Goal: Task Accomplishment & Management: Manage account settings

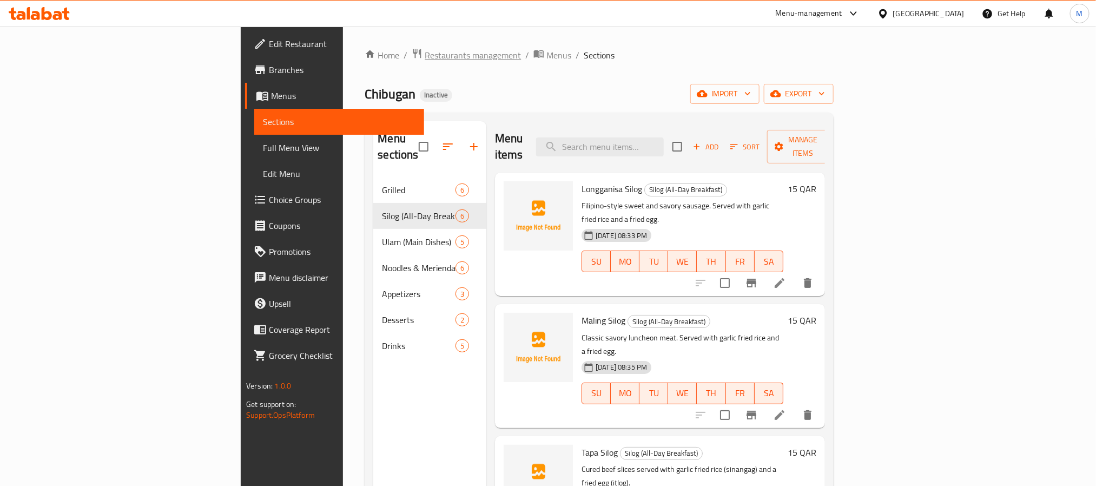
click at [425, 52] on span "Restaurants management" at bounding box center [473, 55] width 96 height 13
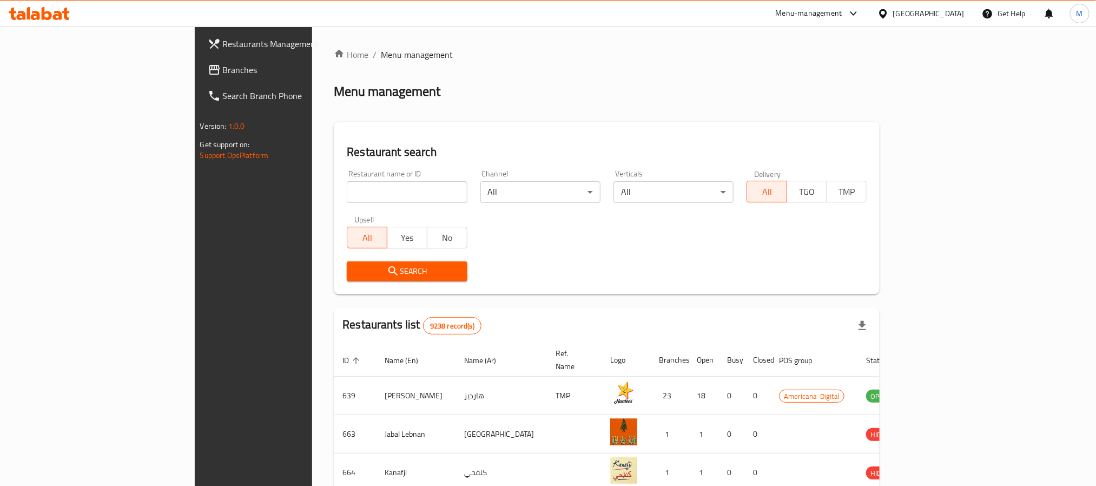
click at [223, 73] on span "Branches" at bounding box center [296, 69] width 146 height 13
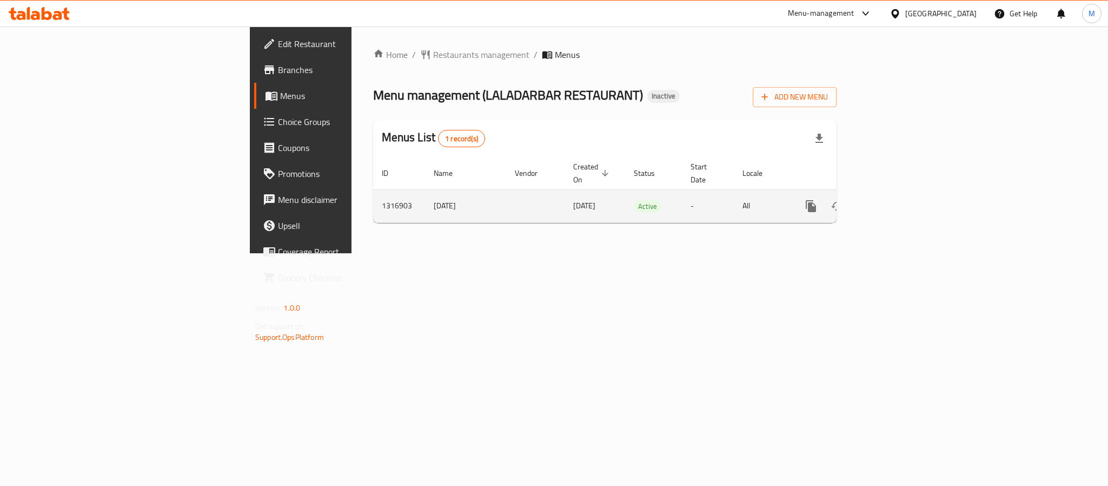
click at [896, 200] on icon "enhanced table" at bounding box center [889, 206] width 13 height 13
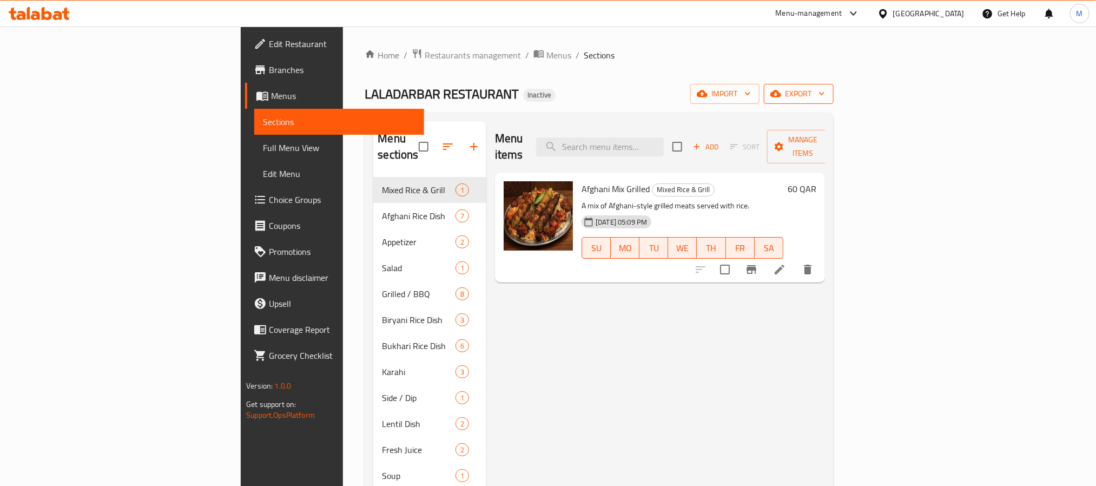
click at [833, 84] on button "export" at bounding box center [799, 94] width 70 height 20
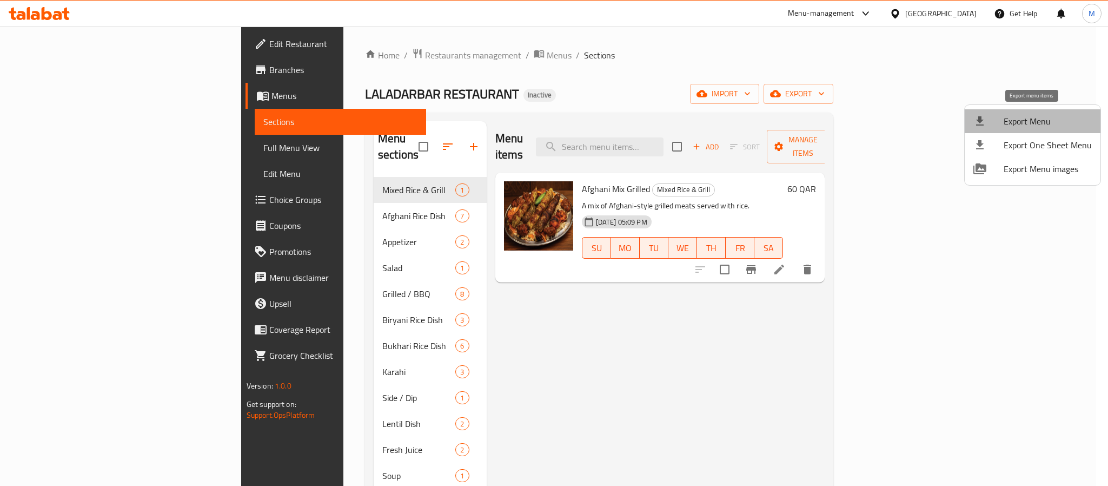
click at [1033, 124] on span "Export Menu" at bounding box center [1048, 121] width 88 height 13
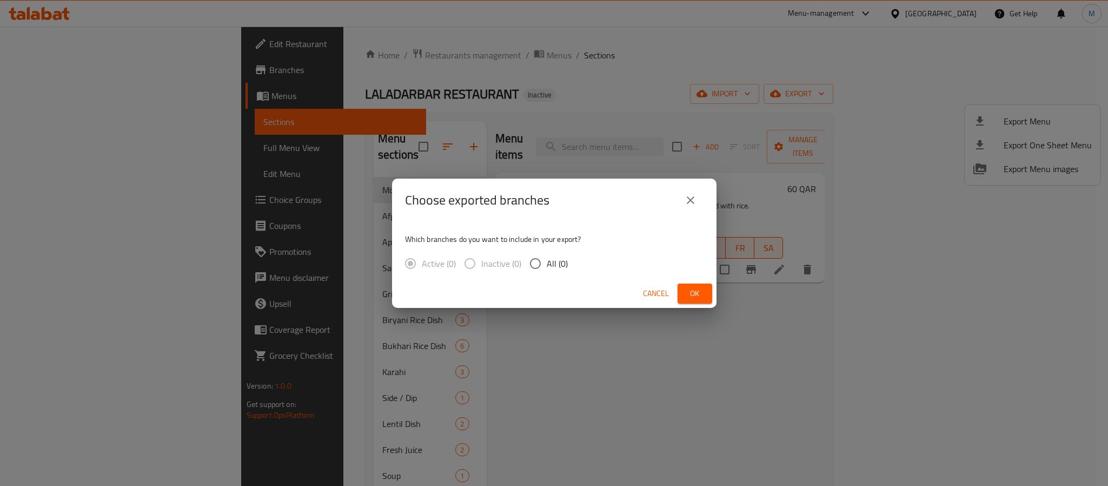
click at [545, 270] on input "All (0)" at bounding box center [535, 263] width 23 height 23
radio input "true"
click at [688, 294] on span "Ok" at bounding box center [694, 294] width 17 height 14
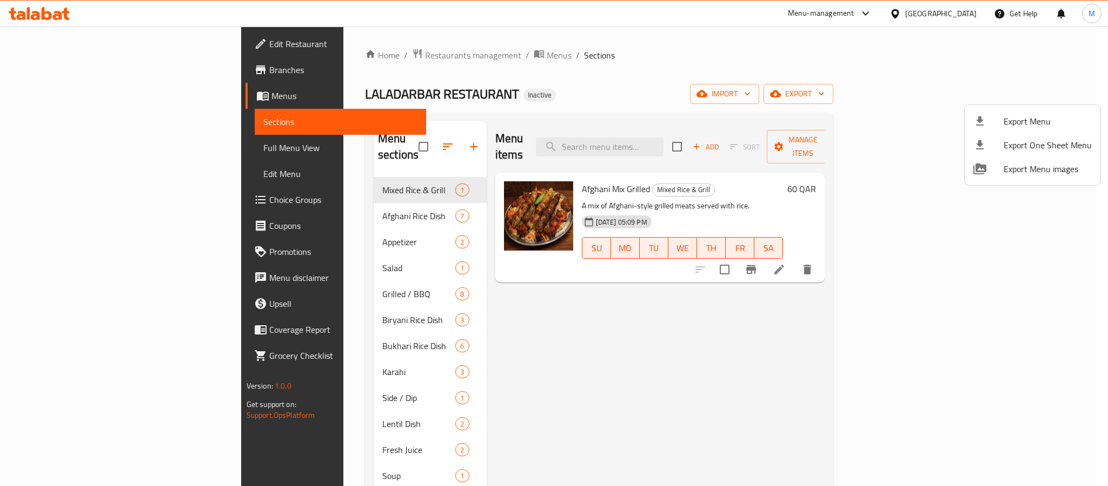
click at [969, 16] on div at bounding box center [554, 243] width 1108 height 486
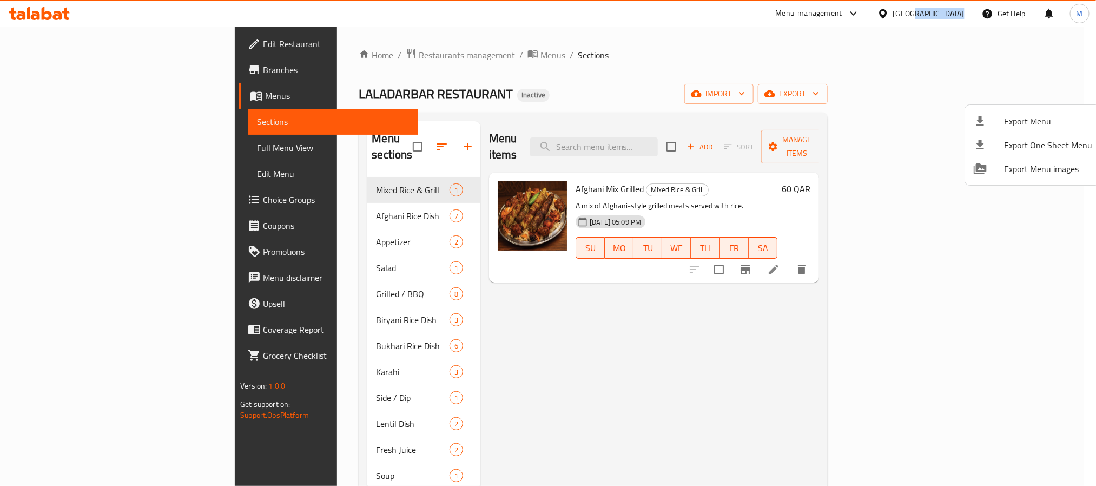
click at [969, 16] on div "Qatar" at bounding box center [920, 14] width 104 height 26
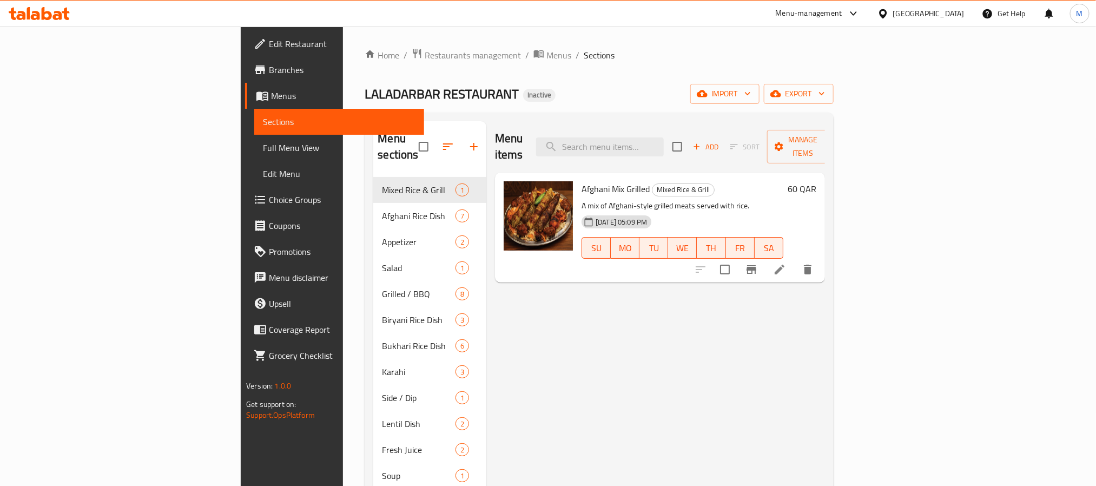
click at [952, 16] on div "Qatar" at bounding box center [928, 14] width 71 height 12
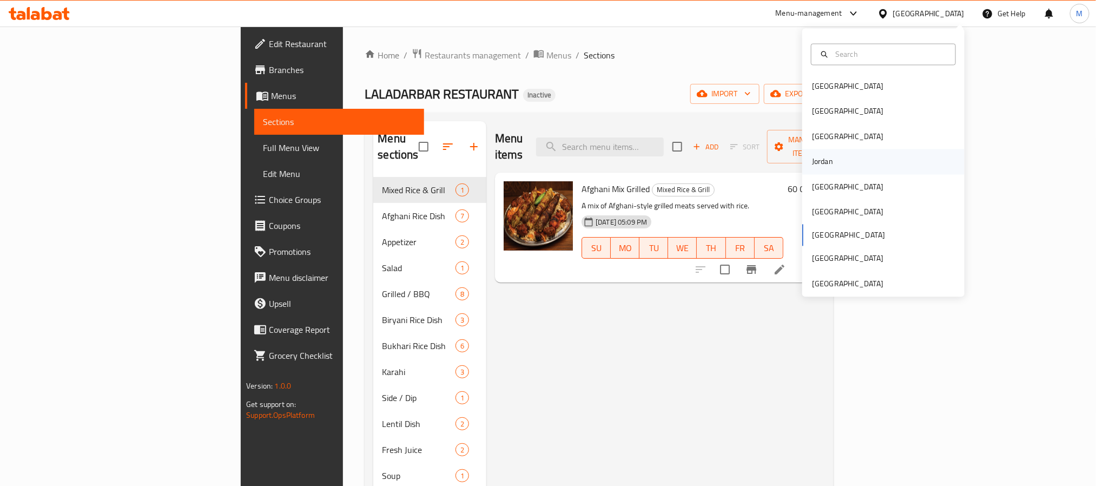
click at [821, 160] on div "Jordan" at bounding box center [822, 161] width 38 height 25
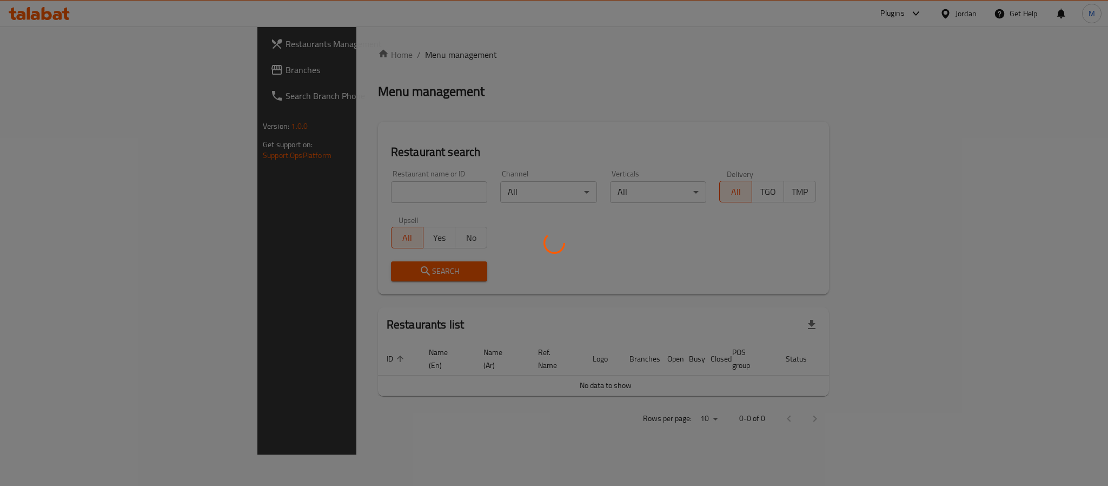
click at [44, 70] on div at bounding box center [554, 243] width 1108 height 486
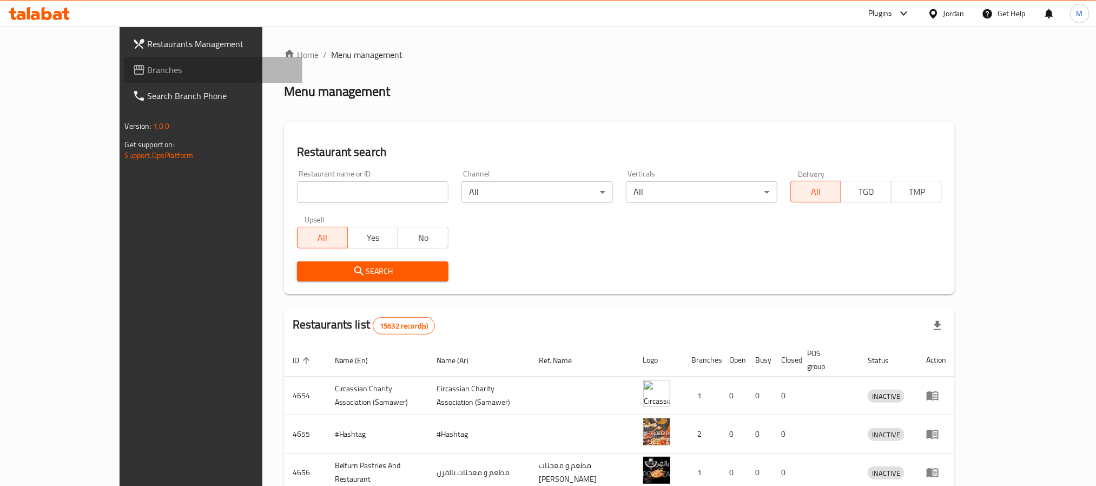
click at [148, 69] on span "Branches" at bounding box center [221, 69] width 146 height 13
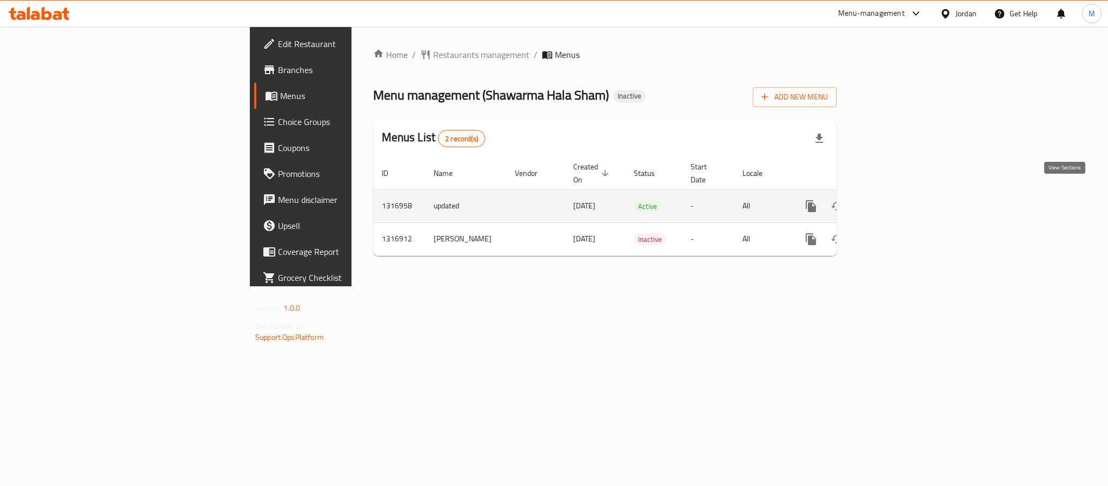
click at [896, 200] on icon "enhanced table" at bounding box center [889, 206] width 13 height 13
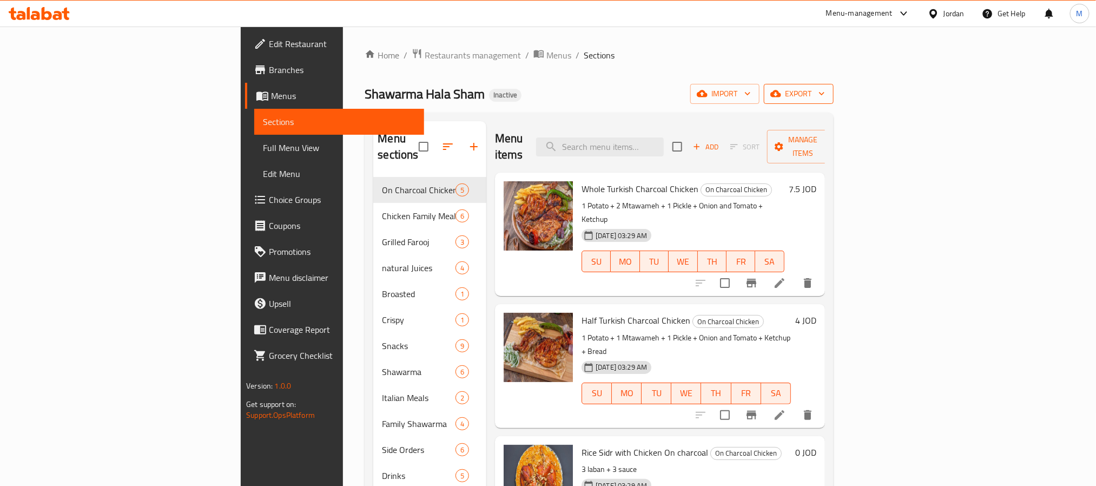
click at [833, 84] on button "export" at bounding box center [799, 94] width 70 height 20
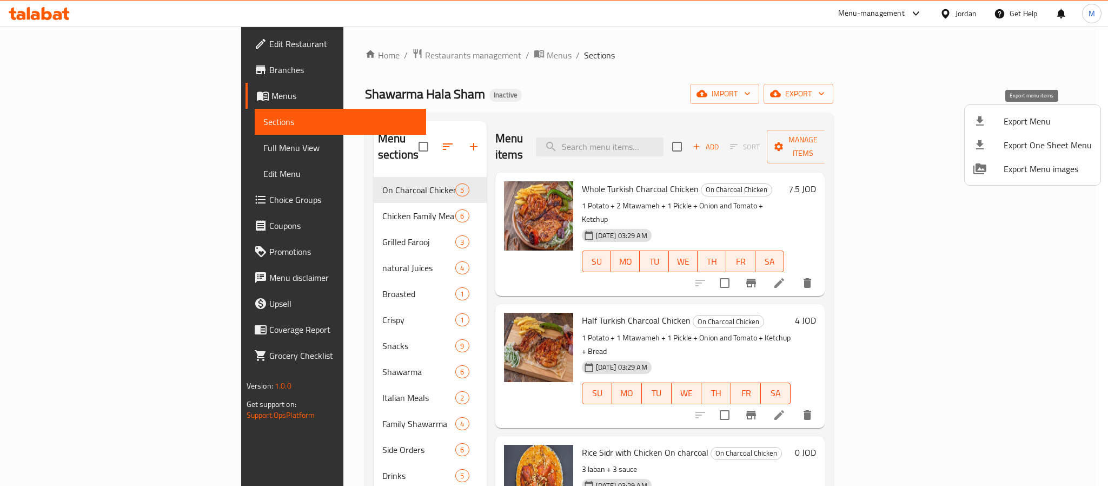
click at [1012, 109] on li "Export Menu" at bounding box center [1033, 121] width 136 height 24
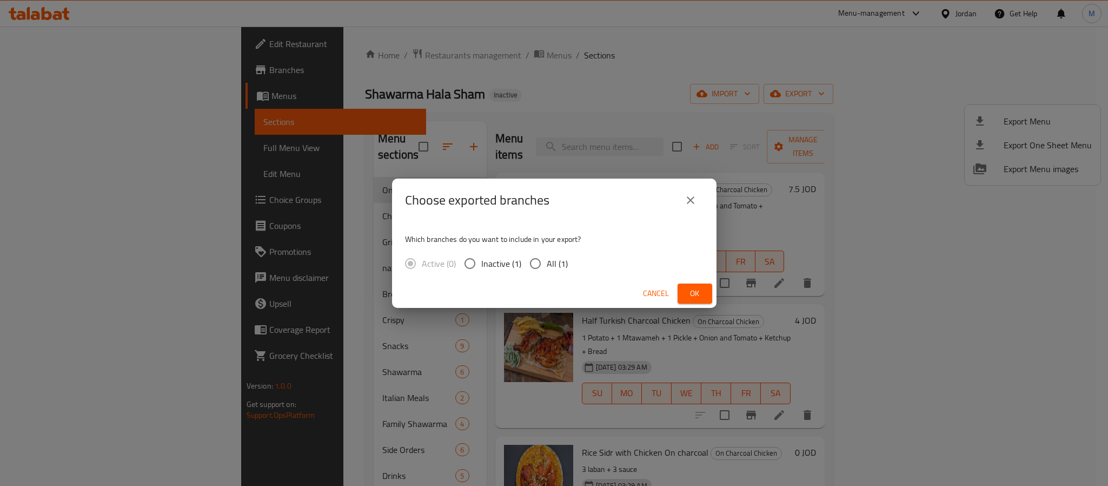
click at [559, 263] on span "All (1)" at bounding box center [557, 263] width 21 height 13
click at [547, 263] on input "All (1)" at bounding box center [535, 263] width 23 height 23
radio input "true"
click at [708, 291] on button "Ok" at bounding box center [695, 293] width 35 height 20
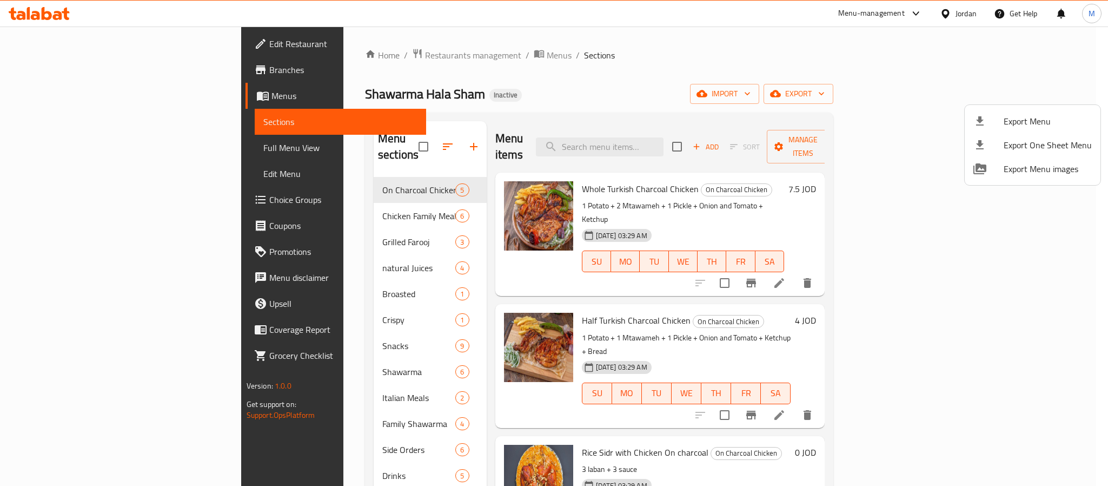
click at [973, 12] on div at bounding box center [554, 243] width 1108 height 486
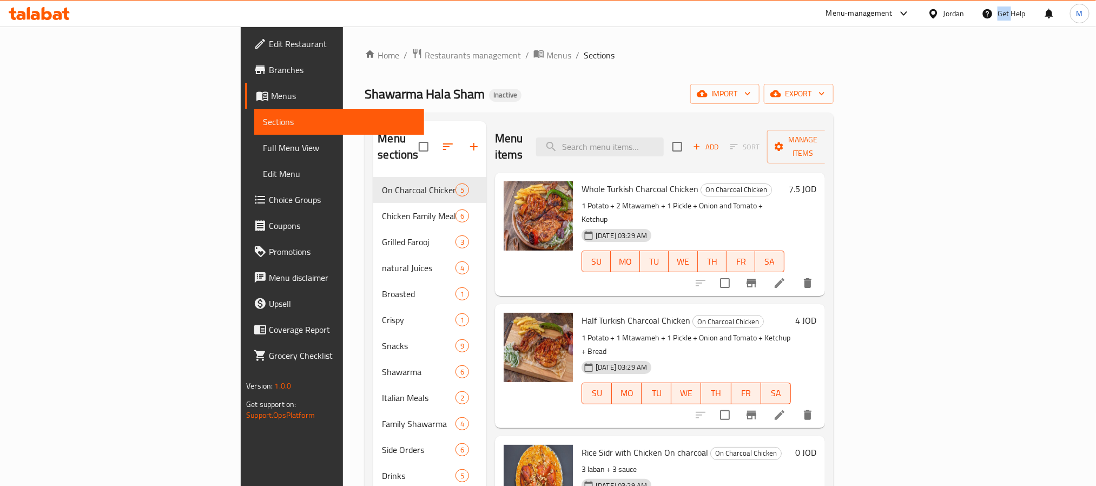
click at [973, 12] on div "Get Help" at bounding box center [1003, 14] width 61 height 26
click at [952, 14] on div "Jordan" at bounding box center [953, 14] width 21 height 12
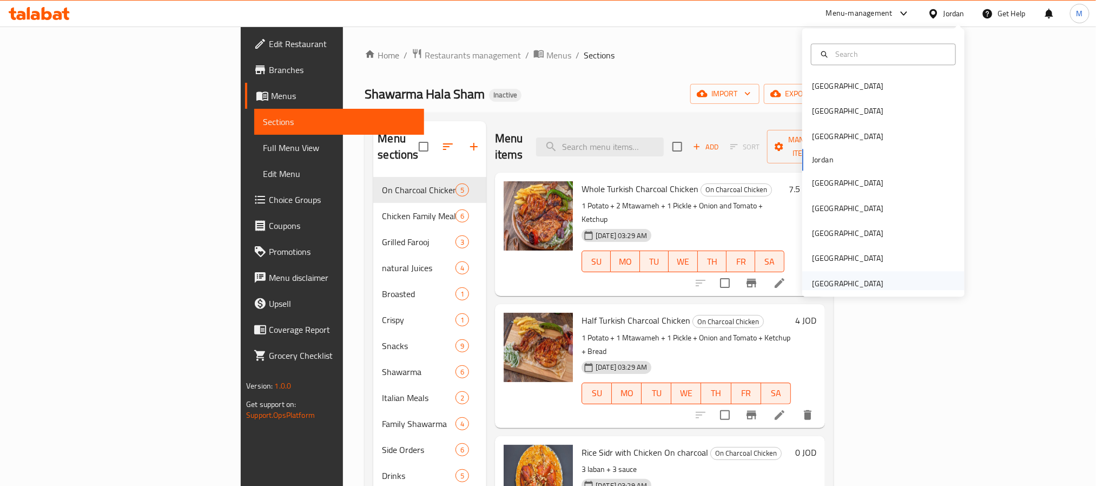
click at [877, 277] on div "[GEOGRAPHIC_DATA]" at bounding box center [847, 283] width 89 height 25
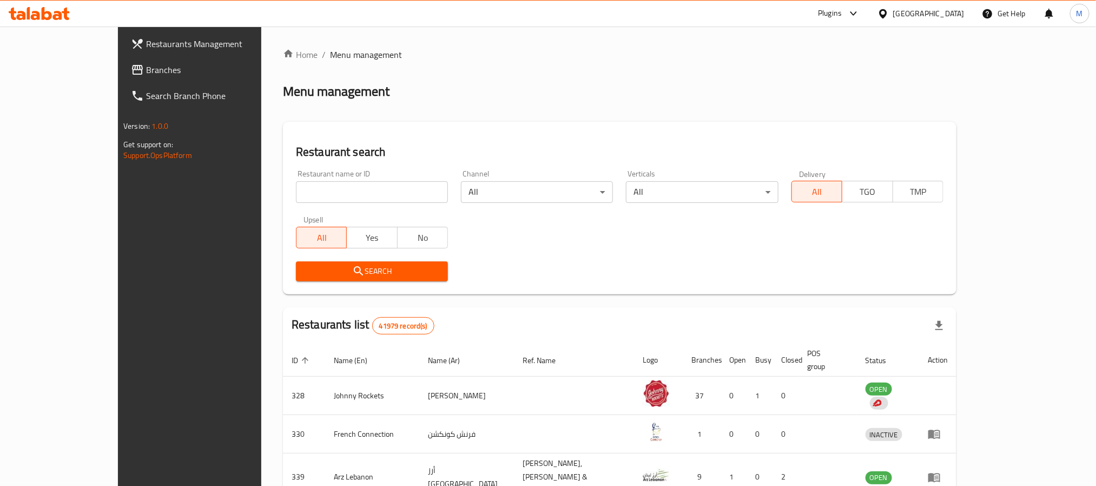
click at [122, 57] on link "Branches" at bounding box center [211, 70] width 178 height 26
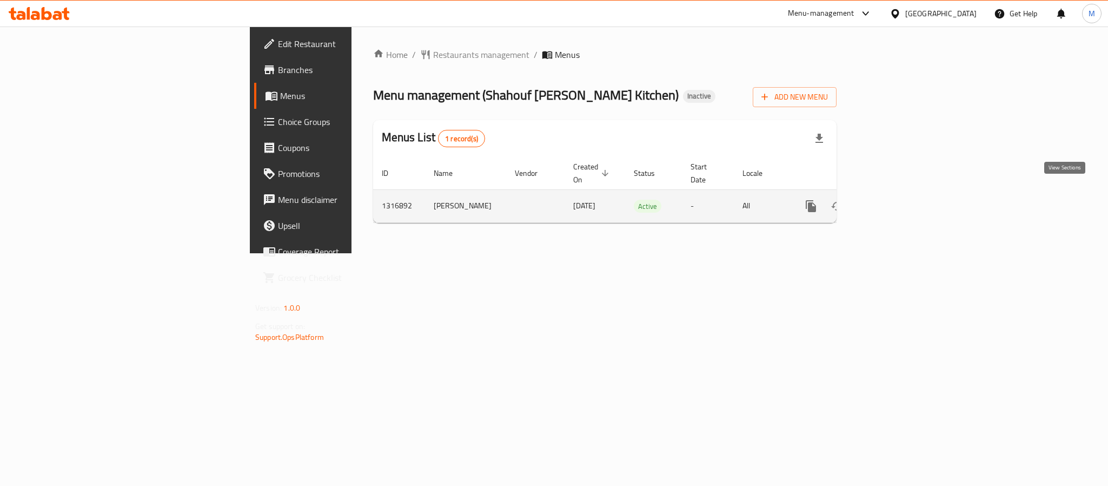
click at [896, 200] on icon "enhanced table" at bounding box center [889, 206] width 13 height 13
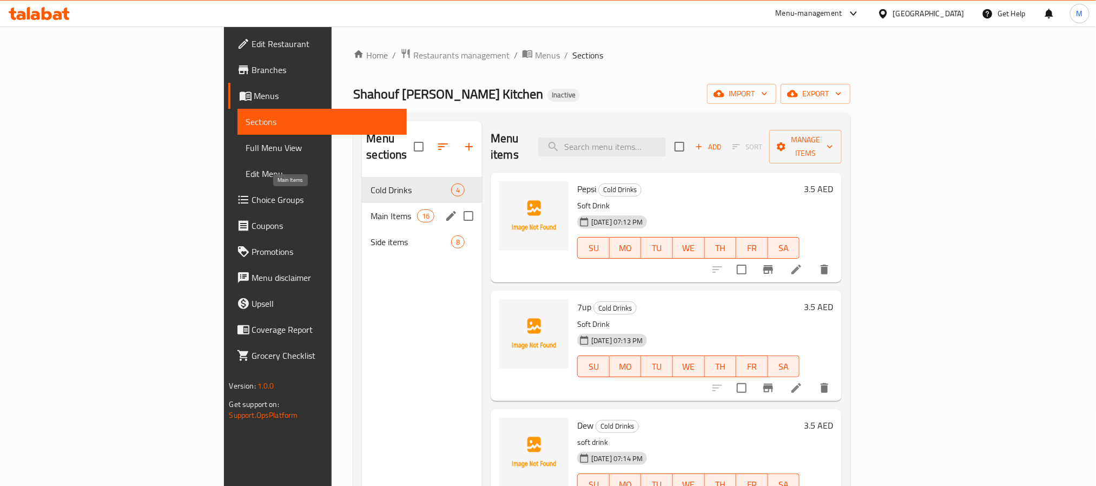
click at [370, 209] on span "Main Items" at bounding box center [393, 215] width 46 height 13
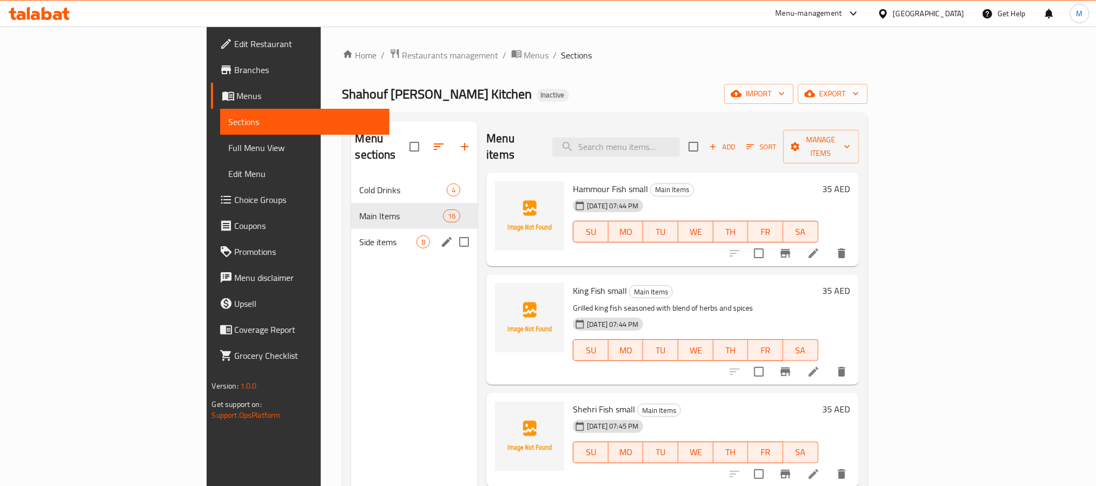
click at [351, 229] on div "Side items 8" at bounding box center [414, 242] width 127 height 26
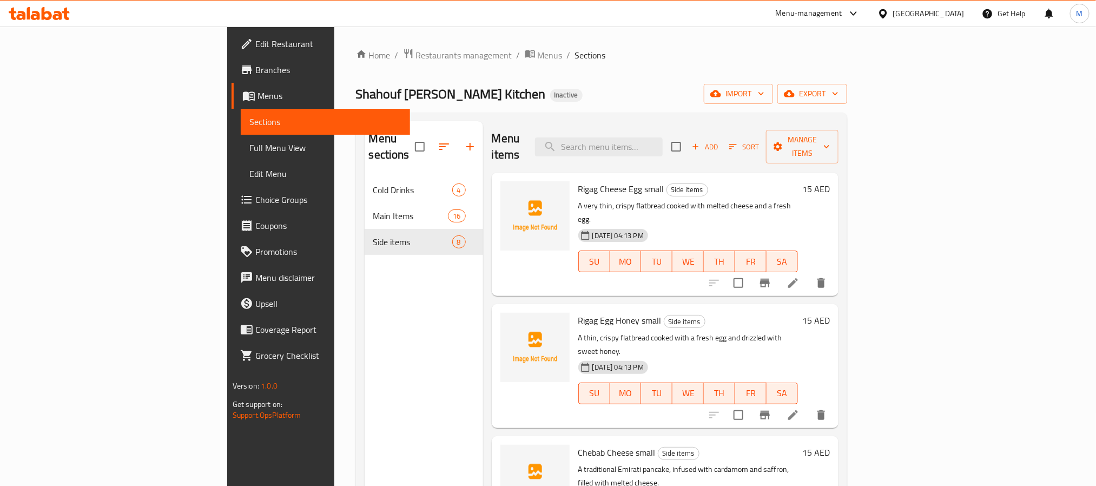
click at [231, 78] on link "Branches" at bounding box center [320, 70] width 178 height 26
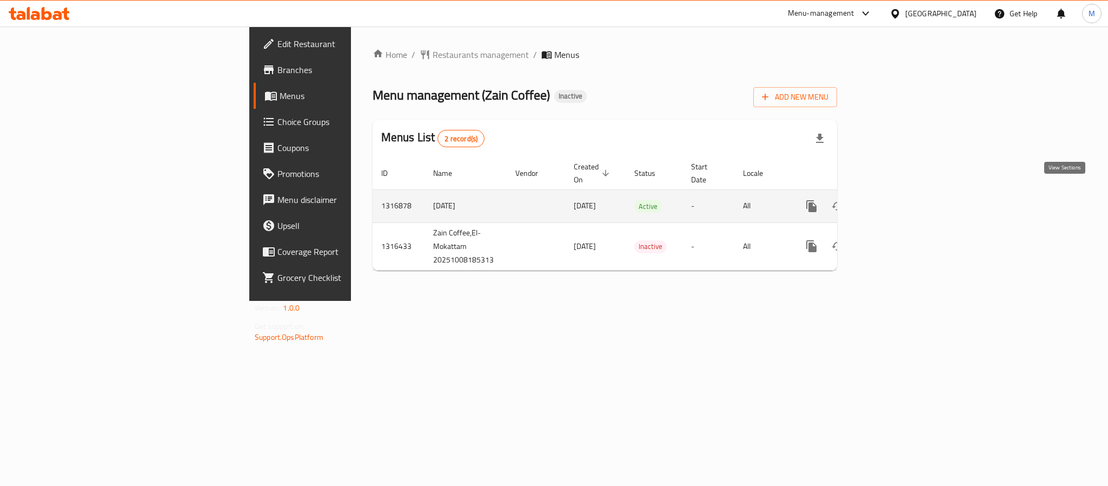
click at [894, 201] on icon "enhanced table" at bounding box center [890, 206] width 10 height 10
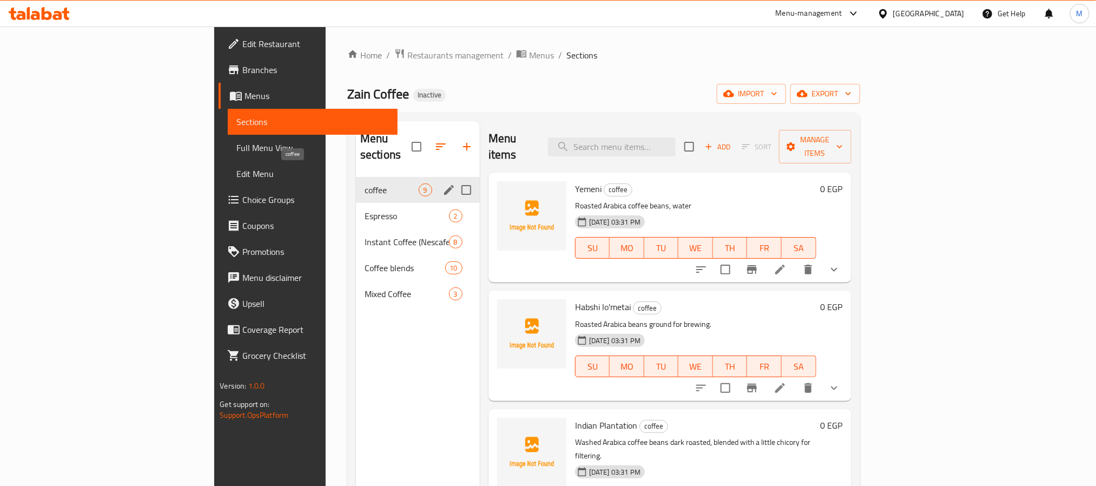
click at [364, 183] on span "coffee" at bounding box center [391, 189] width 54 height 13
click at [364, 209] on span "Espresso" at bounding box center [391, 215] width 54 height 13
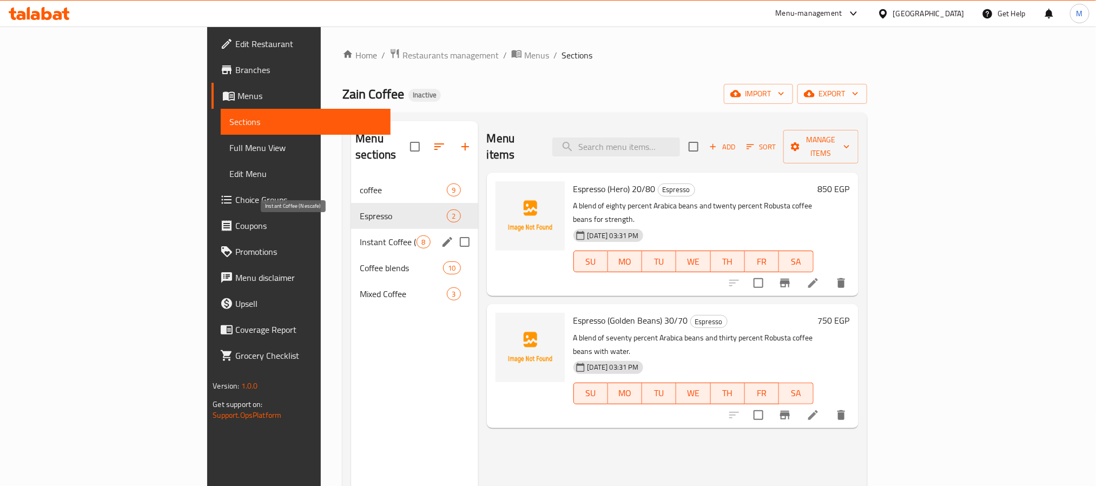
click at [351, 233] on div "Instant Coffee (Nescafe) 8" at bounding box center [414, 242] width 127 height 26
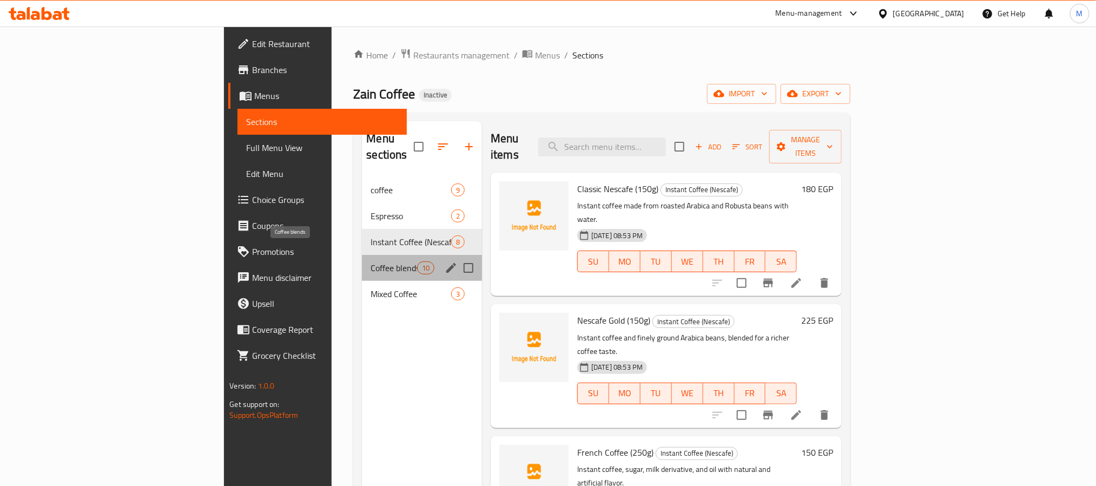
click at [370, 261] on span "Coffee blends" at bounding box center [393, 267] width 46 height 13
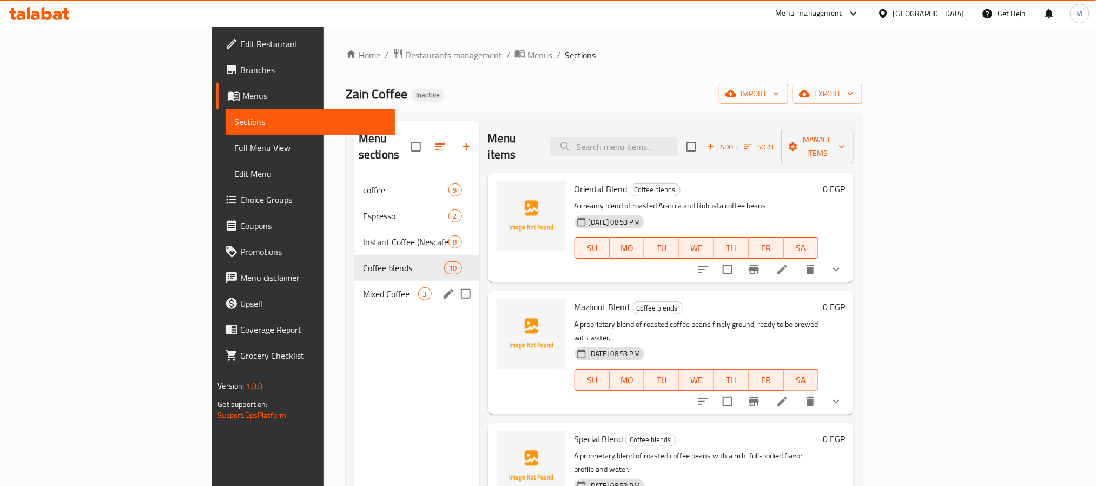
click at [354, 284] on div "Mixed Coffee 3" at bounding box center [416, 294] width 125 height 26
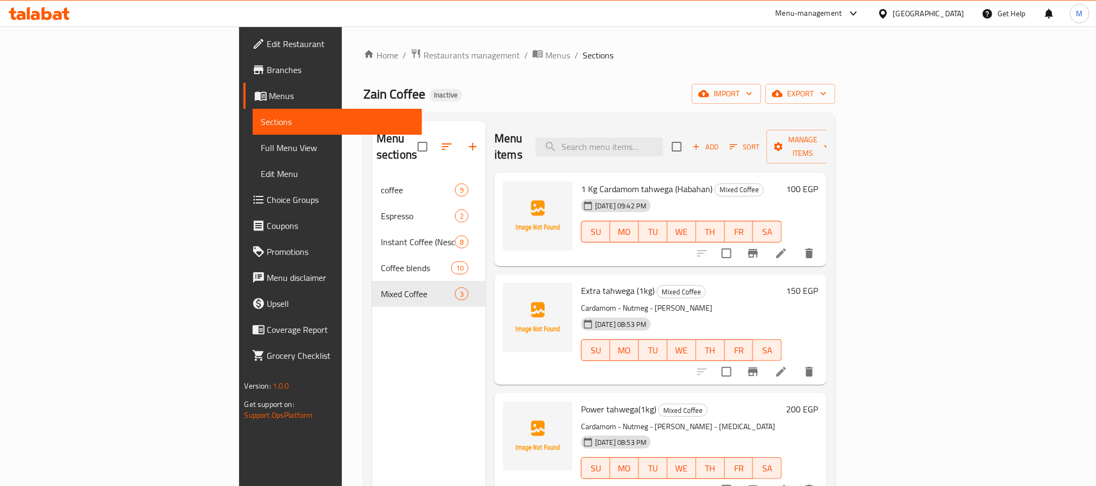
click at [961, 17] on div "[GEOGRAPHIC_DATA]" at bounding box center [928, 14] width 71 height 12
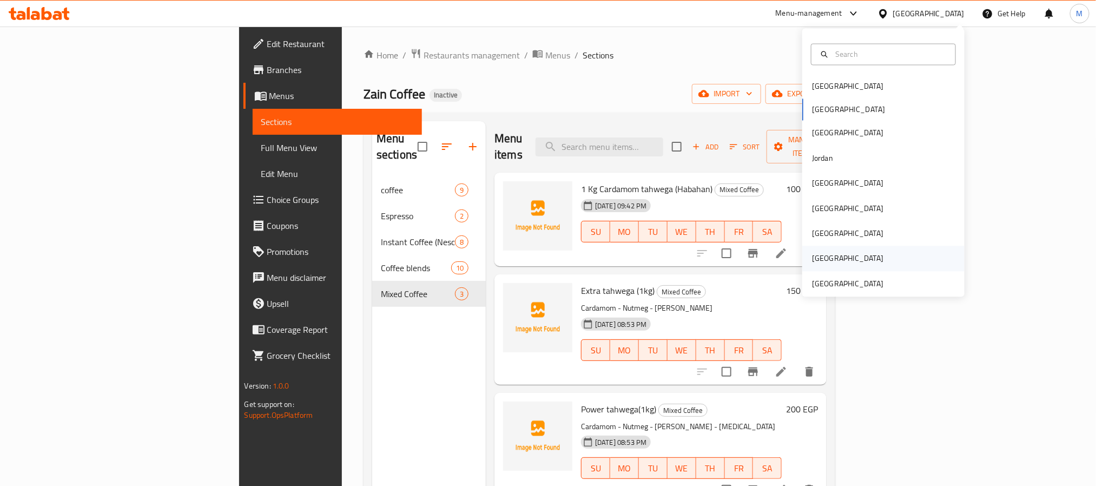
scroll to position [5, 0]
click at [863, 274] on div "[GEOGRAPHIC_DATA]" at bounding box center [847, 278] width 71 height 12
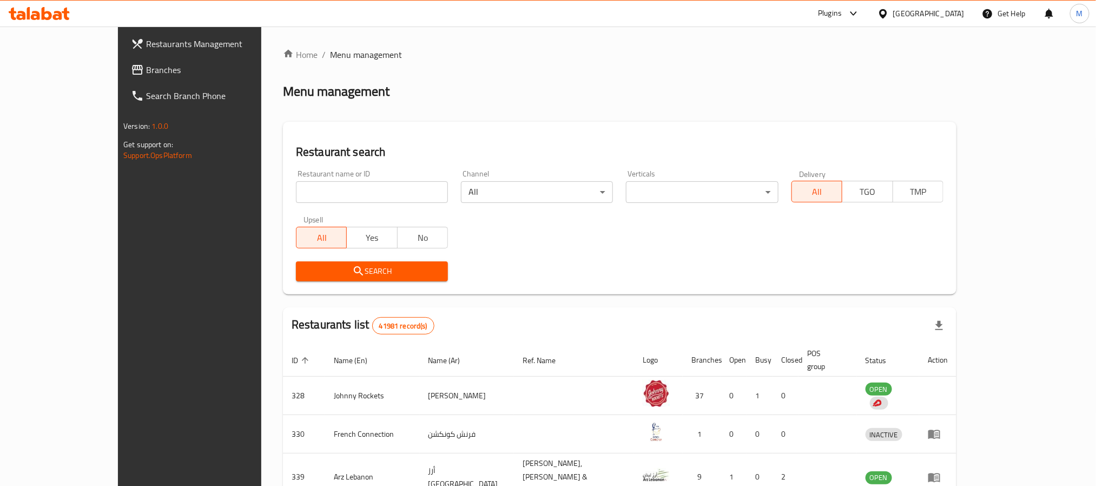
click at [146, 70] on span "Branches" at bounding box center [219, 69] width 146 height 13
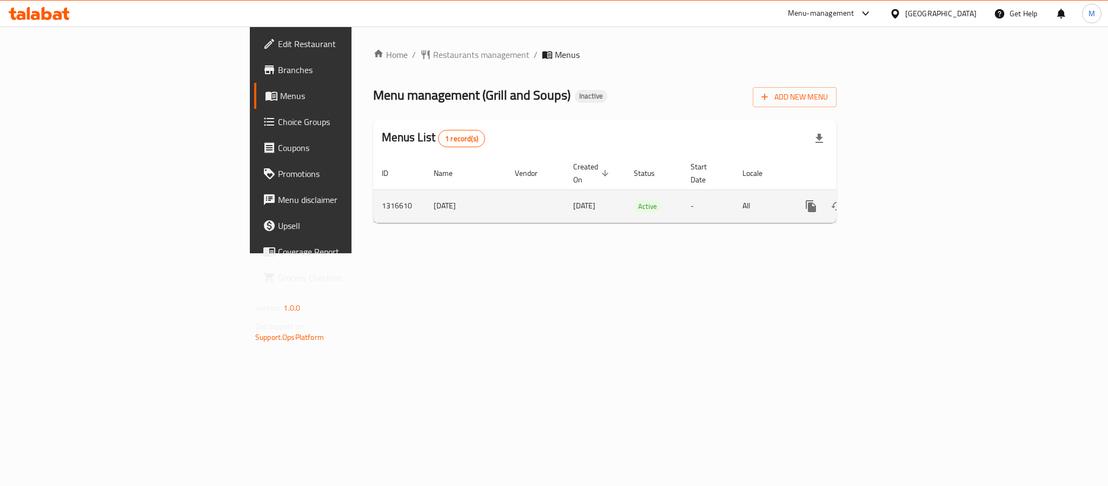
click at [902, 193] on link "enhanced table" at bounding box center [889, 206] width 26 height 26
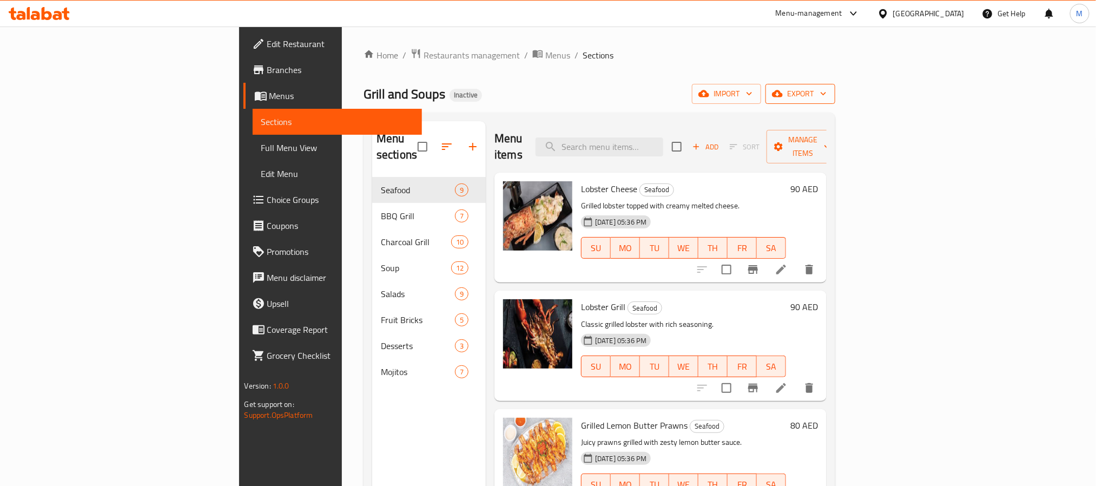
click at [826, 97] on span "export" at bounding box center [800, 94] width 52 height 14
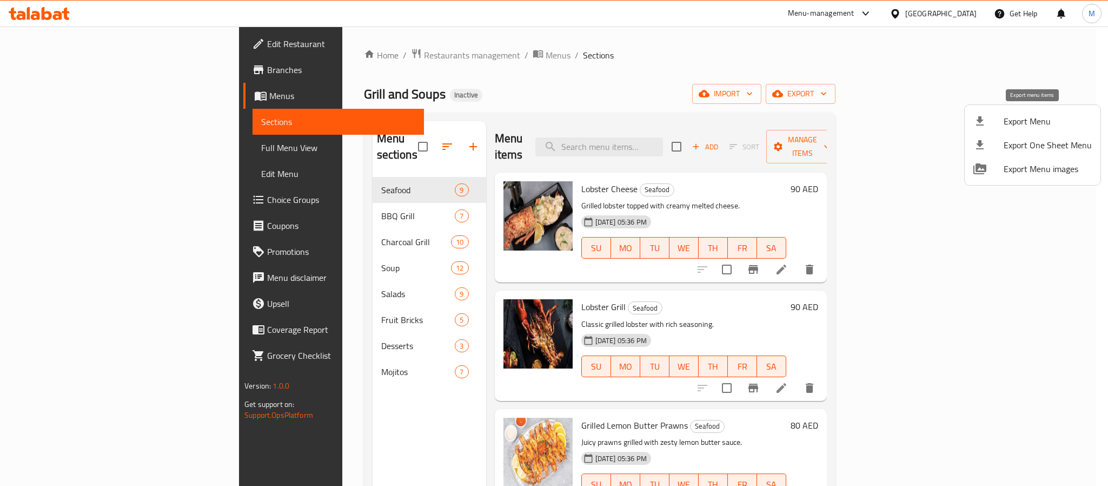
click at [1019, 123] on span "Export Menu" at bounding box center [1048, 121] width 88 height 13
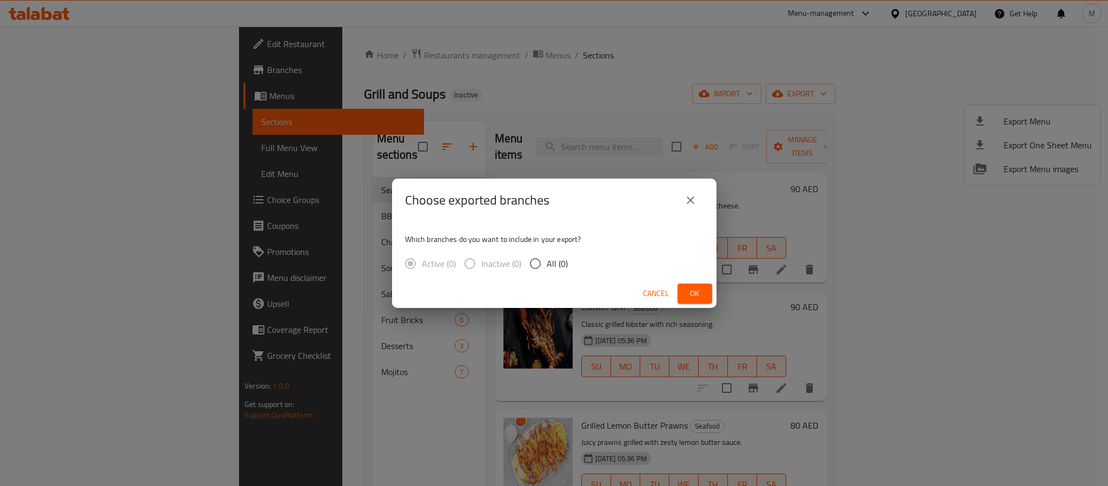
click at [555, 265] on span "All (0)" at bounding box center [557, 263] width 21 height 13
click at [547, 265] on input "All (0)" at bounding box center [535, 263] width 23 height 23
radio input "true"
click at [694, 294] on span "Ok" at bounding box center [694, 294] width 17 height 14
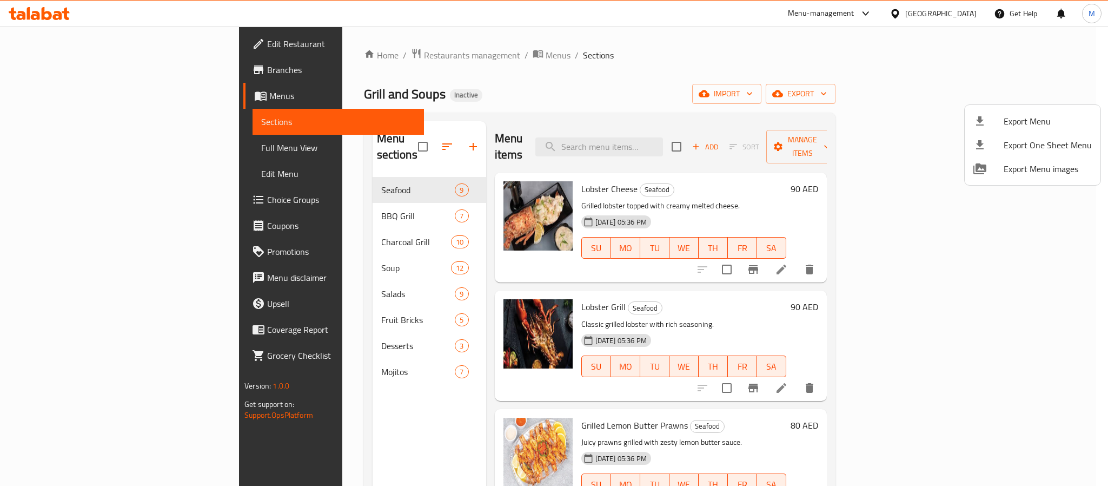
click at [83, 38] on div at bounding box center [554, 243] width 1108 height 486
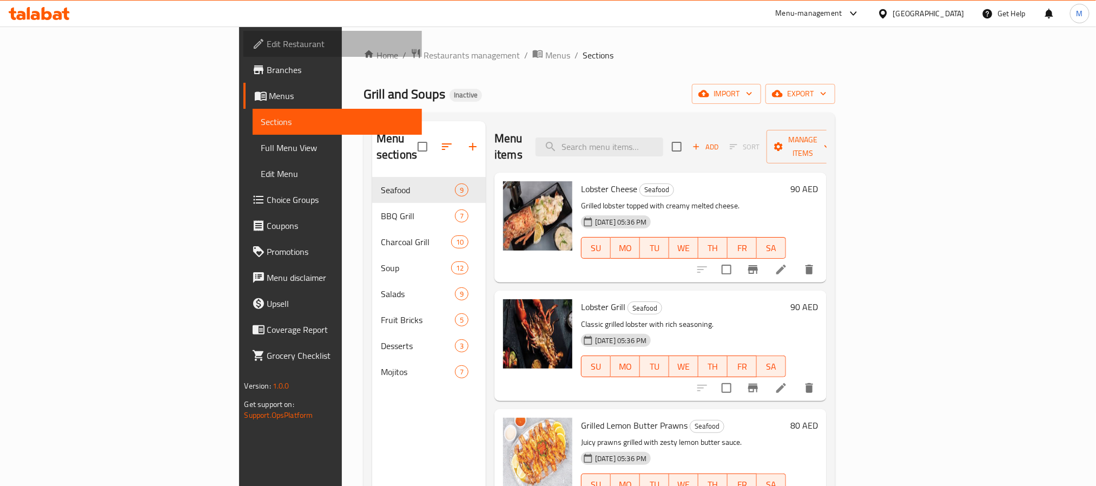
click at [267, 47] on span "Edit Restaurant" at bounding box center [340, 43] width 146 height 13
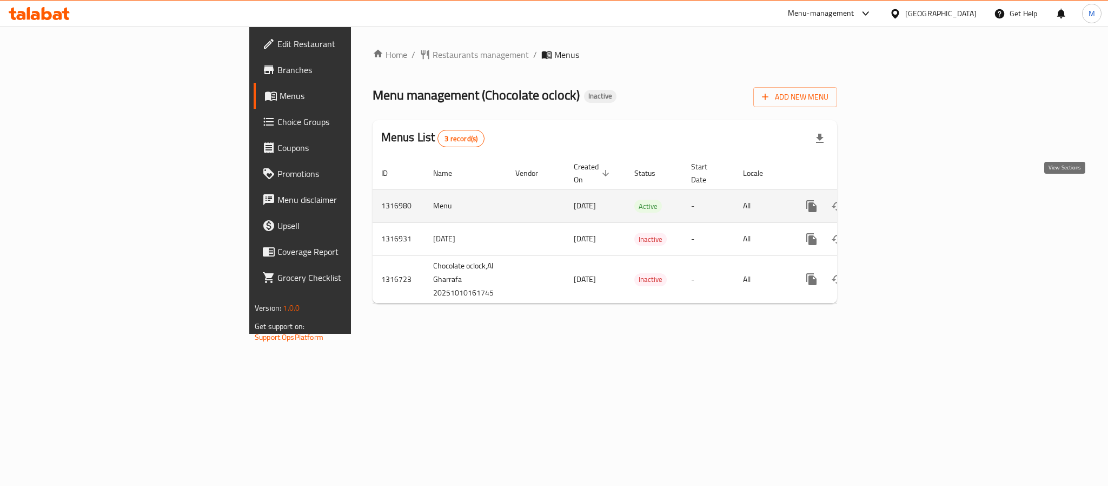
click at [896, 200] on icon "enhanced table" at bounding box center [889, 206] width 13 height 13
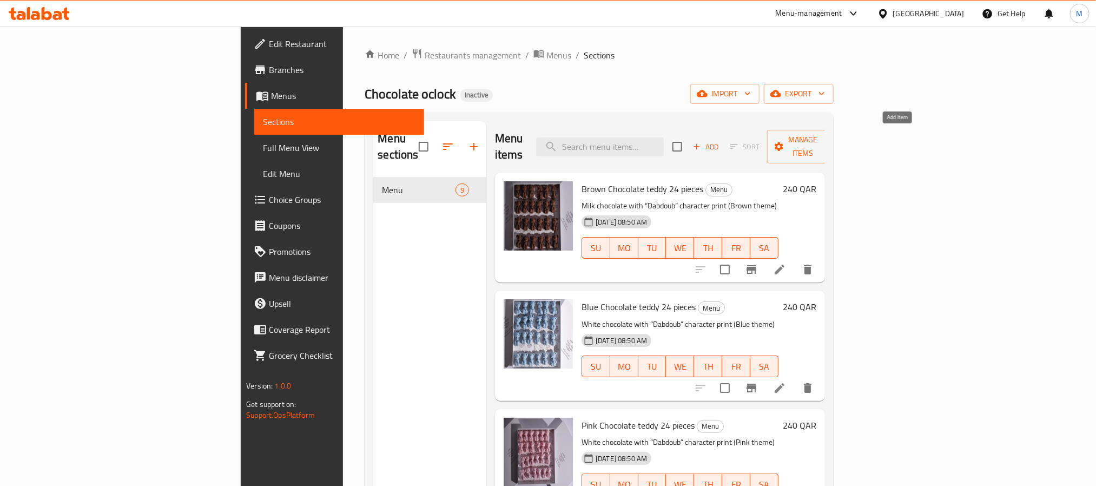
click at [720, 141] on span "Add" at bounding box center [705, 147] width 29 height 12
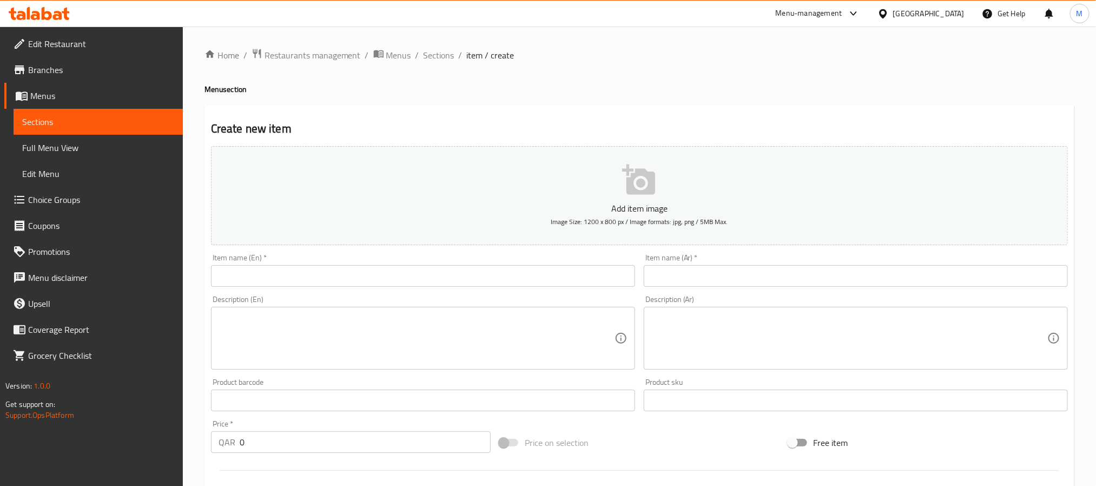
click at [370, 271] on input "text" at bounding box center [423, 276] width 424 height 22
paste input "12 fan chocolate"
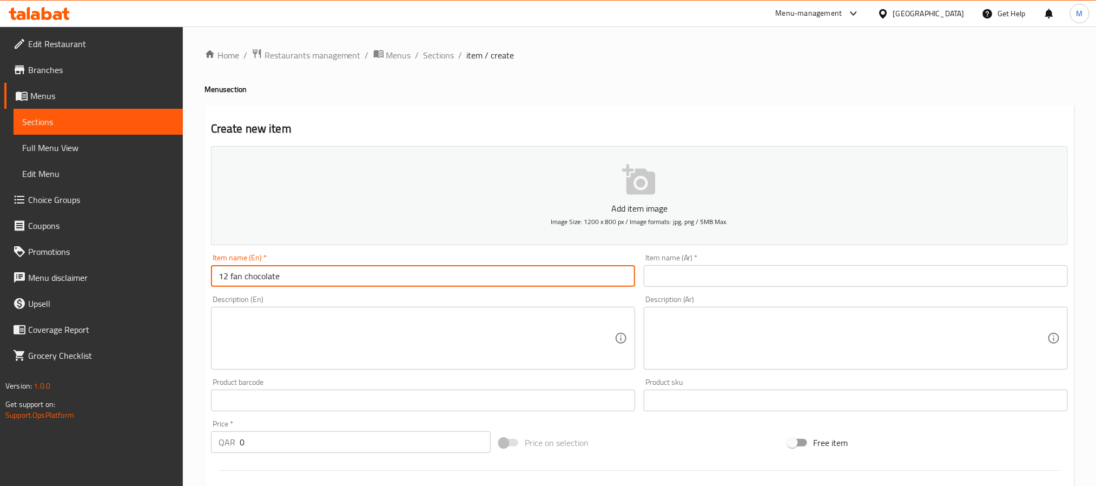
type input "12 fan chocolate"
click at [764, 273] on input "text" at bounding box center [856, 276] width 424 height 22
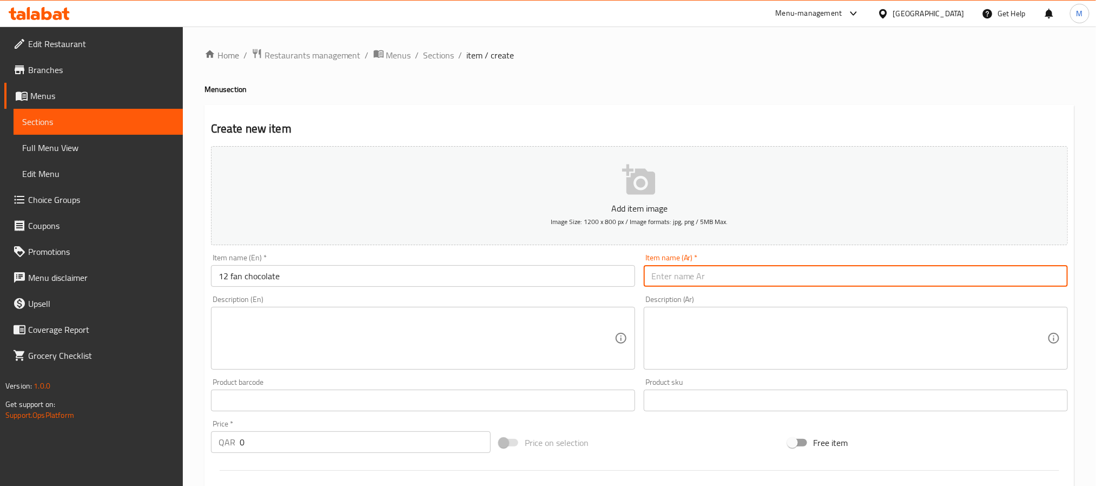
paste input "حبه مهفه شوكلت (مرحبا)"
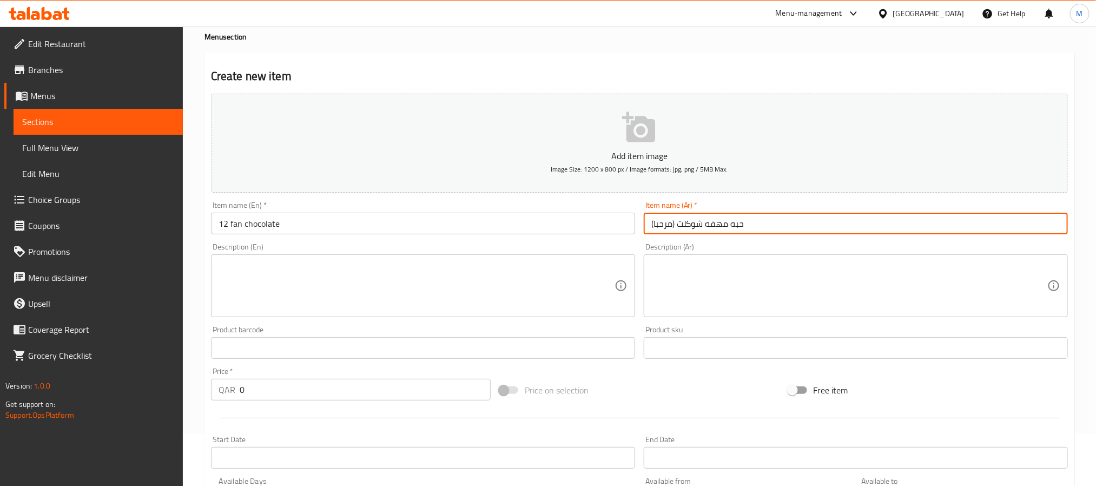
scroll to position [81, 0]
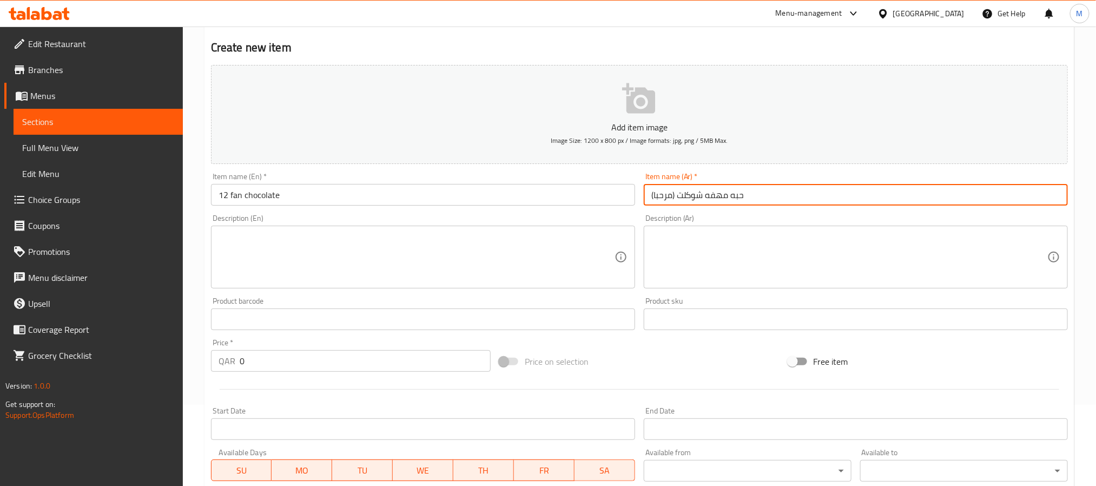
type input "حبه مهفه شوكلت (مرحبا)"
click at [308, 362] on input "0" at bounding box center [365, 361] width 251 height 22
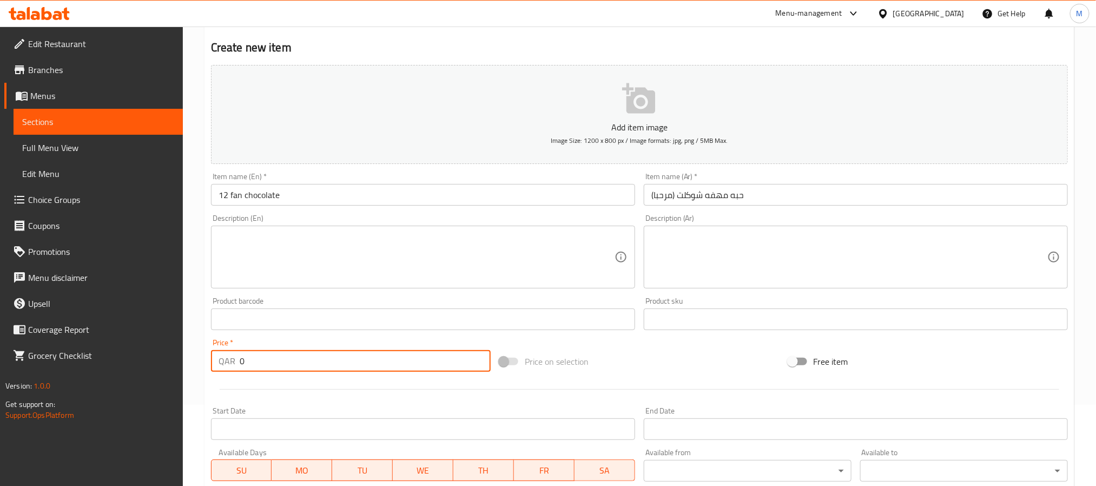
click at [307, 363] on input "0" at bounding box center [365, 361] width 251 height 22
type input "100"
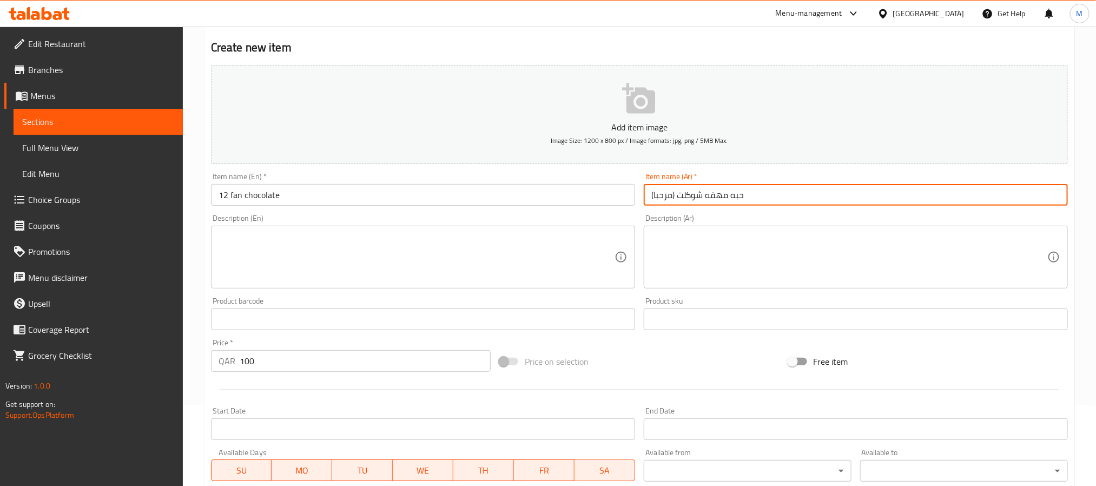
click at [684, 194] on input "حبه مهفه شوكلت (مرحبا)" at bounding box center [856, 195] width 424 height 22
click at [753, 191] on input "حبه مهفه شوكلت (مرحبا)" at bounding box center [856, 195] width 424 height 22
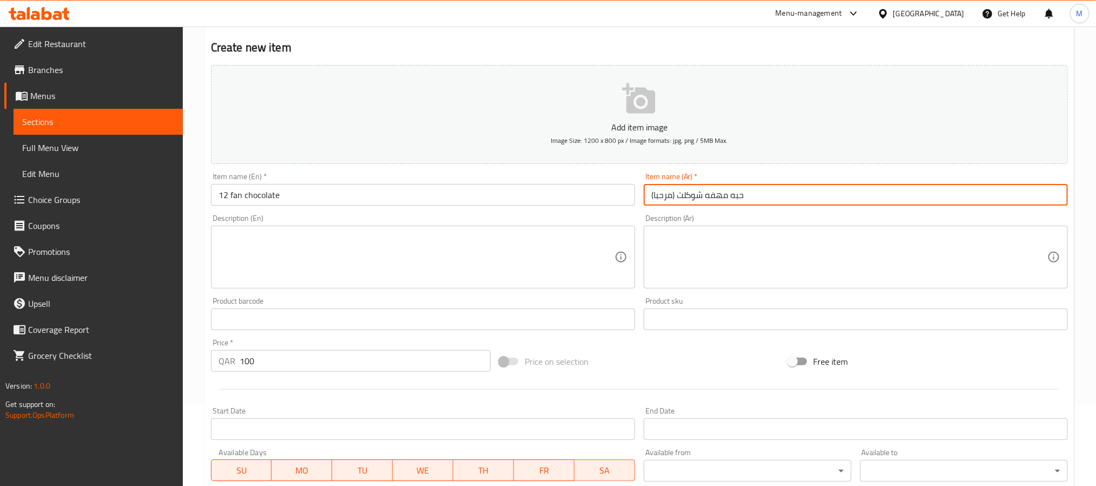
click at [753, 191] on input "حبه مهفه شوكلت (مرحبا)" at bounding box center [856, 195] width 424 height 22
type input "12 حبة شوكولاتة فان"
click at [227, 192] on input "12 fan chocolate" at bounding box center [423, 195] width 424 height 22
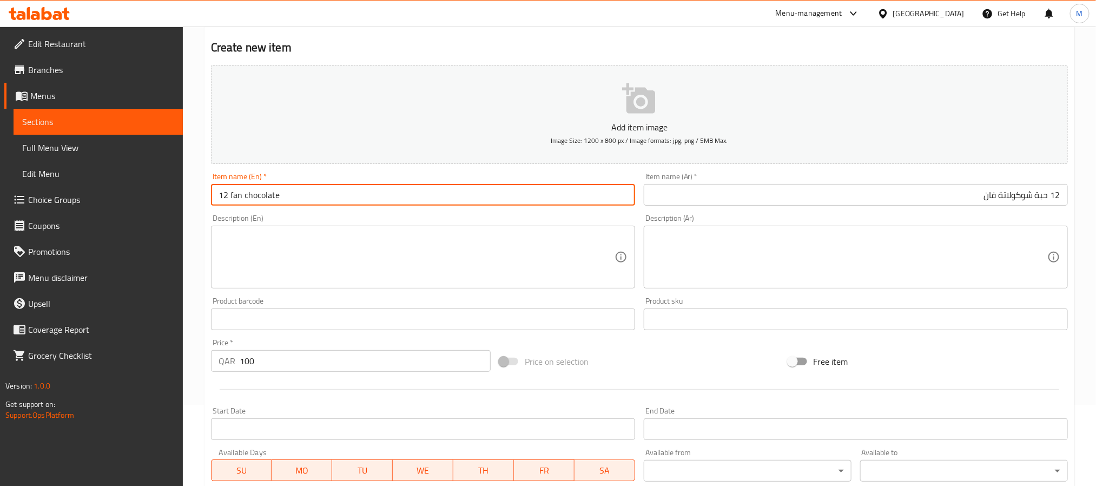
click at [327, 196] on input "12 fan chocolate" at bounding box center [423, 195] width 424 height 22
type input "12 pieces fan chocolate"
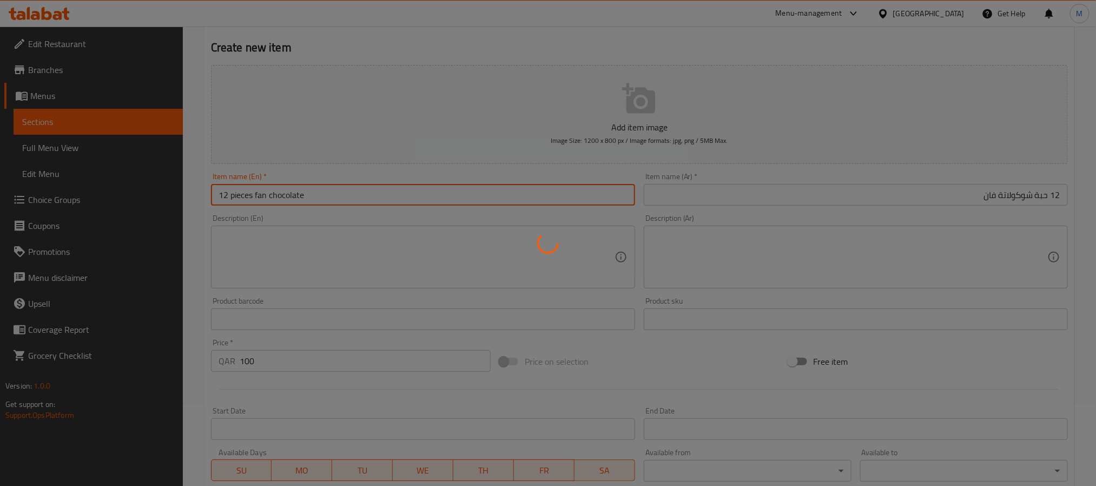
type input "0"
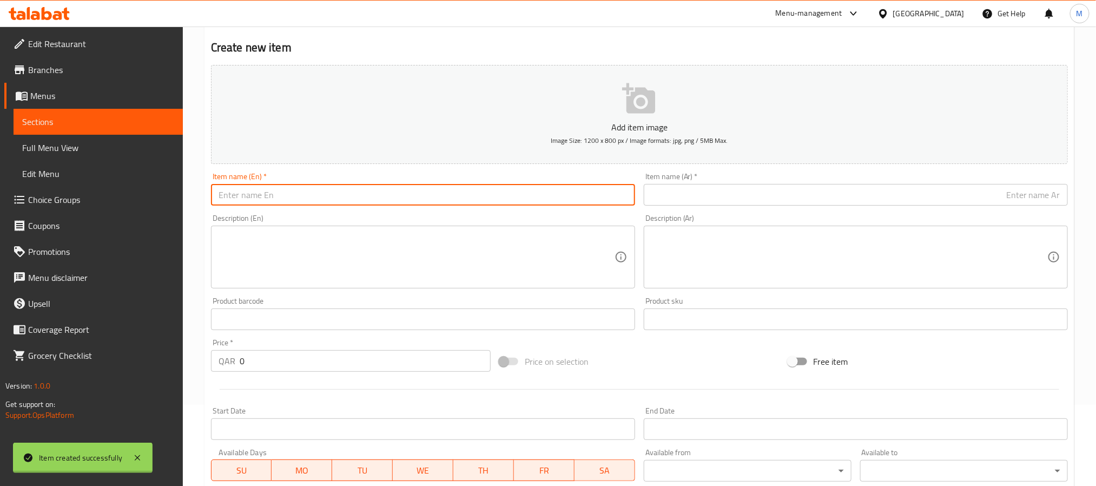
scroll to position [0, 0]
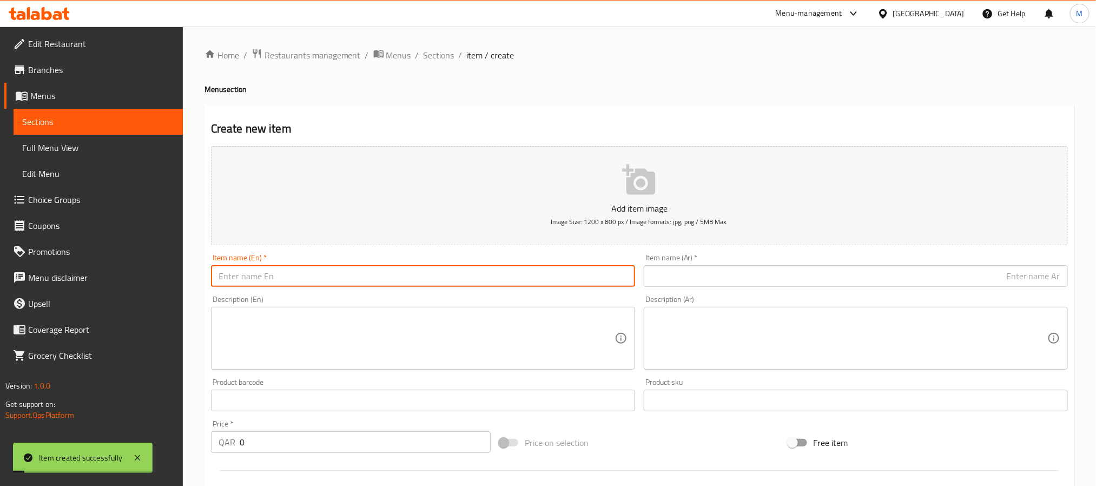
drag, startPoint x: 435, startPoint y: 54, endPoint x: 330, endPoint y: 3, distance: 116.3
click at [435, 54] on span "Sections" at bounding box center [438, 55] width 31 height 13
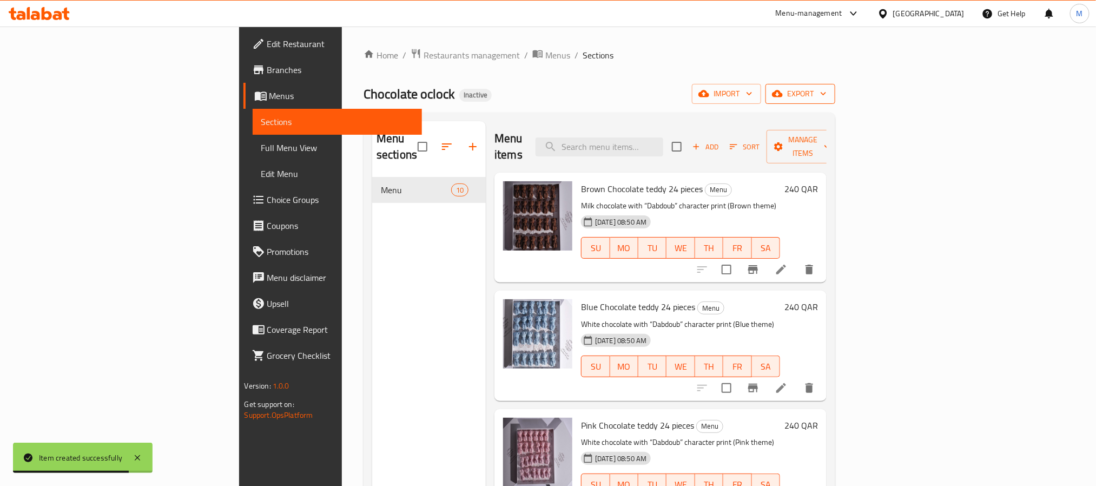
click at [835, 84] on button "export" at bounding box center [800, 94] width 70 height 20
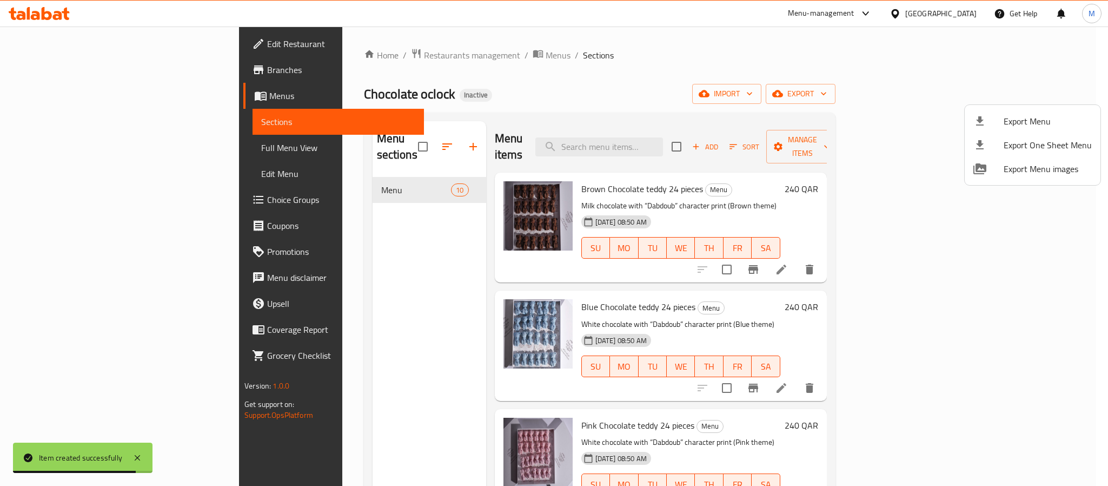
click at [1015, 116] on span "Export Menu" at bounding box center [1048, 121] width 88 height 13
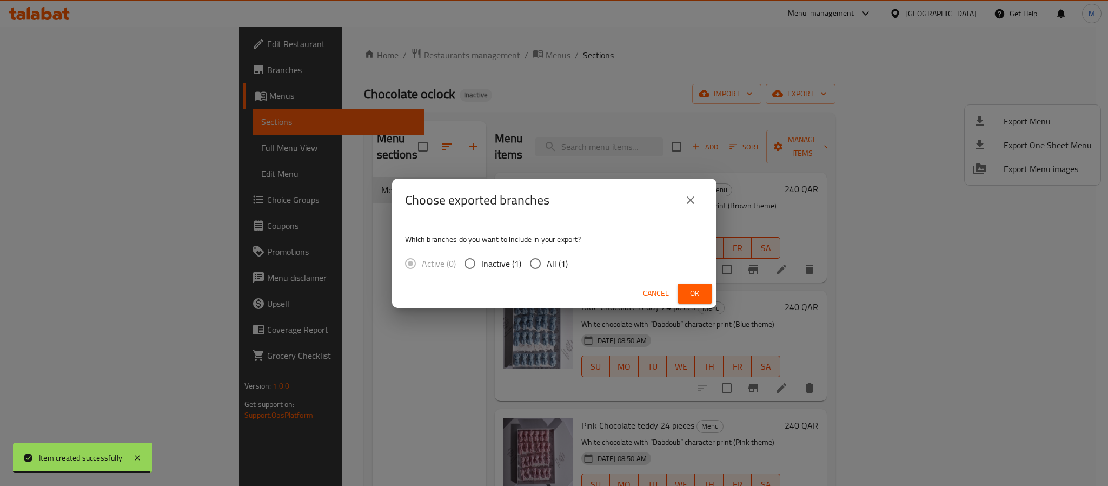
click at [558, 260] on span "All (1)" at bounding box center [557, 263] width 21 height 13
click at [547, 260] on input "All (1)" at bounding box center [535, 263] width 23 height 23
radio input "true"
click at [683, 284] on button "Ok" at bounding box center [695, 293] width 35 height 20
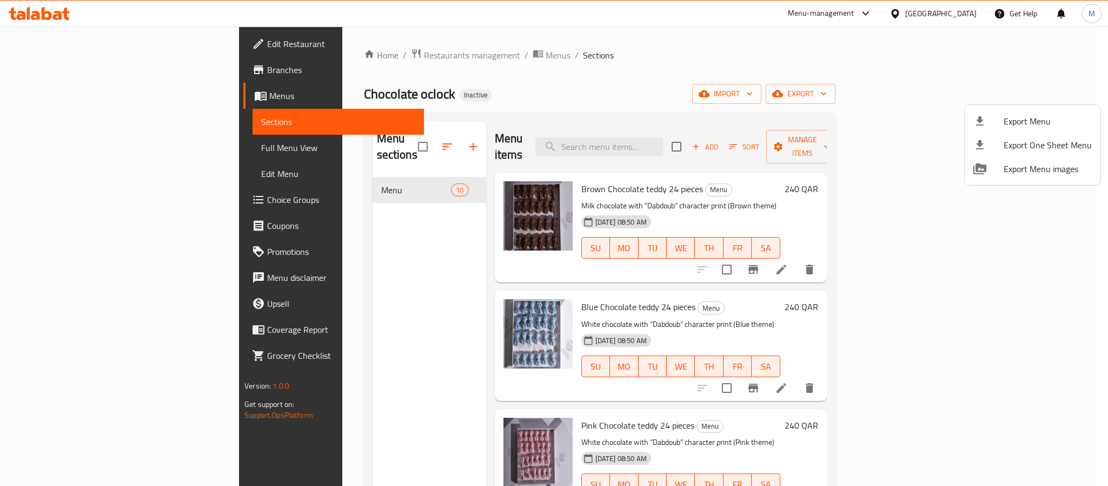
click at [1082, 321] on div at bounding box center [554, 243] width 1108 height 486
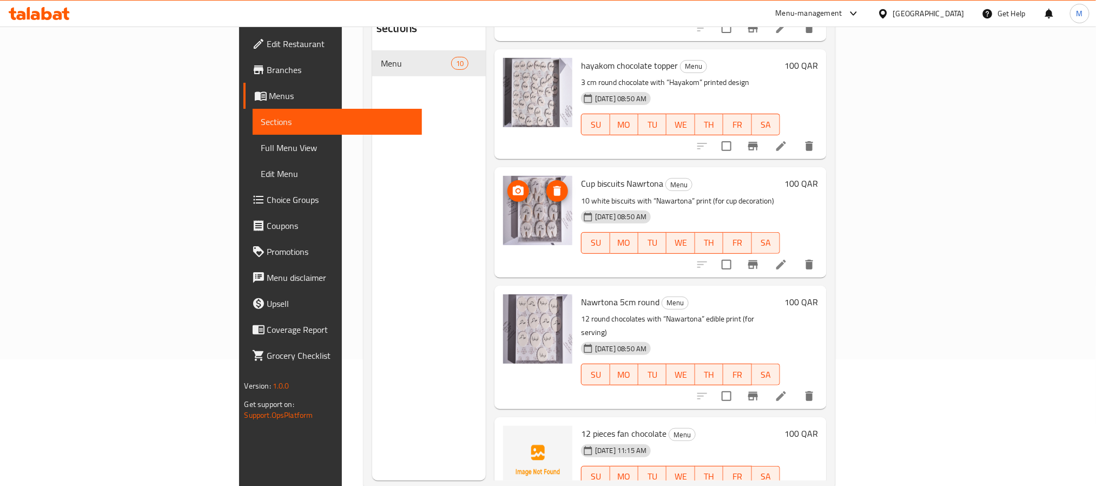
scroll to position [151, 0]
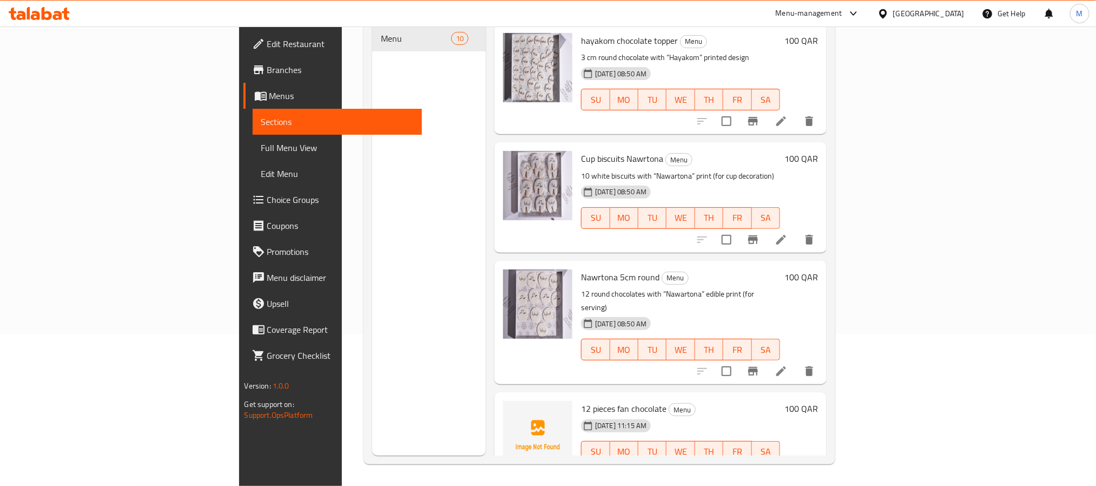
click at [951, 8] on div "[GEOGRAPHIC_DATA]" at bounding box center [928, 14] width 71 height 12
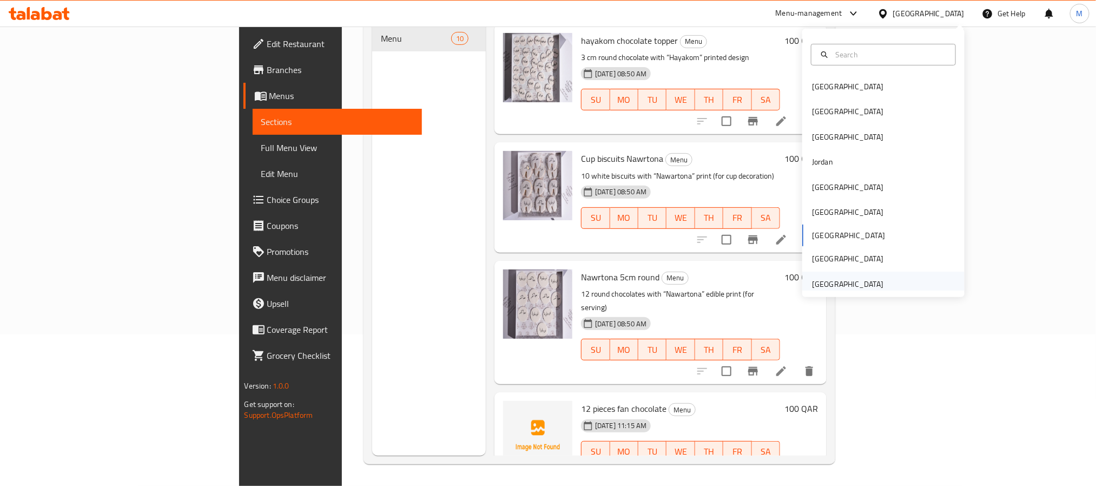
click at [875, 278] on div "[GEOGRAPHIC_DATA]" at bounding box center [847, 283] width 89 height 25
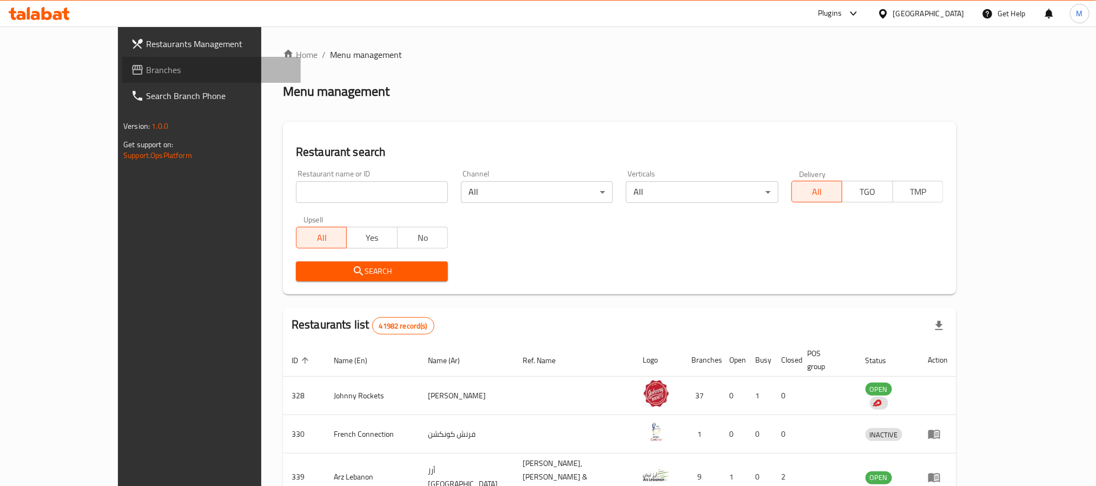
click at [146, 67] on span "Branches" at bounding box center [219, 69] width 146 height 13
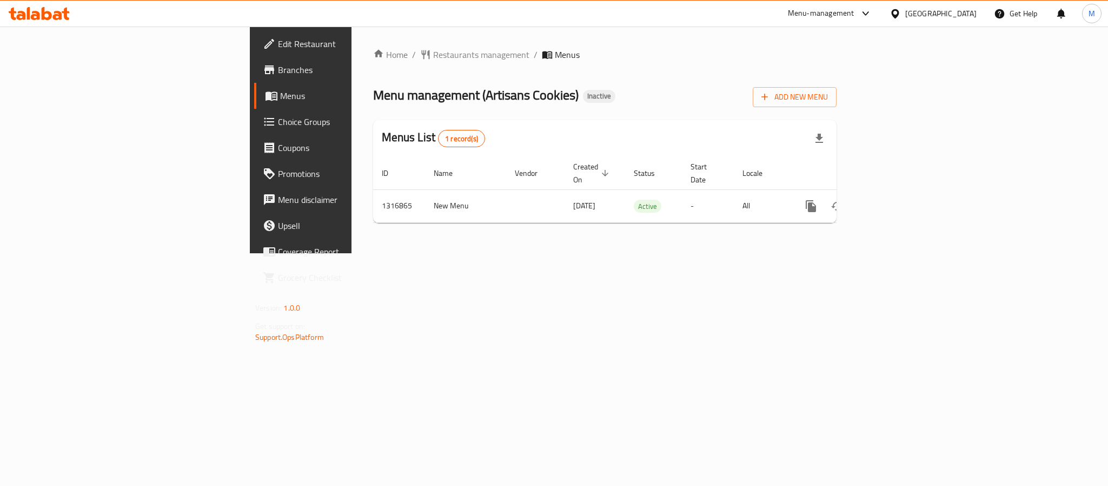
click at [761, 94] on div "Menu management ( Artisans Cookies ) Inactive Add New Menu" at bounding box center [604, 95] width 463 height 24
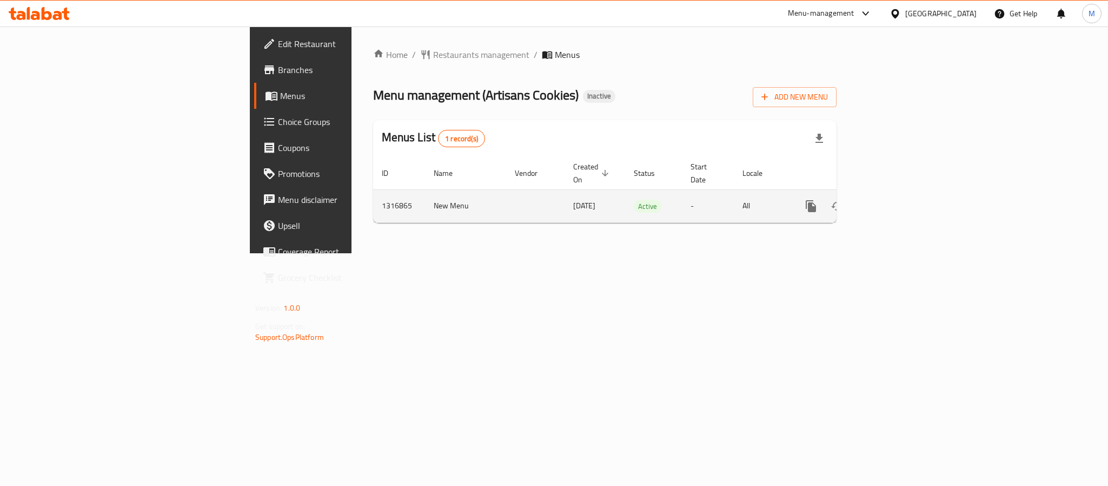
click at [896, 200] on icon "enhanced table" at bounding box center [889, 206] width 13 height 13
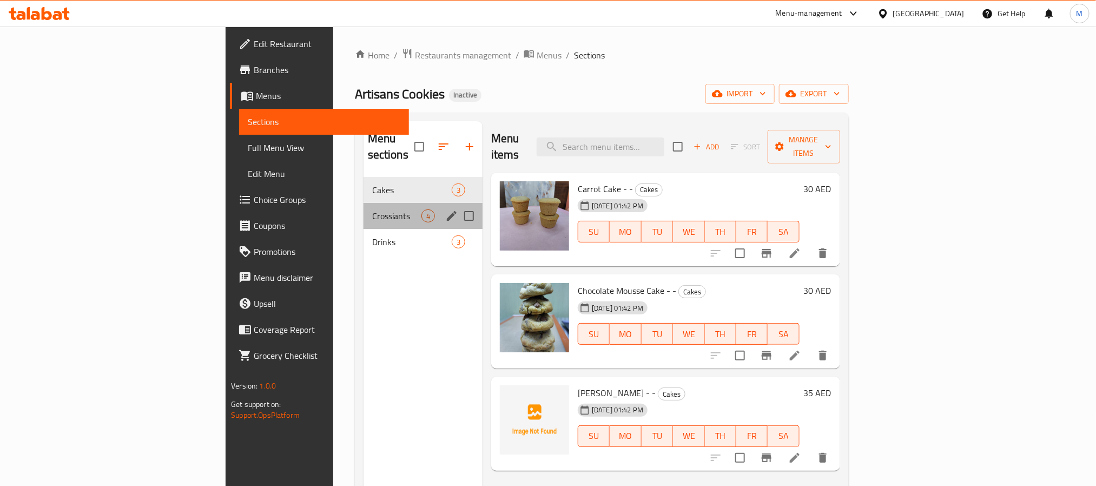
click at [363, 203] on div "Crossiants 4" at bounding box center [422, 216] width 119 height 26
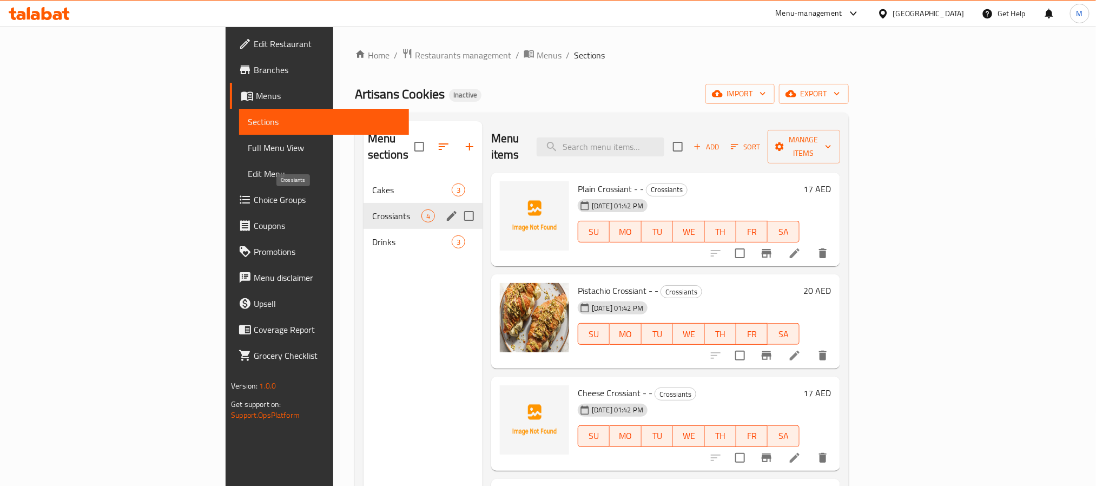
click at [372, 209] on span "Crossiants" at bounding box center [396, 215] width 49 height 13
click at [363, 229] on div "Drinks 3" at bounding box center [422, 242] width 119 height 26
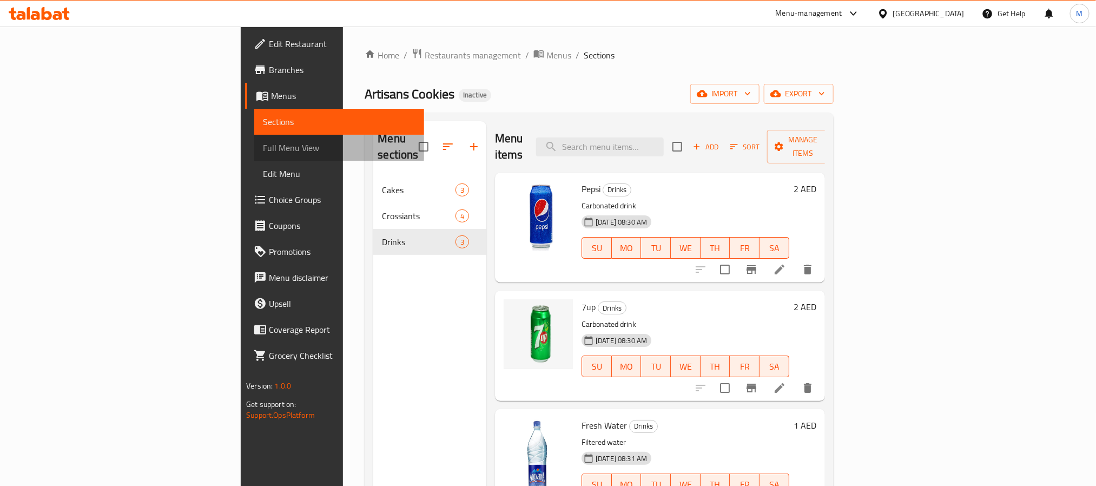
click at [263, 148] on span "Full Menu View" at bounding box center [339, 147] width 152 height 13
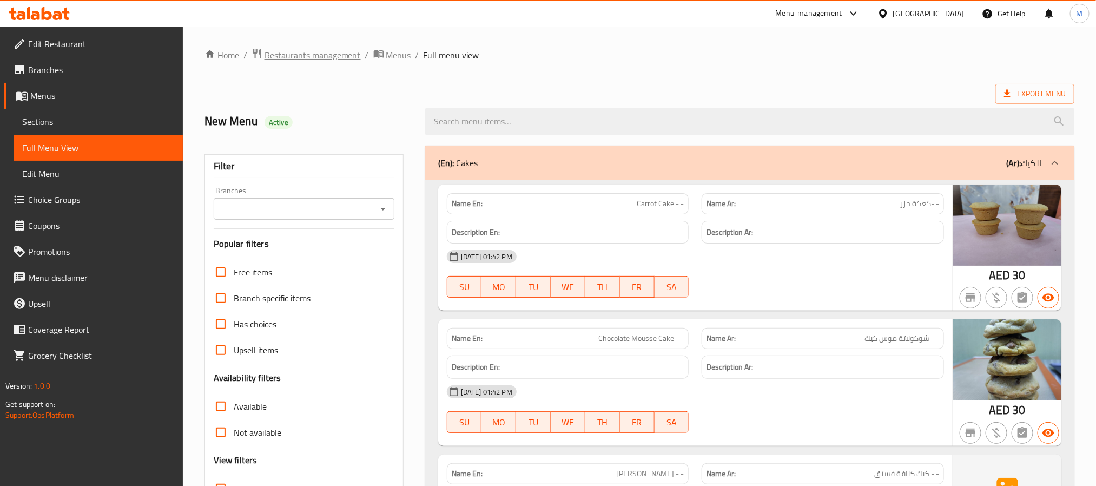
click at [297, 49] on span "Restaurants management" at bounding box center [312, 55] width 96 height 13
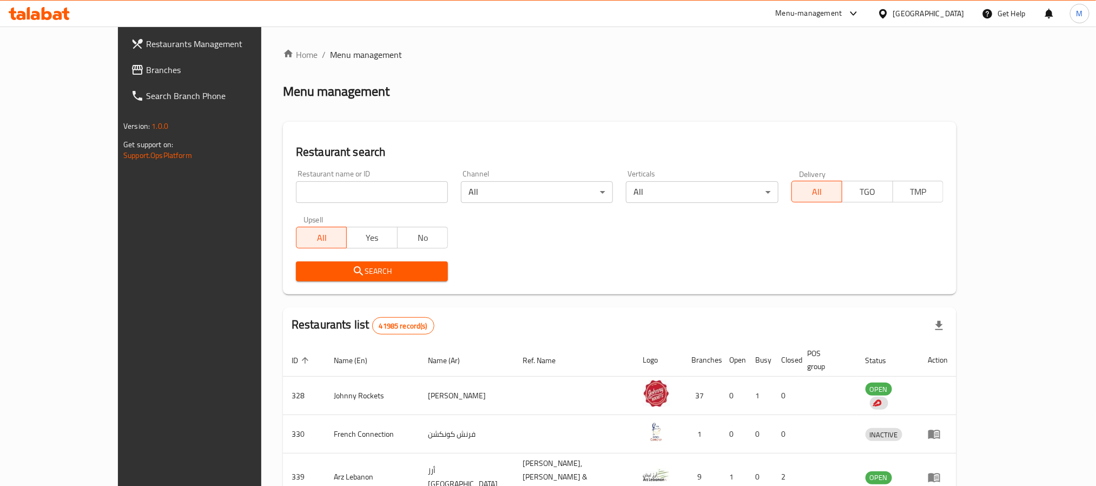
drag, startPoint x: 71, startPoint y: 71, endPoint x: 235, endPoint y: 88, distance: 164.7
click at [146, 71] on span "Branches" at bounding box center [219, 69] width 146 height 13
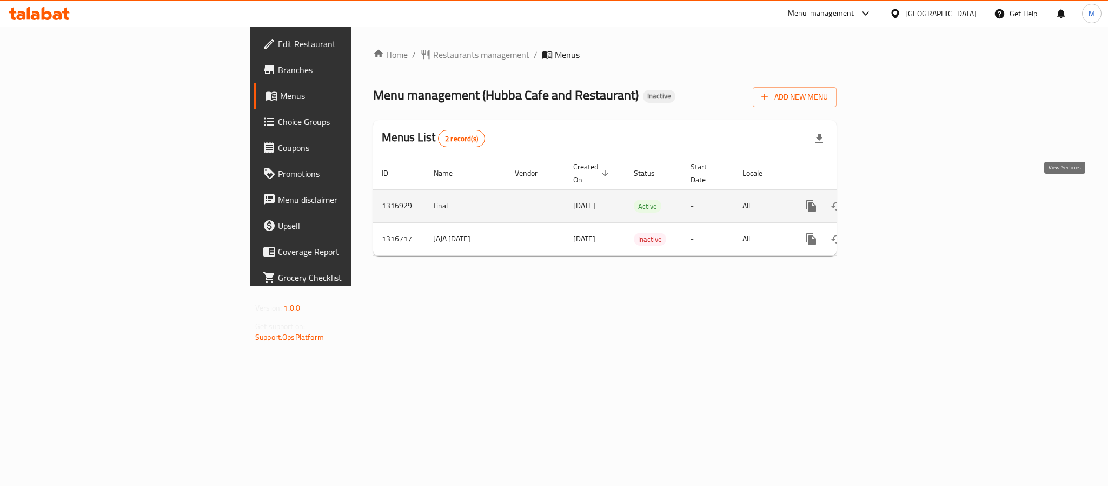
click at [896, 200] on icon "enhanced table" at bounding box center [889, 206] width 13 height 13
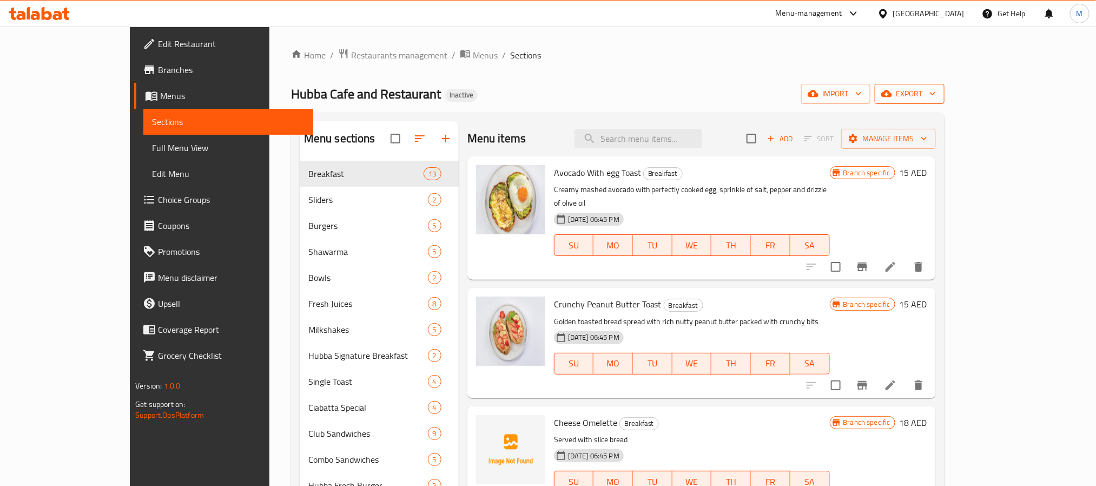
click at [936, 101] on span "export" at bounding box center [909, 94] width 52 height 14
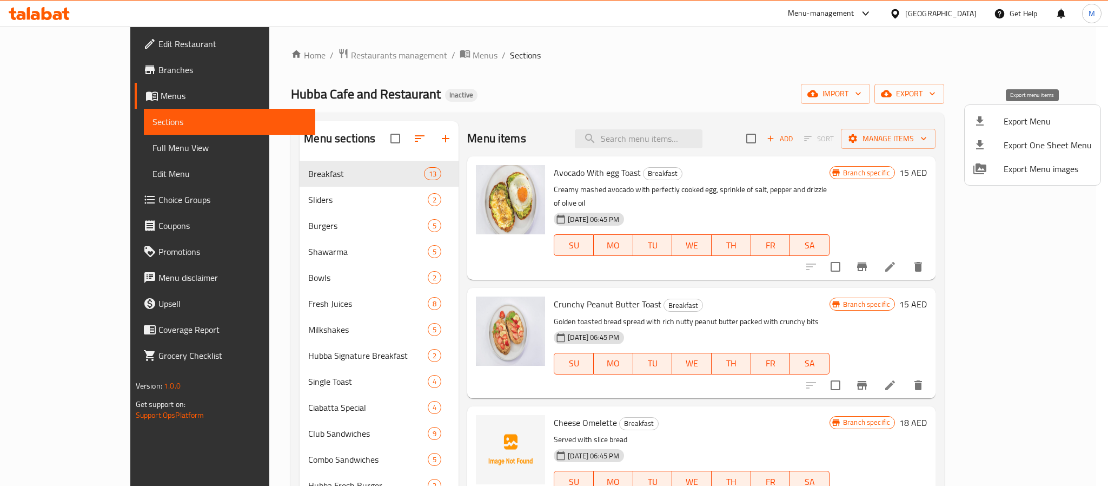
click at [1034, 115] on span "Export Menu" at bounding box center [1048, 121] width 88 height 13
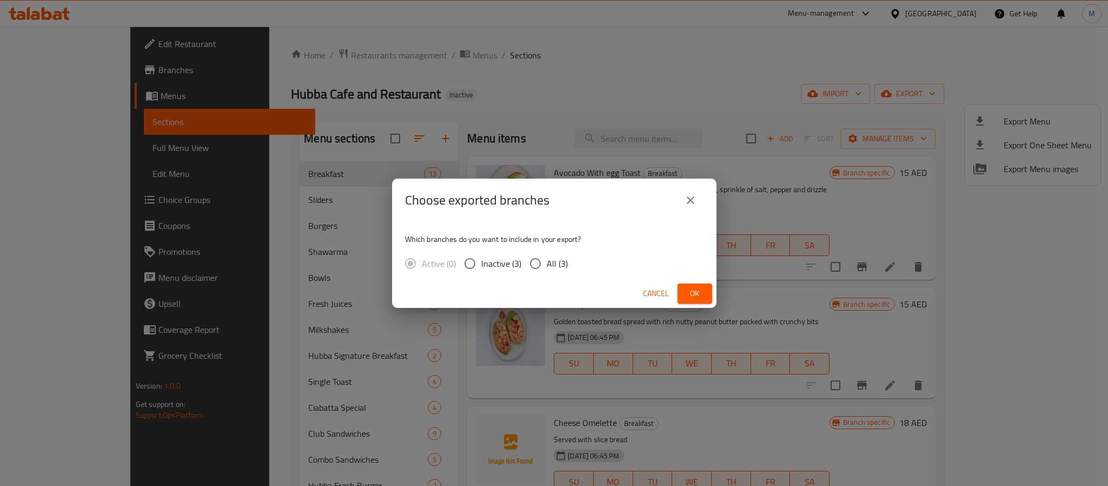
click at [563, 258] on span "All (3)" at bounding box center [557, 263] width 21 height 13
click at [547, 258] on input "All (3)" at bounding box center [535, 263] width 23 height 23
radio input "true"
click at [693, 292] on span "Ok" at bounding box center [694, 294] width 17 height 14
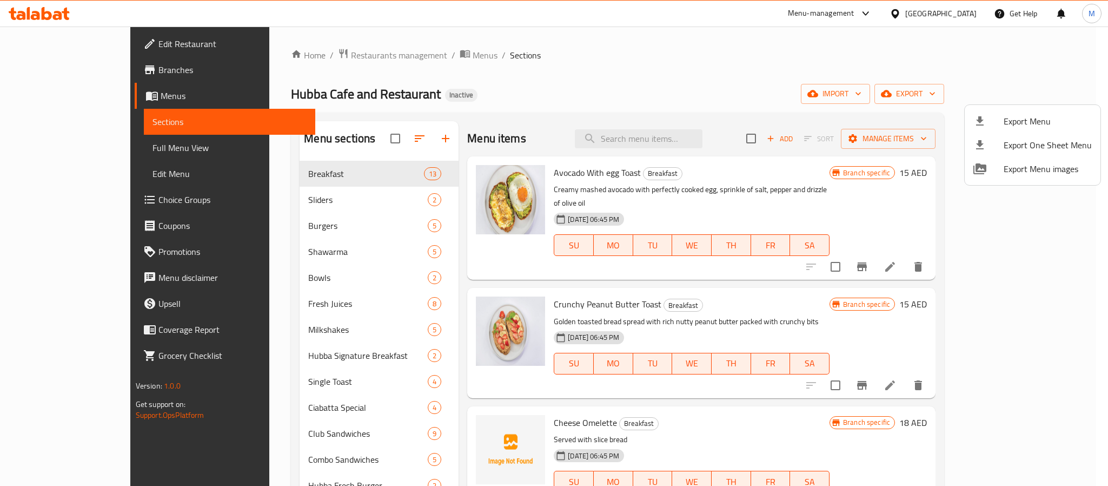
click at [714, 389] on div at bounding box center [554, 243] width 1108 height 486
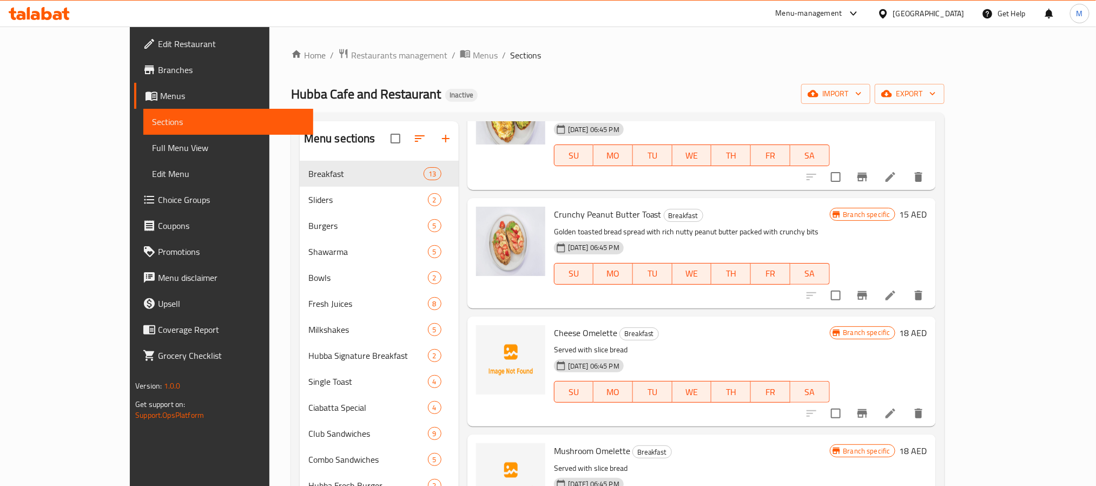
scroll to position [162, 0]
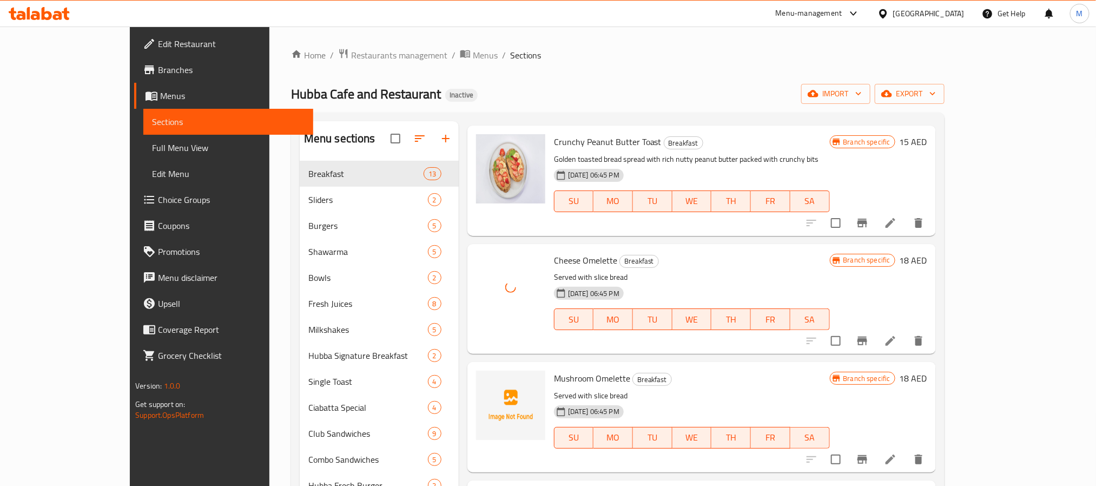
click at [554, 370] on span "Mushroom Omelette" at bounding box center [592, 378] width 76 height 16
copy span "Mushroom"
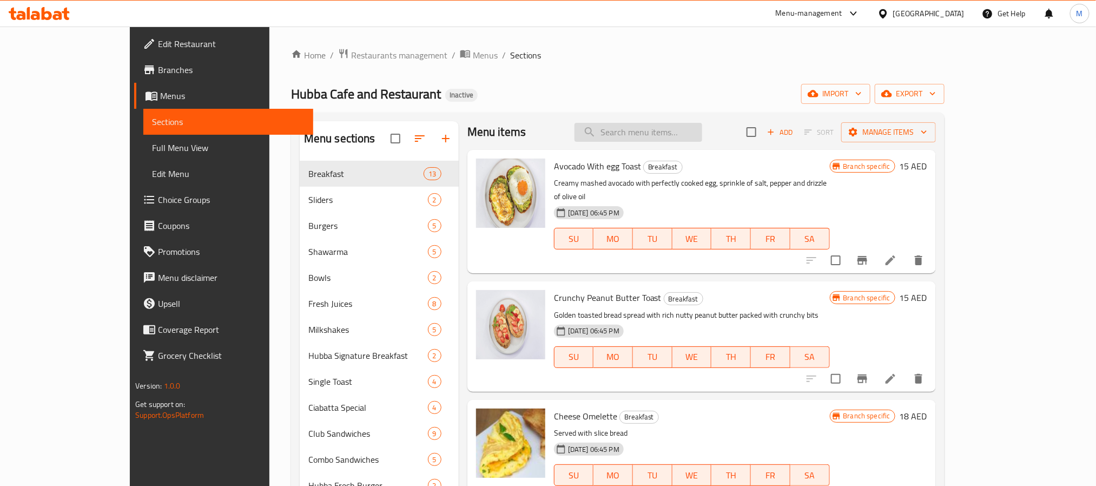
scroll to position [0, 0]
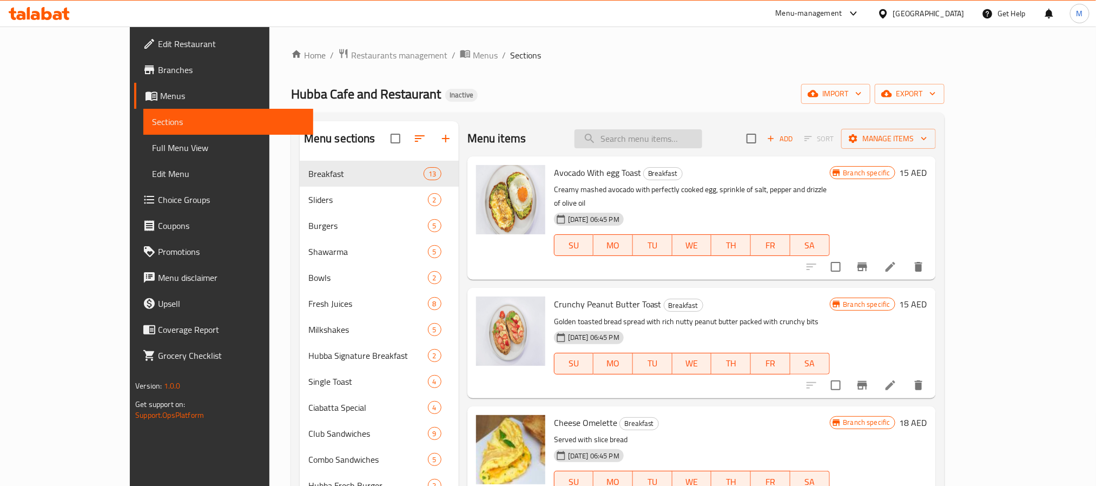
click at [689, 135] on input "search" at bounding box center [638, 138] width 128 height 19
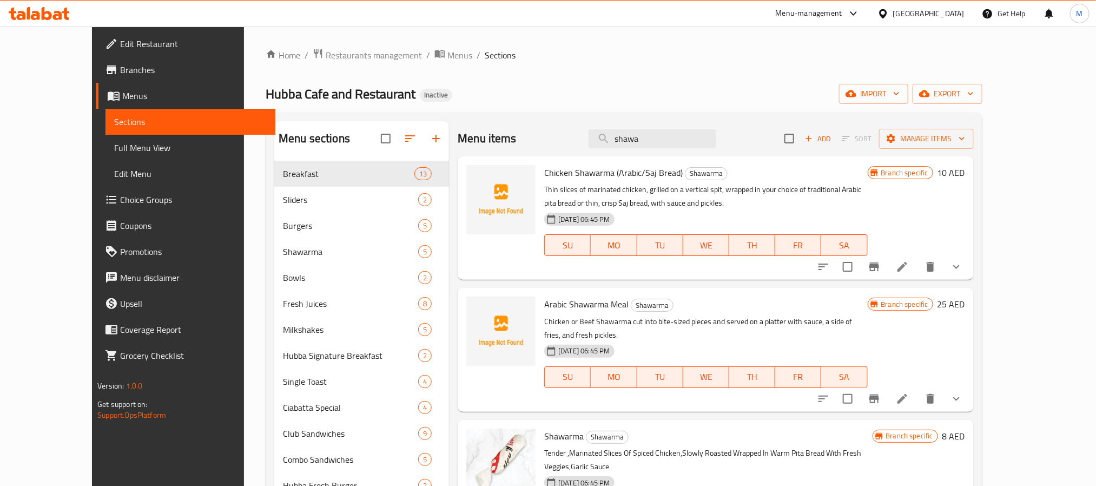
type input "shawa"
drag, startPoint x: 526, startPoint y: 169, endPoint x: 666, endPoint y: 171, distance: 139.5
click at [666, 171] on h6 "Chicken Shawarma (Arabic/Saj Bread) Shawarma" at bounding box center [705, 172] width 323 height 15
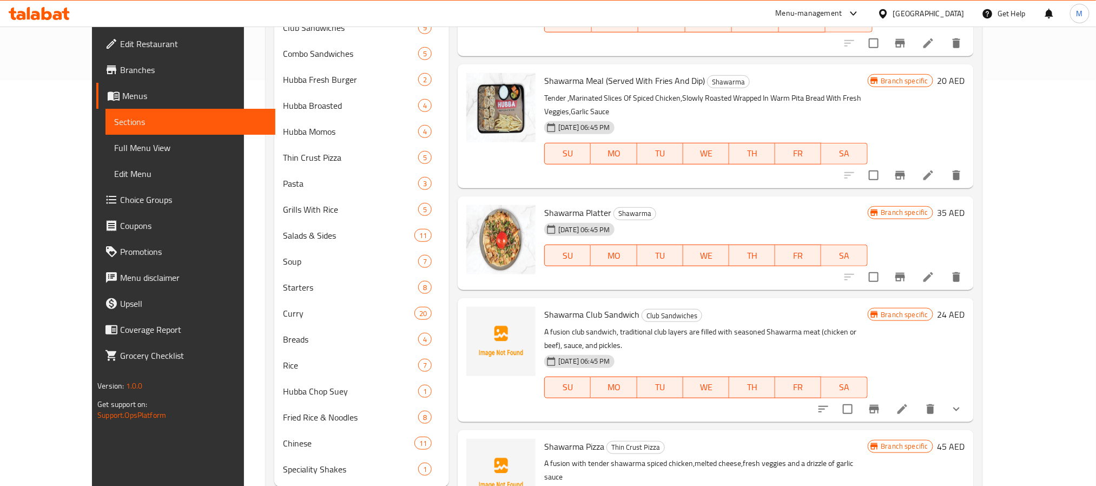
scroll to position [435, 0]
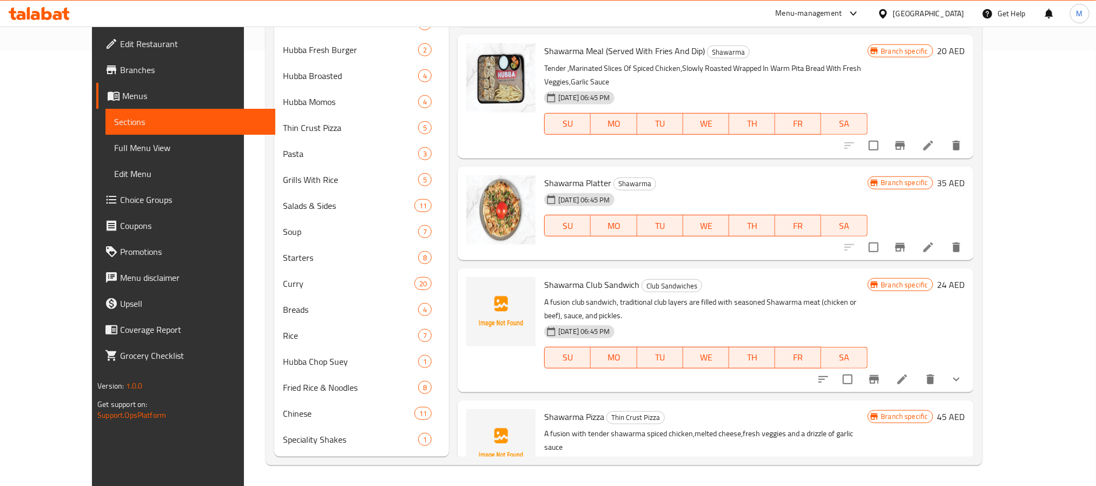
click at [555, 408] on span "Shawarma Pizza" at bounding box center [574, 416] width 60 height 16
click at [563, 408] on span "Shawarma Pizza" at bounding box center [574, 416] width 60 height 16
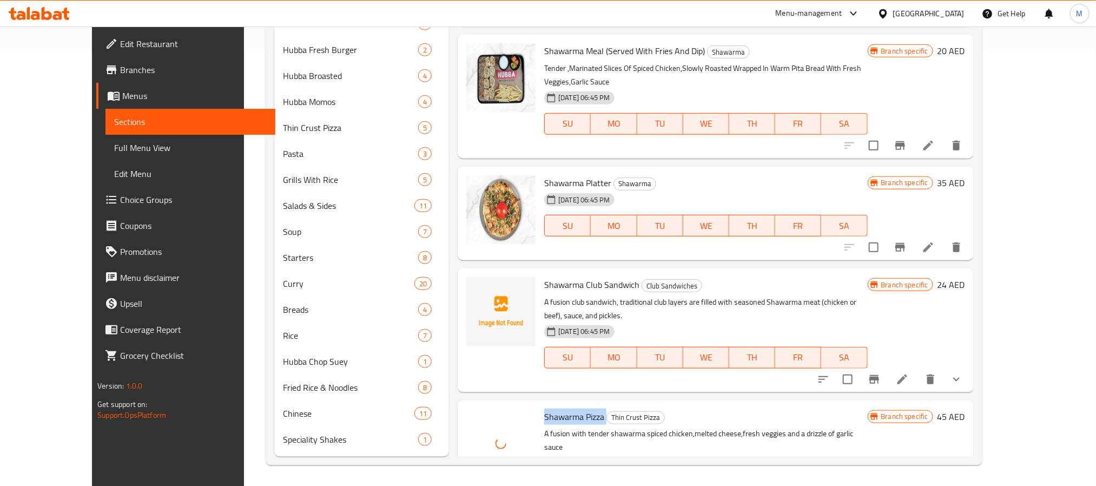
click at [563, 408] on span "Shawarma Pizza" at bounding box center [574, 416] width 60 height 16
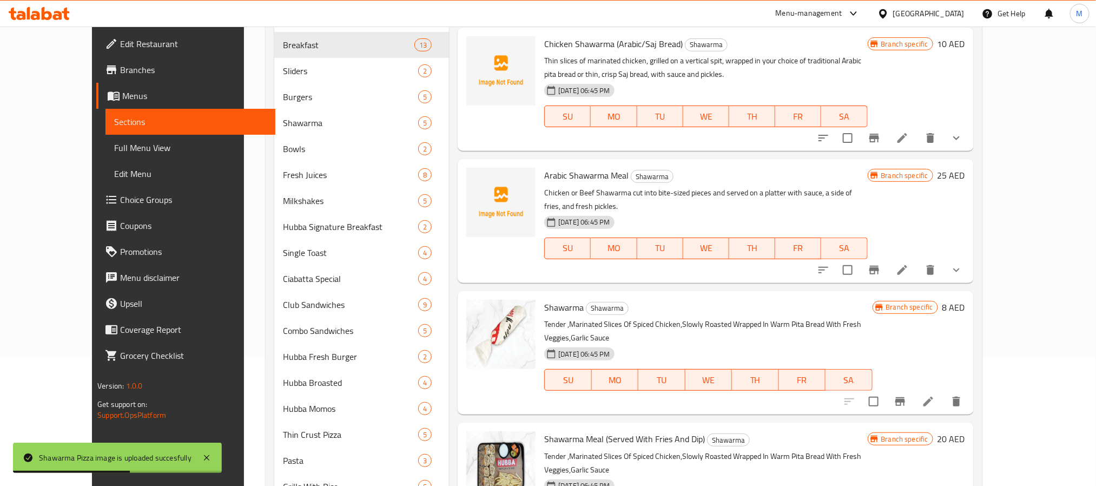
scroll to position [0, 0]
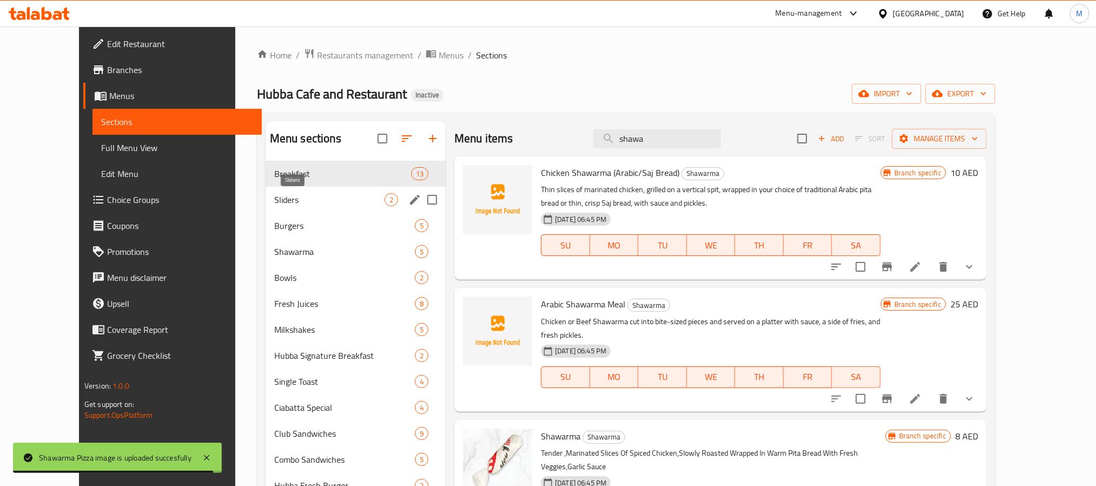
drag, startPoint x: 276, startPoint y: 200, endPoint x: 280, endPoint y: 191, distance: 9.0
click at [276, 200] on span "Sliders" at bounding box center [329, 199] width 110 height 13
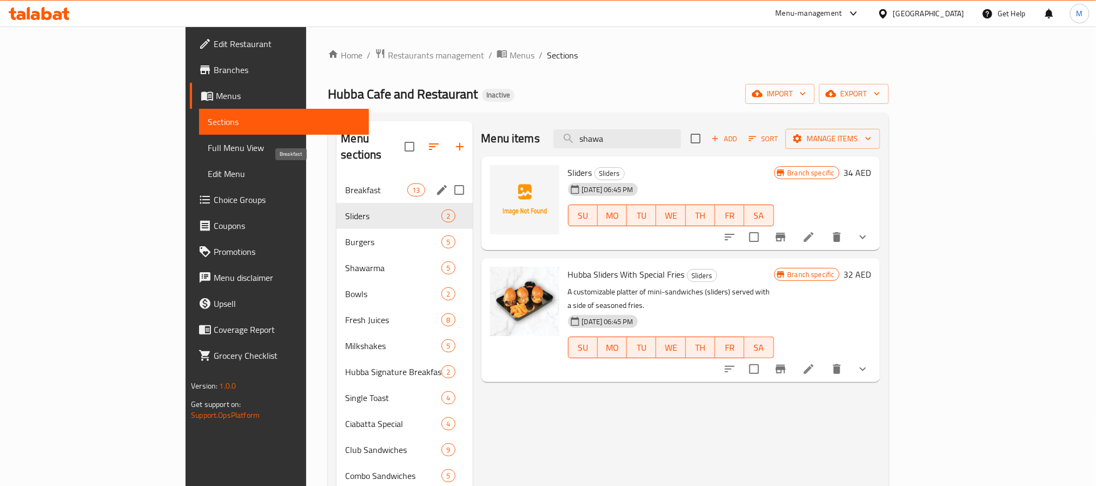
click at [345, 183] on span "Breakfast" at bounding box center [376, 189] width 62 height 13
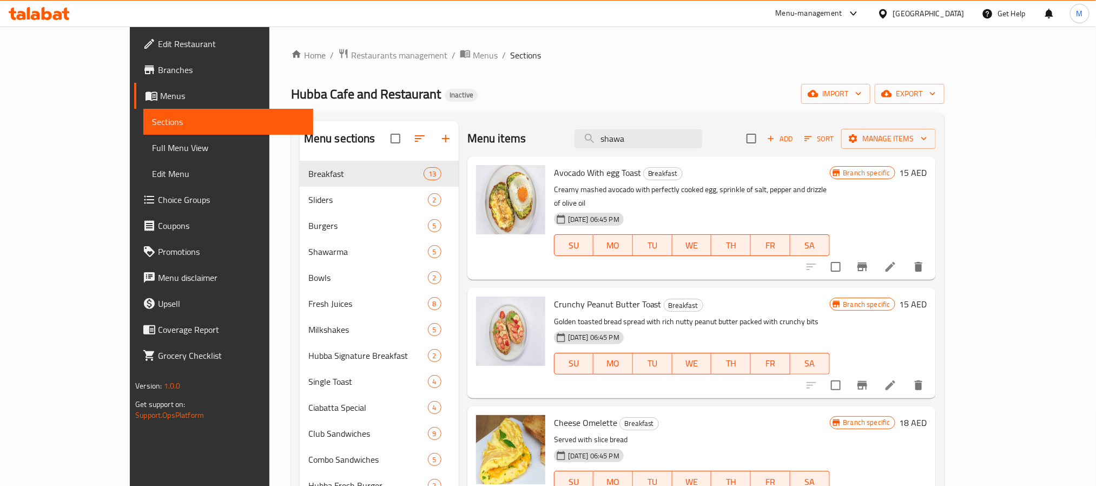
scroll to position [81, 0]
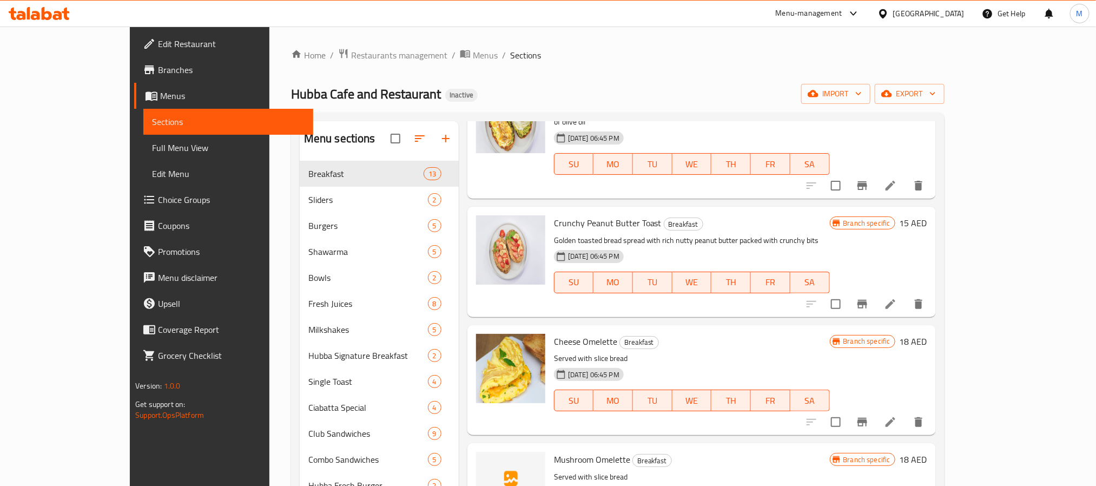
click at [565, 333] on span "Cheese Omelette" at bounding box center [585, 341] width 63 height 16
copy h6 "Cheese Omelette"
drag, startPoint x: 1084, startPoint y: 300, endPoint x: 1072, endPoint y: 299, distance: 12.0
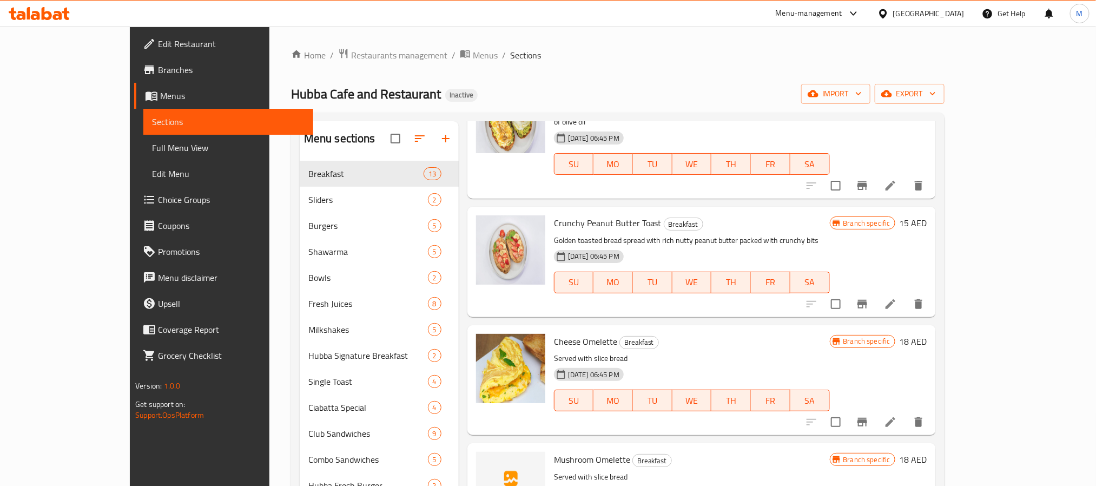
click at [966, 300] on div "Home / Restaurants management / Menus / Sections Hubba Cafe and Restaurant Inac…" at bounding box center [617, 474] width 697 height 896
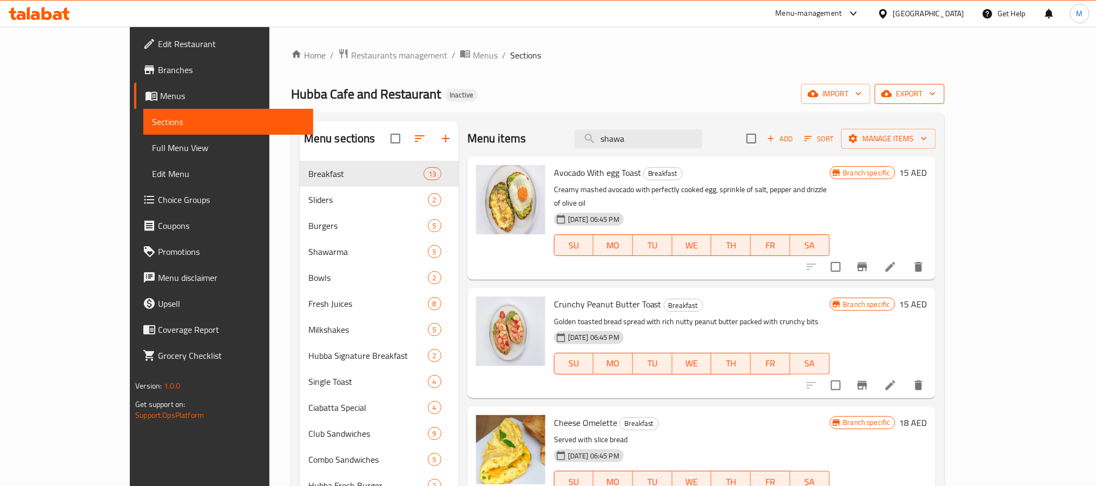
click at [936, 94] on span "export" at bounding box center [909, 94] width 52 height 14
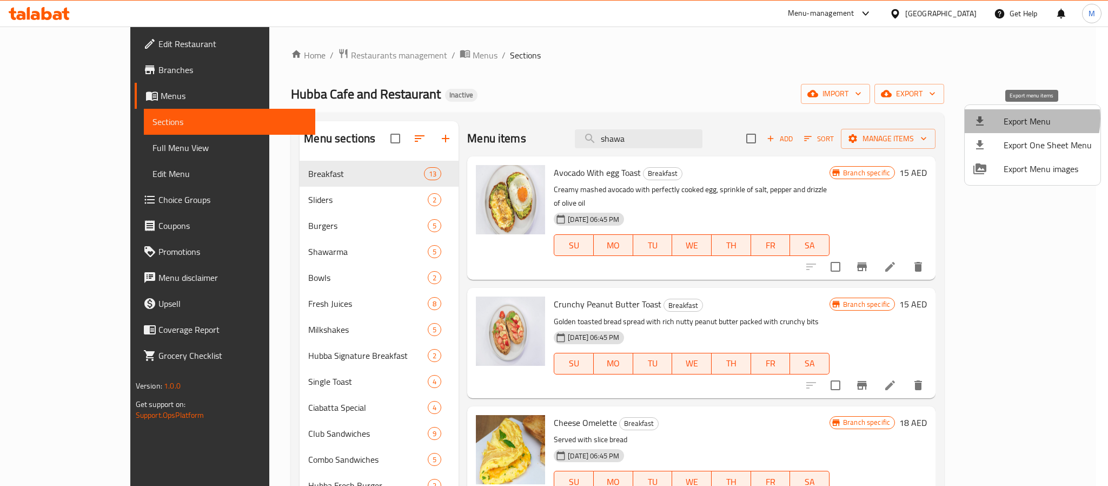
click at [1023, 118] on span "Export Menu" at bounding box center [1048, 121] width 88 height 13
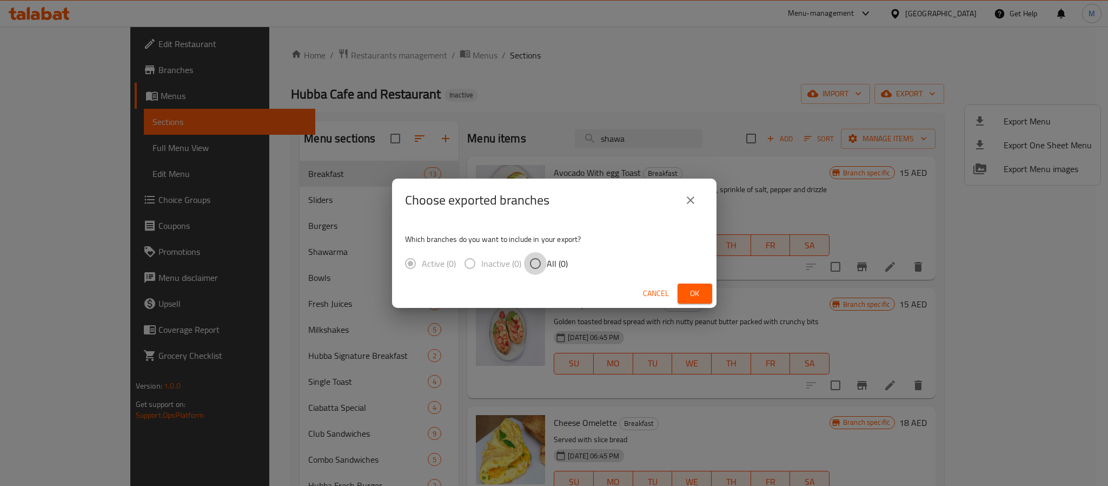
click at [542, 266] on input "All (0)" at bounding box center [535, 263] width 23 height 23
radio input "true"
click at [685, 289] on button "Ok" at bounding box center [695, 293] width 35 height 20
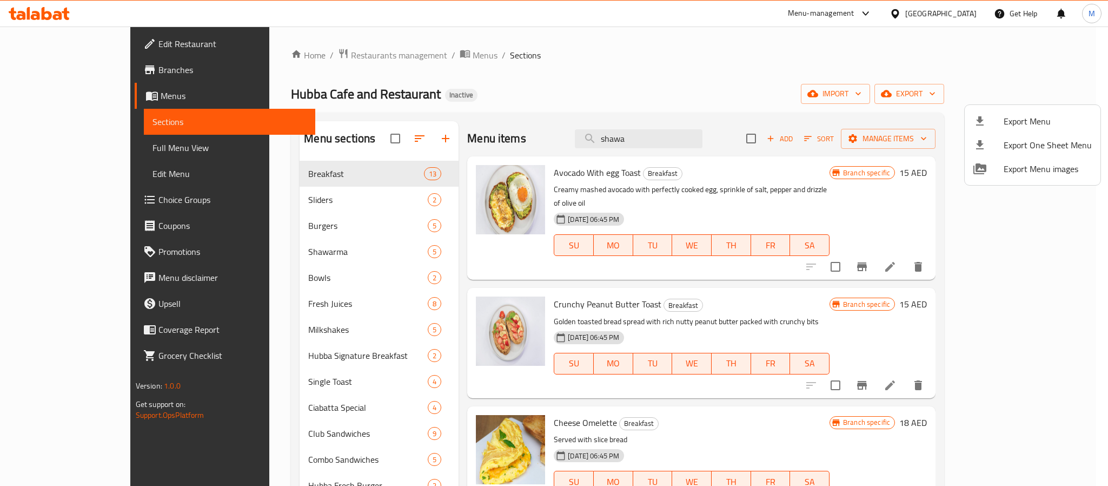
click at [350, 52] on div at bounding box center [554, 243] width 1108 height 486
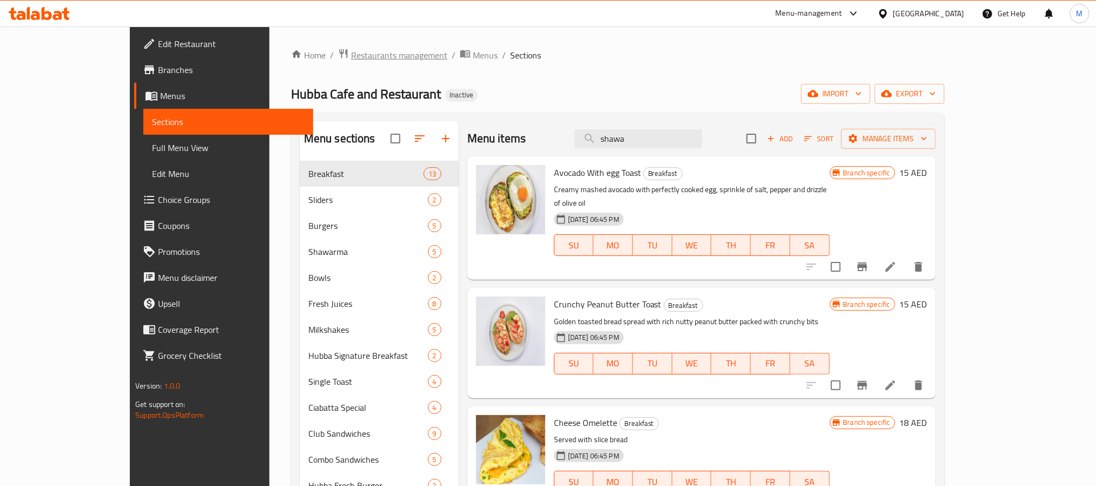
click at [351, 52] on span "Restaurants management" at bounding box center [399, 55] width 96 height 13
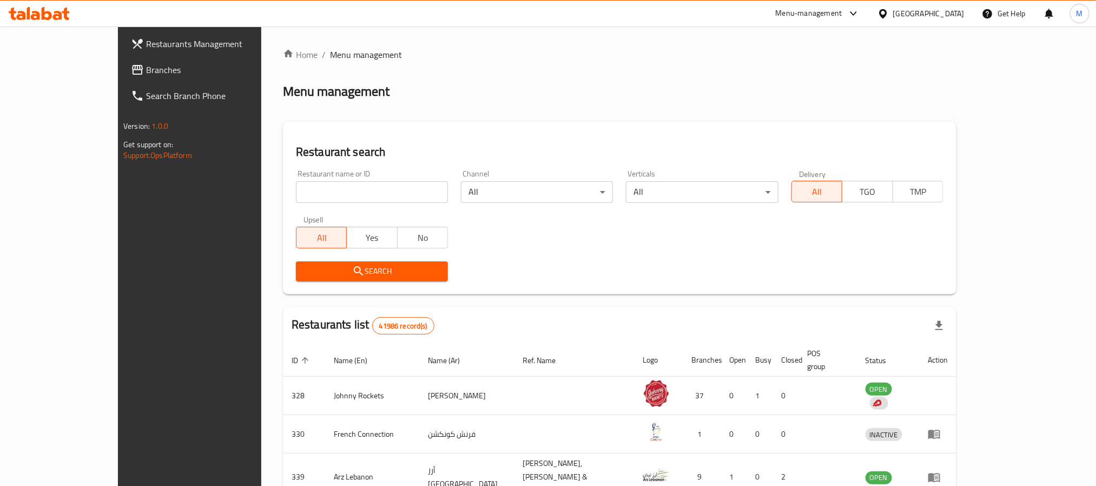
click at [146, 72] on span "Branches" at bounding box center [219, 69] width 146 height 13
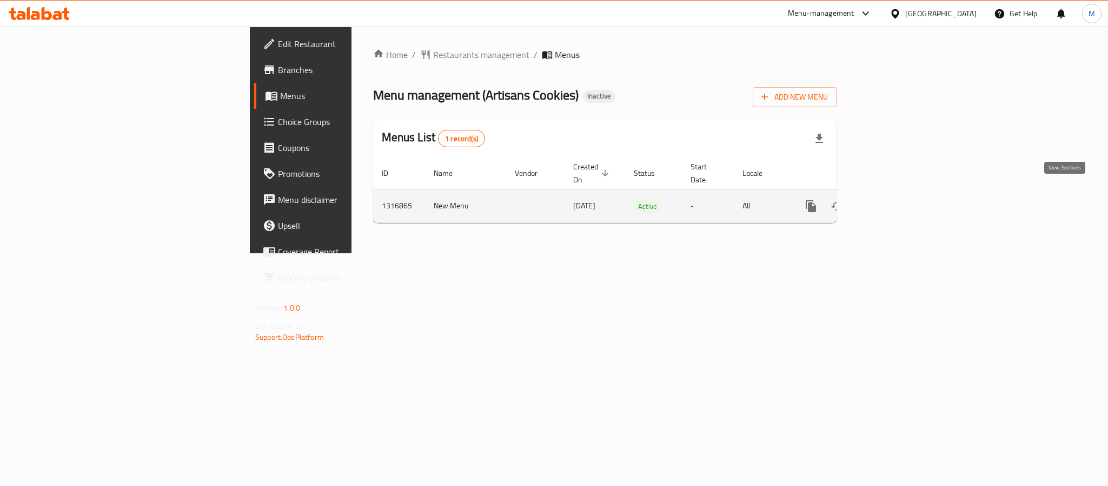
click at [896, 200] on icon "enhanced table" at bounding box center [889, 206] width 13 height 13
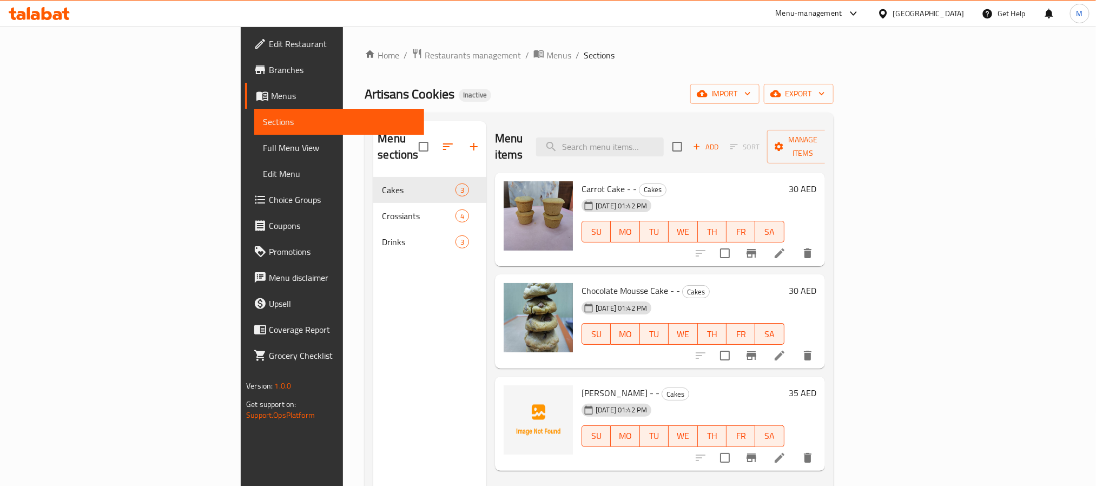
click at [263, 150] on span "Full Menu View" at bounding box center [339, 147] width 152 height 13
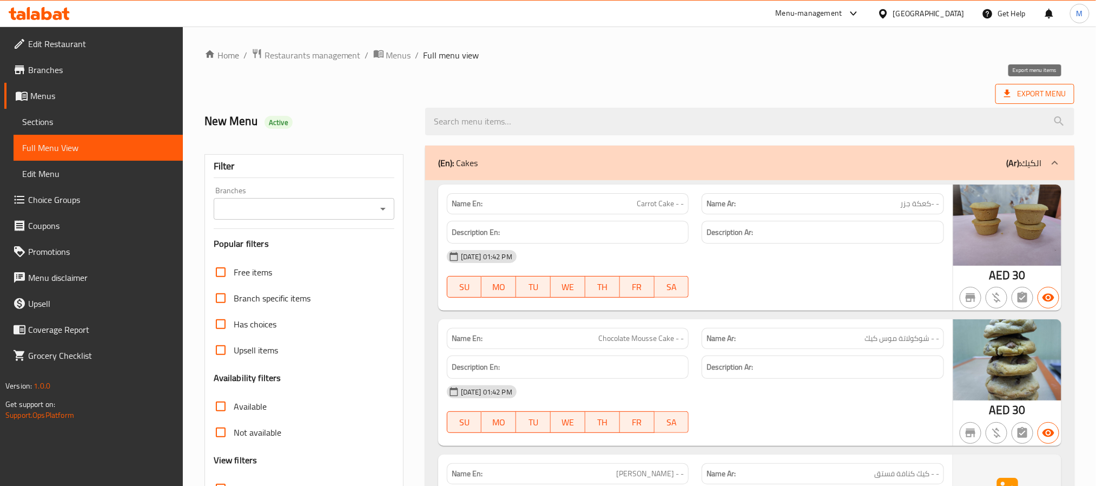
click at [1020, 85] on span "Export Menu" at bounding box center [1034, 94] width 79 height 20
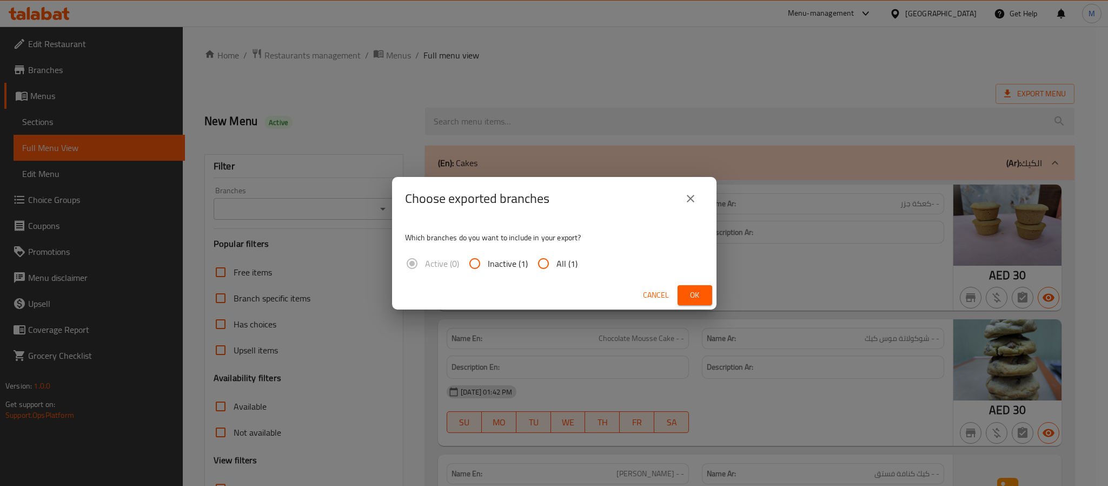
click at [536, 262] on input "All (1)" at bounding box center [544, 263] width 26 height 26
radio input "true"
click at [698, 295] on span "Ok" at bounding box center [694, 295] width 17 height 14
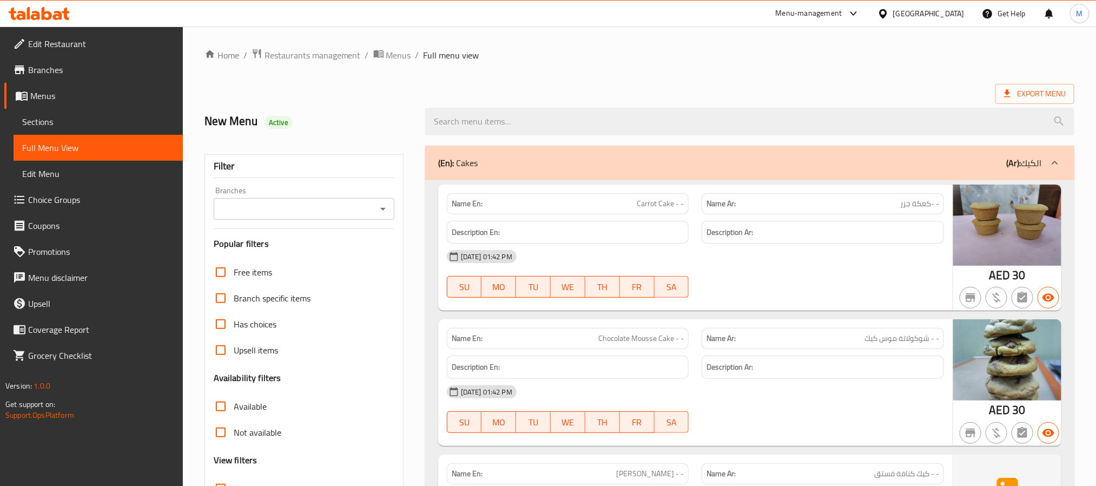
click at [937, 16] on div "[GEOGRAPHIC_DATA]" at bounding box center [928, 14] width 71 height 12
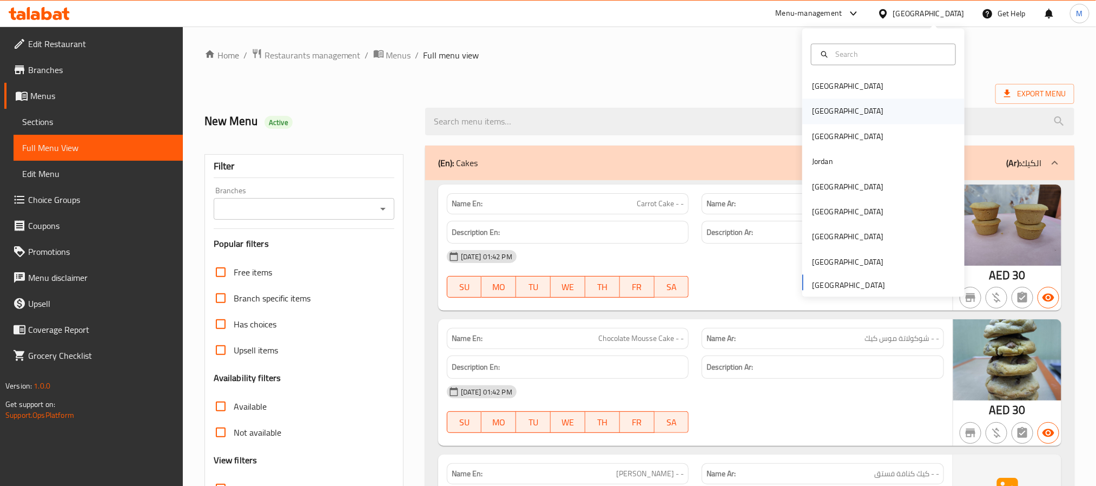
click at [841, 105] on div "[GEOGRAPHIC_DATA]" at bounding box center [883, 111] width 162 height 25
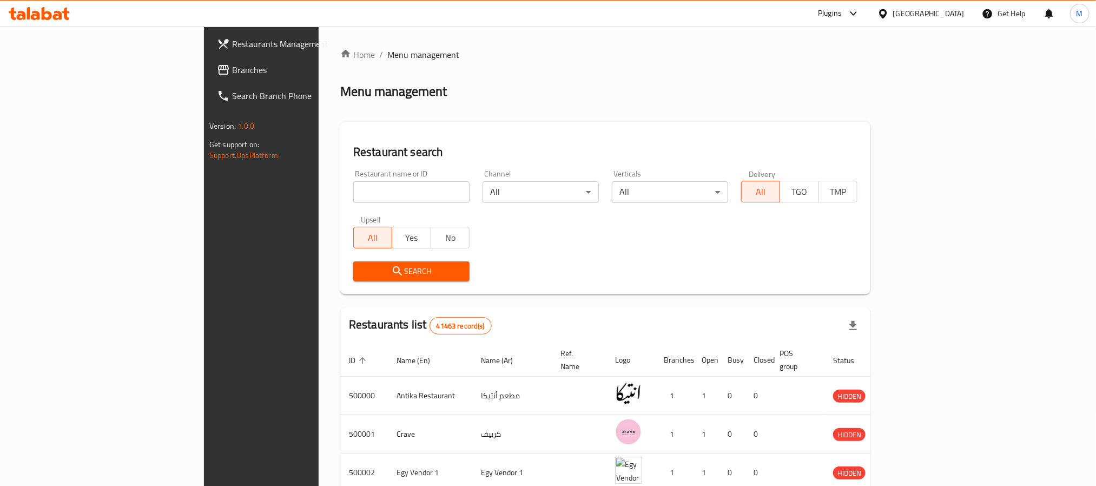
drag, startPoint x: 65, startPoint y: 75, endPoint x: 101, endPoint y: 89, distance: 38.6
click at [232, 75] on span "Branches" at bounding box center [305, 69] width 146 height 13
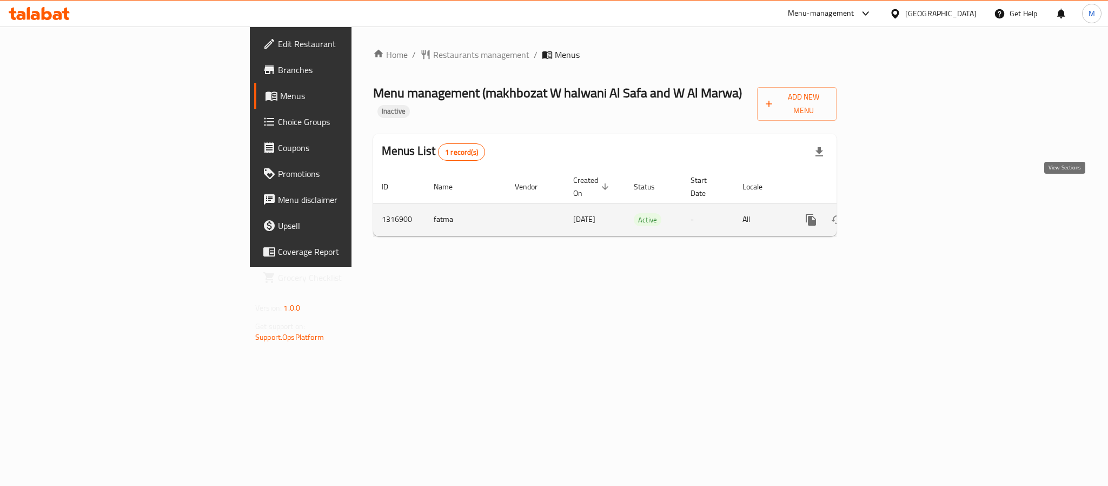
click at [896, 213] on icon "enhanced table" at bounding box center [889, 219] width 13 height 13
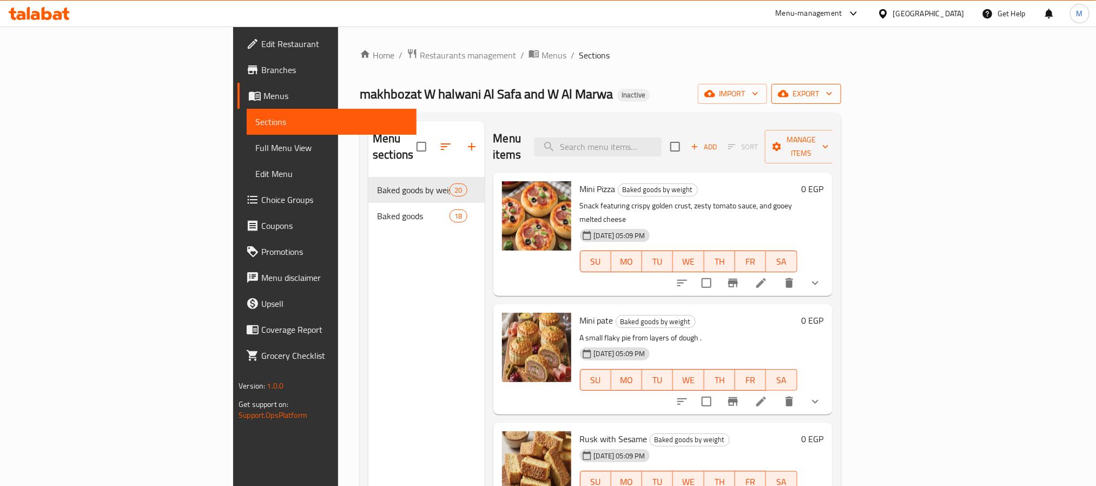
click at [841, 103] on button "export" at bounding box center [806, 94] width 70 height 20
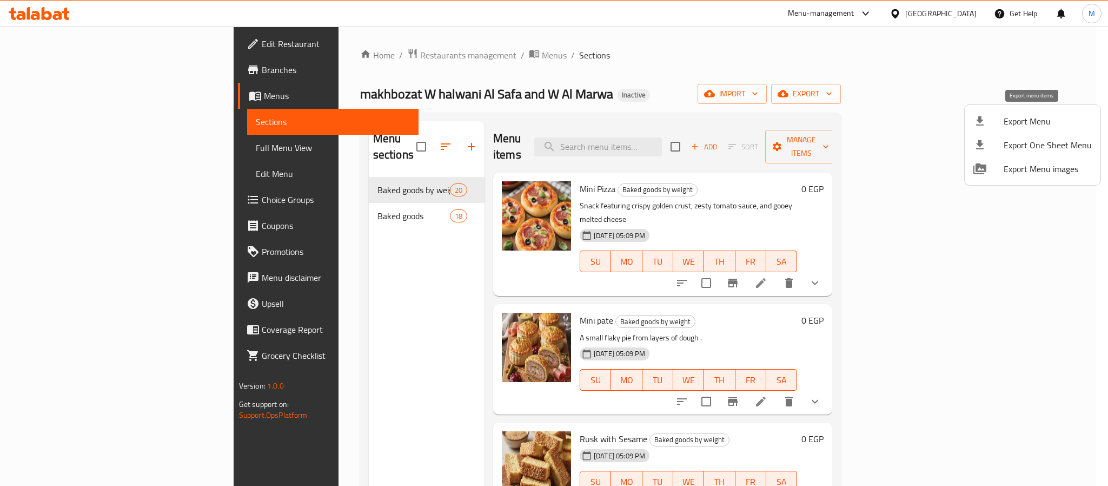
click at [1011, 117] on span "Export Menu" at bounding box center [1048, 121] width 88 height 13
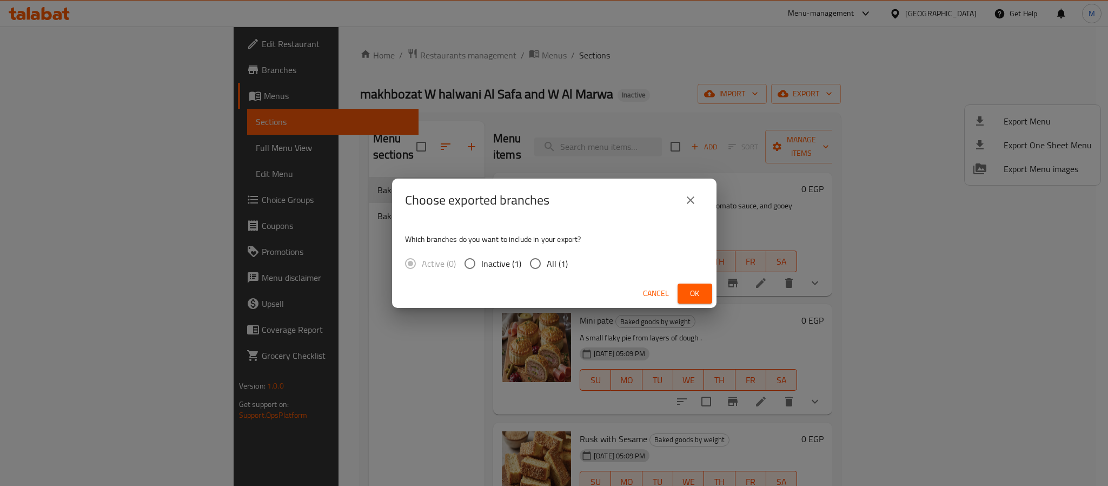
click at [554, 265] on span "All (1)" at bounding box center [557, 263] width 21 height 13
click at [547, 265] on input "All (1)" at bounding box center [535, 263] width 23 height 23
radio input "true"
click at [717, 291] on div "Choose exported branches Which branches do you want to include in your export? …" at bounding box center [554, 243] width 1108 height 486
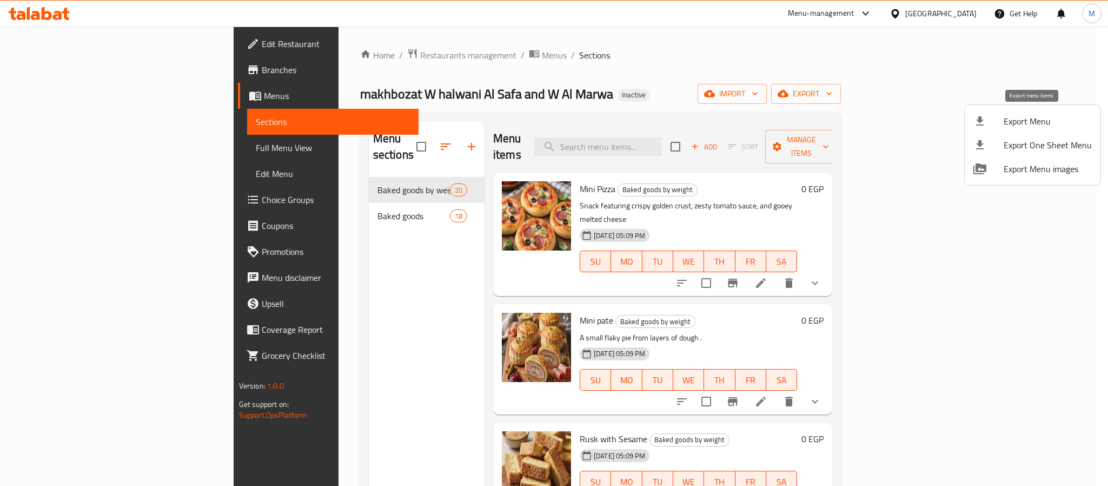
click at [1032, 120] on span "Export Menu" at bounding box center [1048, 121] width 88 height 13
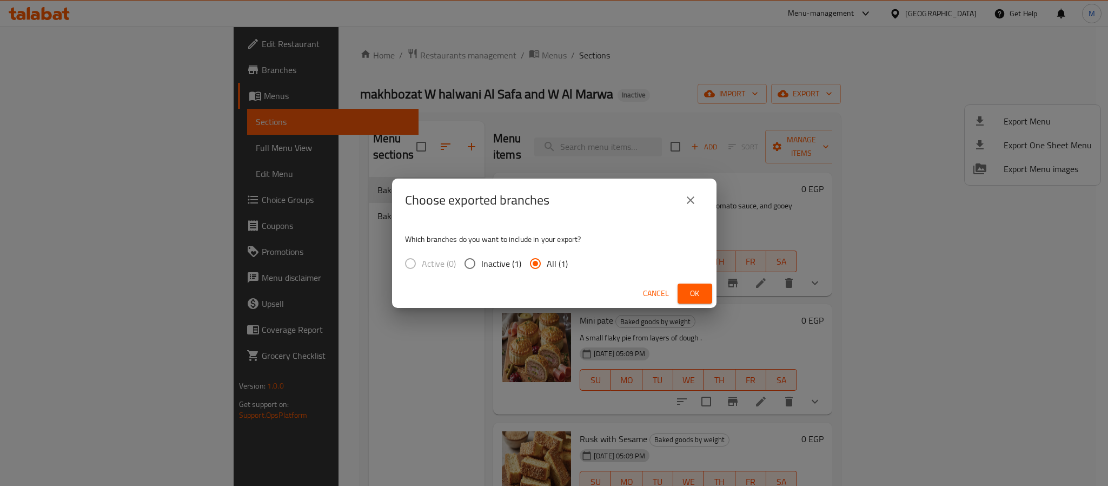
click at [547, 266] on span "All (1)" at bounding box center [557, 263] width 21 height 13
click at [547, 266] on input "All (1)" at bounding box center [535, 263] width 23 height 23
click at [692, 287] on span "Ok" at bounding box center [694, 294] width 17 height 14
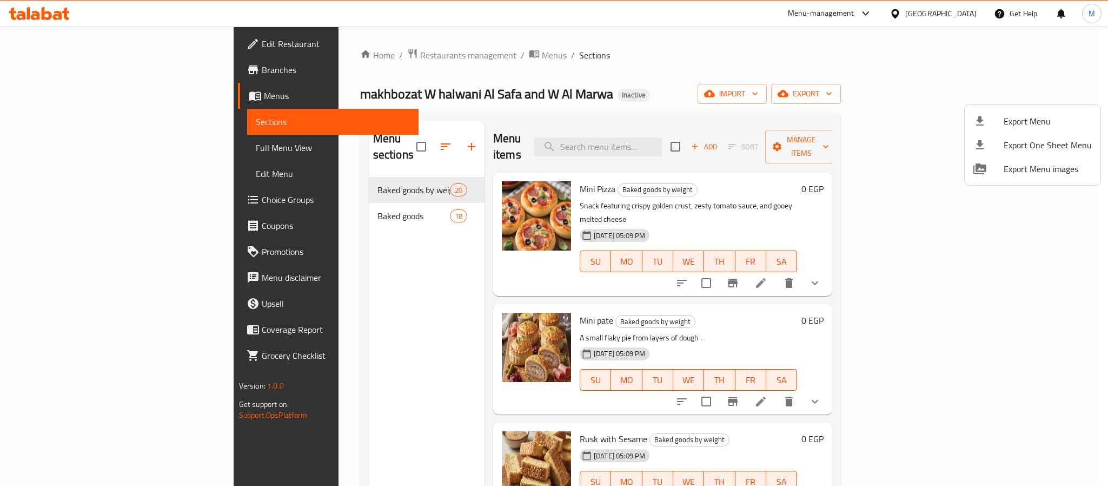
click at [951, 17] on div at bounding box center [554, 243] width 1108 height 486
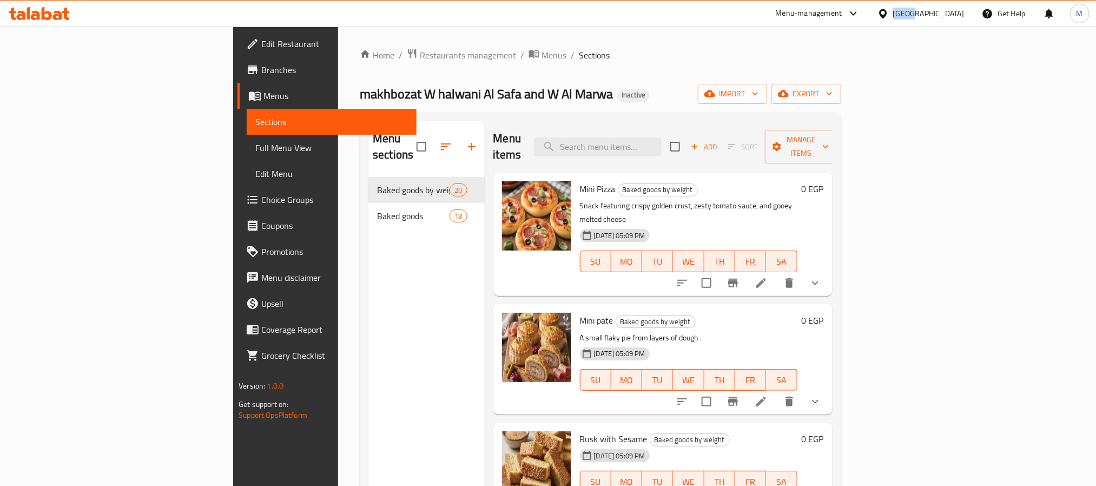
click at [952, 16] on div "[GEOGRAPHIC_DATA]" at bounding box center [928, 14] width 71 height 12
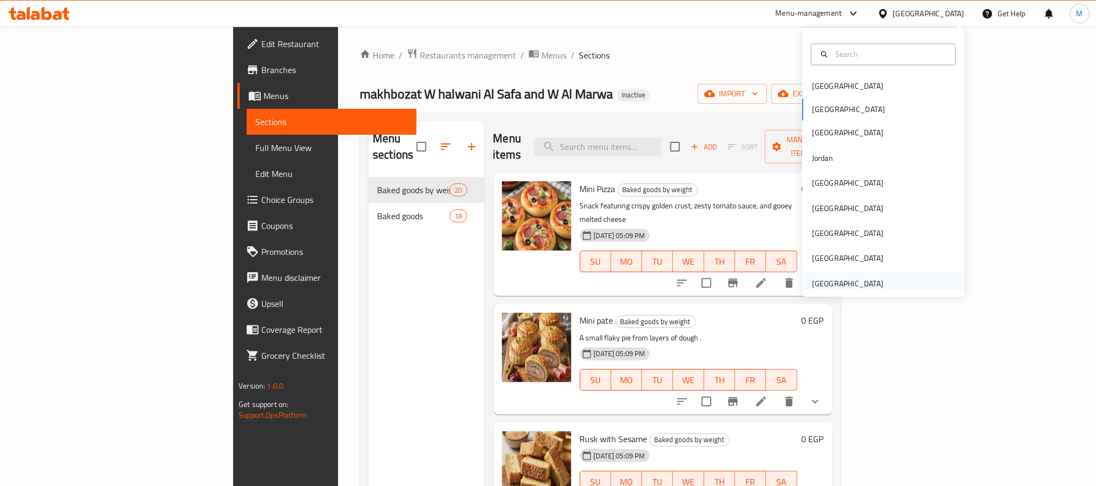
click at [865, 279] on div "[GEOGRAPHIC_DATA]" at bounding box center [847, 283] width 71 height 12
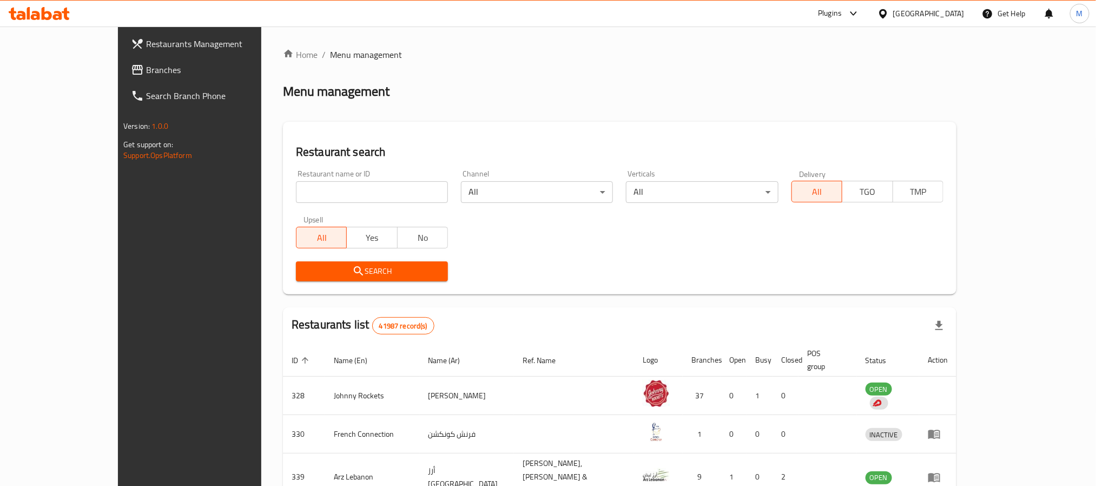
click at [146, 75] on span "Branches" at bounding box center [219, 69] width 146 height 13
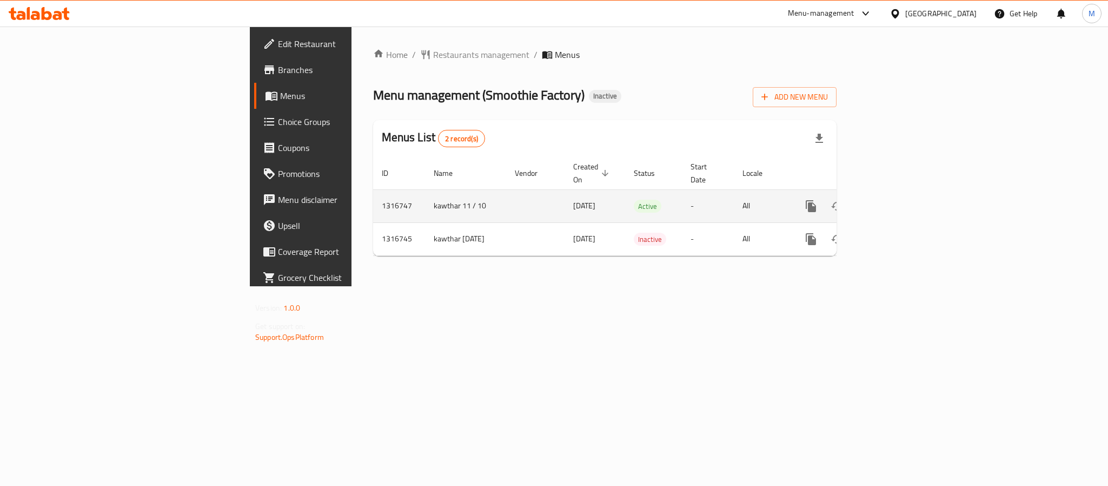
click at [896, 200] on icon "enhanced table" at bounding box center [889, 206] width 13 height 13
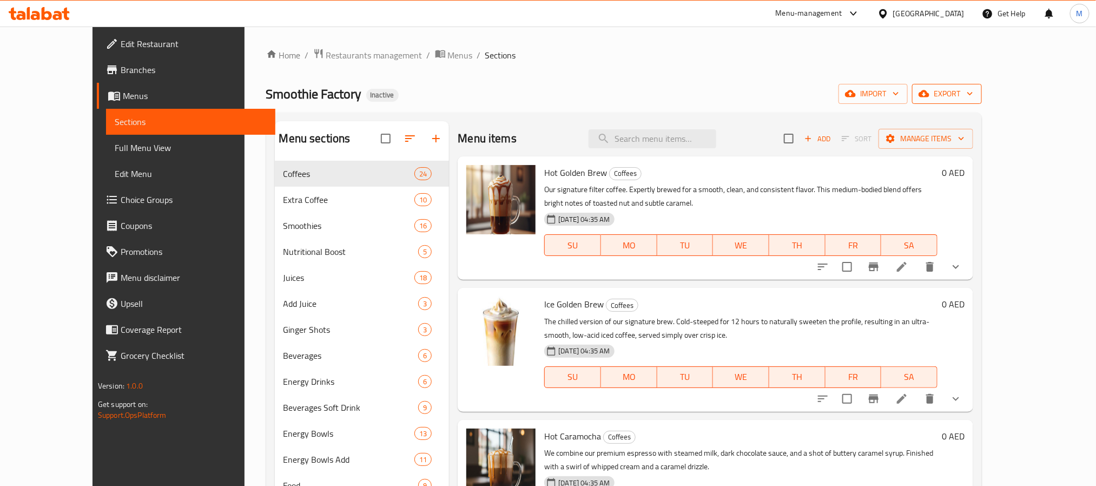
click at [973, 93] on span "export" at bounding box center [946, 94] width 52 height 14
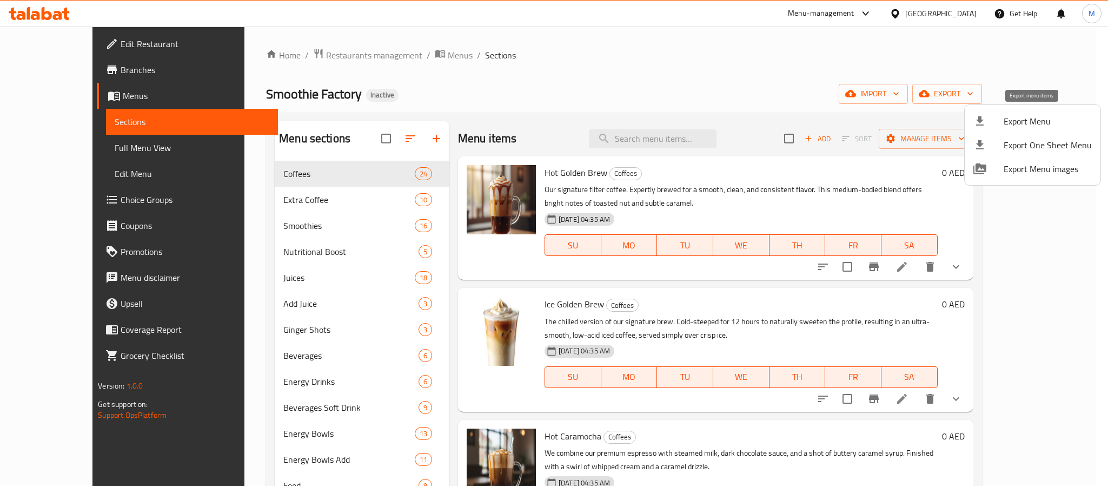
click at [993, 127] on div at bounding box center [988, 121] width 30 height 13
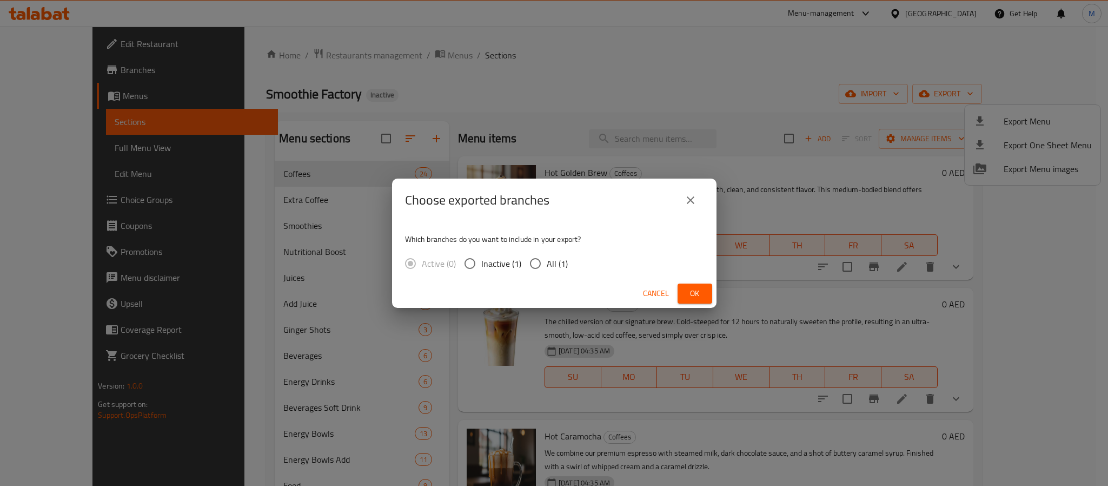
click at [567, 255] on div "Active (0) Inactive (1) All (1)" at bounding box center [490, 263] width 171 height 23
click at [561, 265] on span "All (1)" at bounding box center [557, 263] width 21 height 13
click at [547, 265] on input "All (1)" at bounding box center [535, 263] width 23 height 23
radio input "true"
click at [698, 292] on span "Ok" at bounding box center [694, 294] width 17 height 14
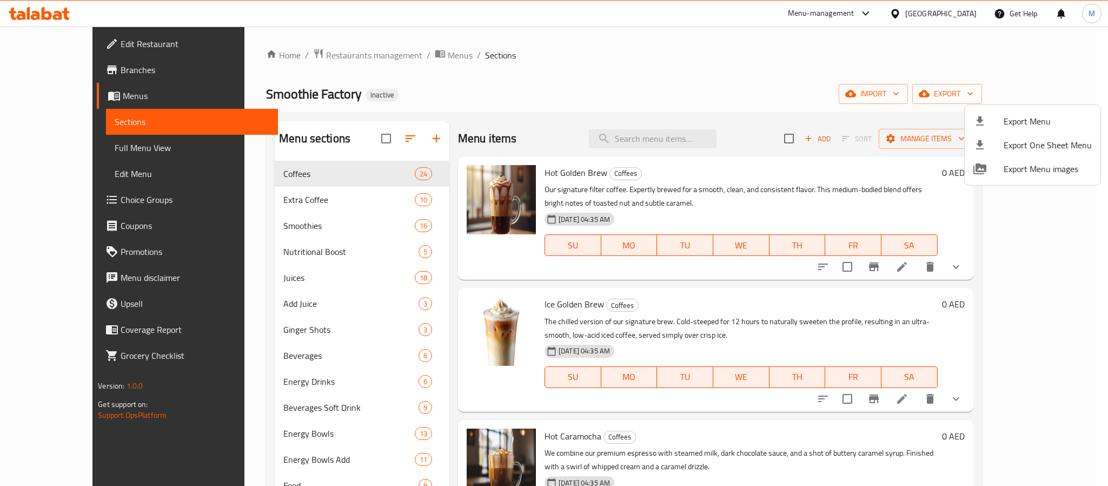
click at [947, 12] on div at bounding box center [554, 243] width 1108 height 486
click at [947, 12] on div "United Arab Emirates" at bounding box center [940, 14] width 71 height 12
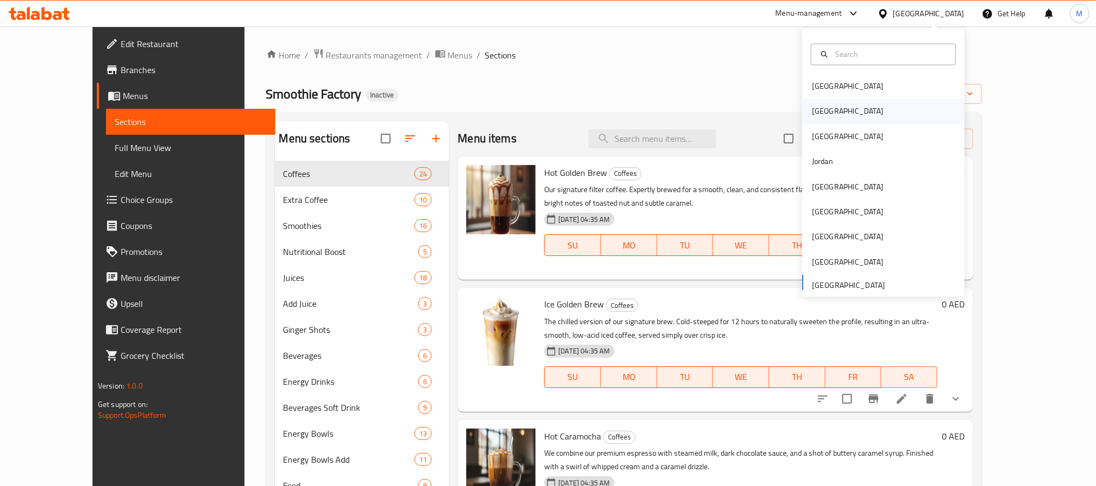
click at [821, 115] on div "Egypt" at bounding box center [847, 111] width 89 height 25
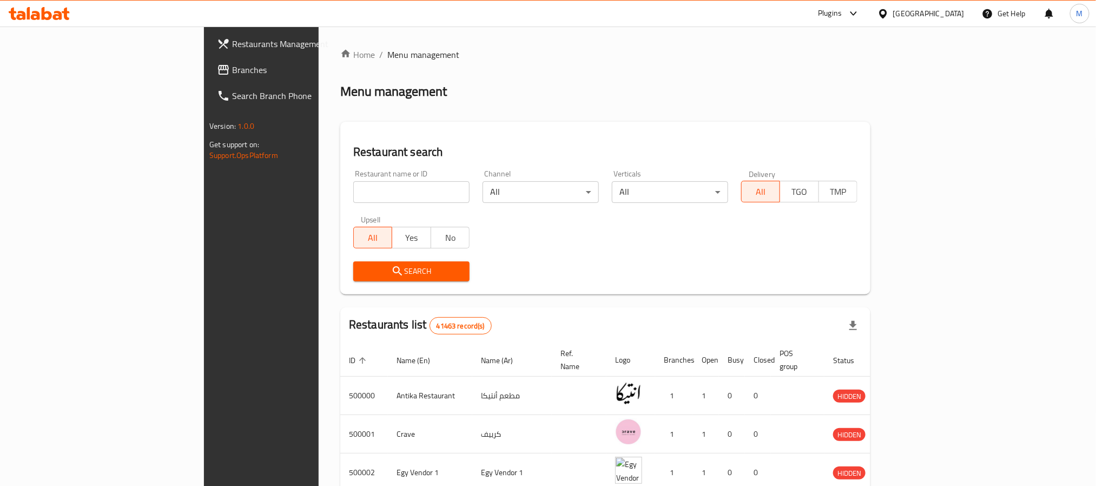
click at [232, 75] on span "Branches" at bounding box center [305, 69] width 146 height 13
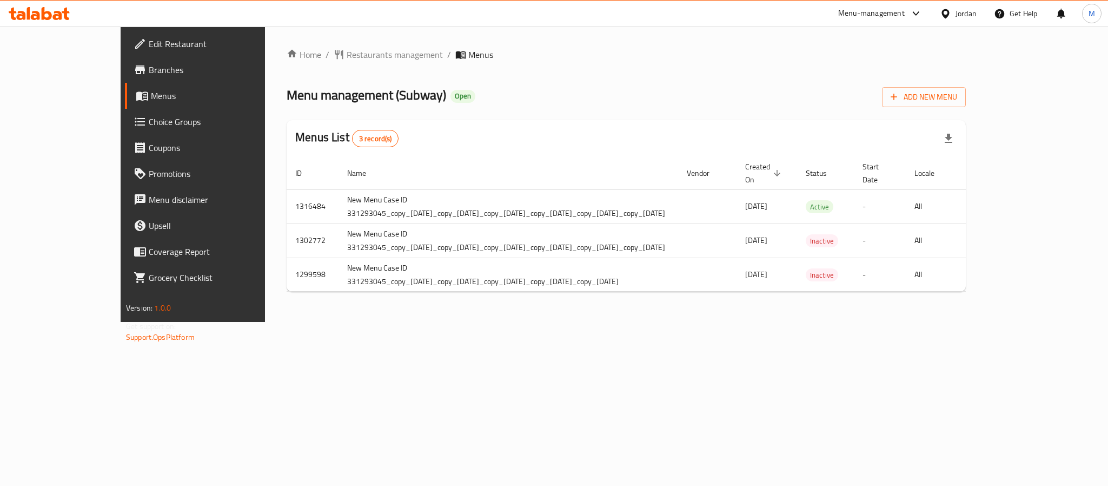
click at [629, 300] on div "Home / Restaurants management / Menus Menu management ( Subway ) Open Add New M…" at bounding box center [626, 174] width 679 height 252
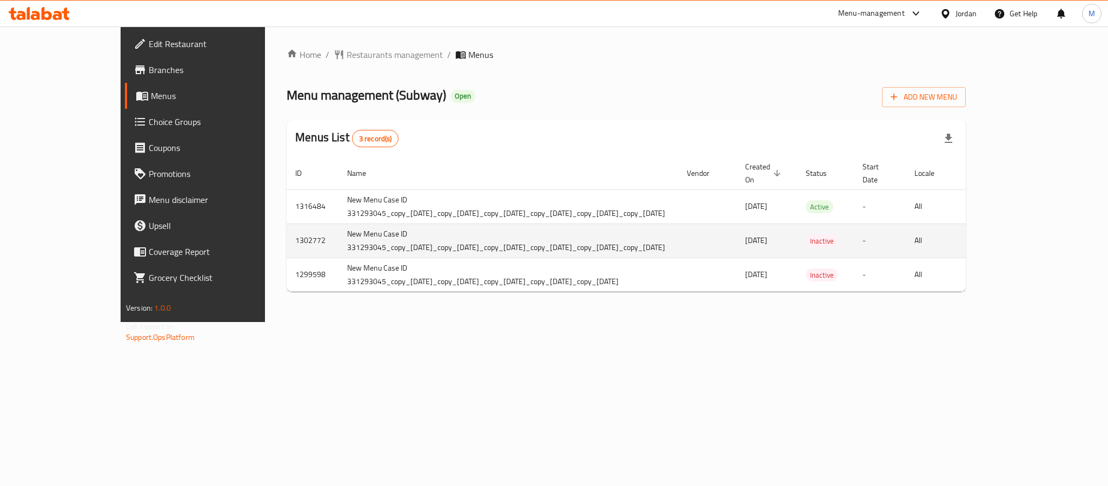
click at [287, 239] on td "1302772" at bounding box center [313, 240] width 52 height 34
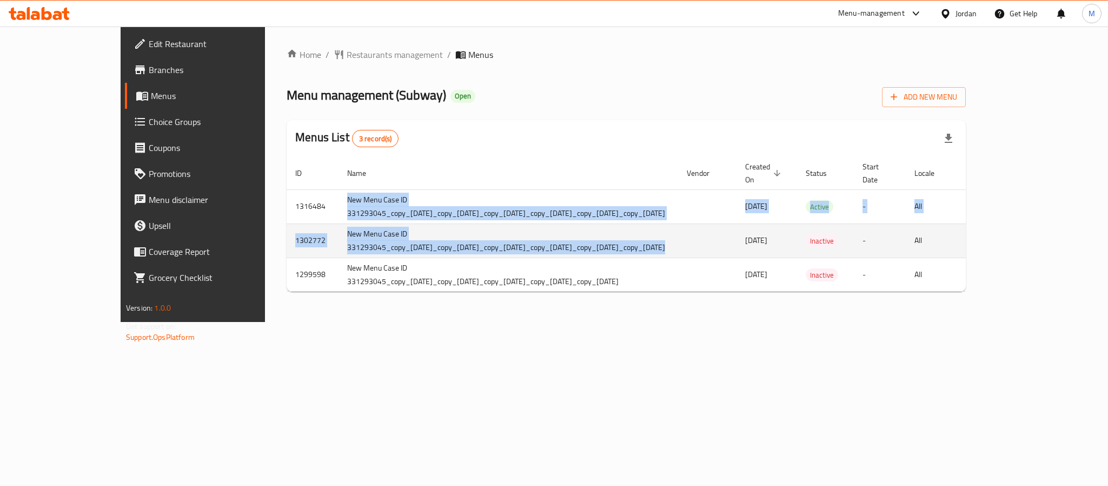
drag, startPoint x: 260, startPoint y: 198, endPoint x: 705, endPoint y: 230, distance: 445.7
click at [705, 230] on tbody "1316484 New Menu Case ID 331293045_copy_[DATE]_copy_[DATE]_copy_[DATE]_copy_[DA…" at bounding box center [685, 240] width 796 height 102
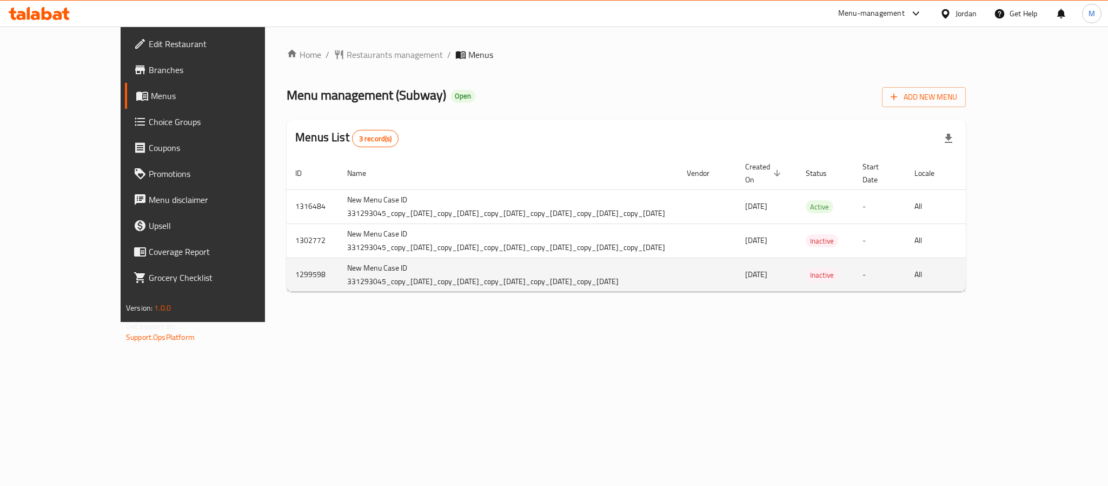
click at [347, 273] on td "New Menu Case ID 331293045_copy_[DATE]_copy_[DATE]_copy_[DATE]_copy_[DATE]_copy…" at bounding box center [509, 274] width 340 height 34
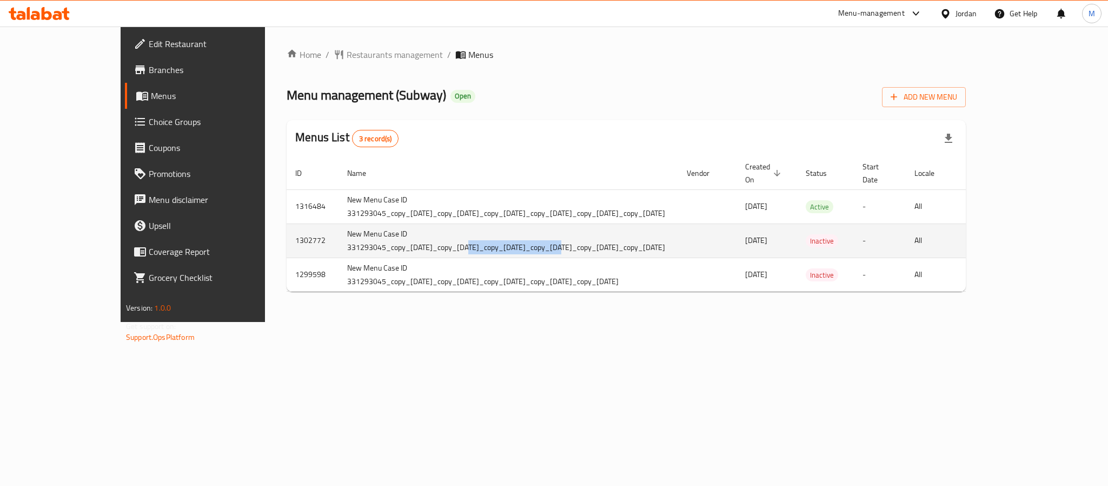
drag, startPoint x: 388, startPoint y: 247, endPoint x: 483, endPoint y: 246, distance: 95.2
click at [483, 246] on td "New Menu Case ID 331293045_copy_[DATE]_copy_[DATE]_copy_[DATE]_copy_[DATE]_copy…" at bounding box center [509, 240] width 340 height 34
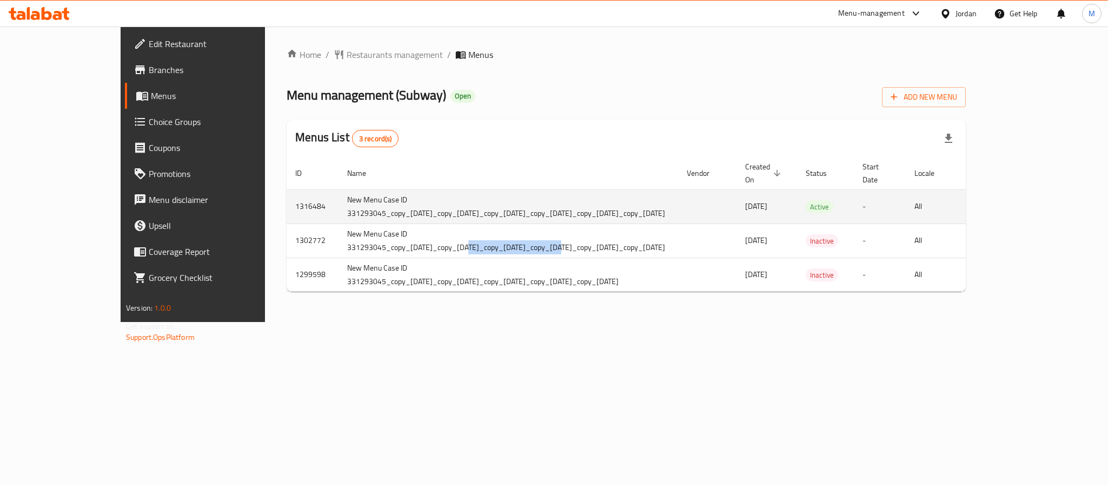
drag, startPoint x: 797, startPoint y: 208, endPoint x: 820, endPoint y: 208, distance: 23.3
click at [797, 208] on td "[DATE]" at bounding box center [767, 206] width 61 height 34
click at [767, 208] on span "[DATE]" at bounding box center [756, 206] width 22 height 14
click at [767, 208] on span "09/10/2025" at bounding box center [756, 206] width 22 height 14
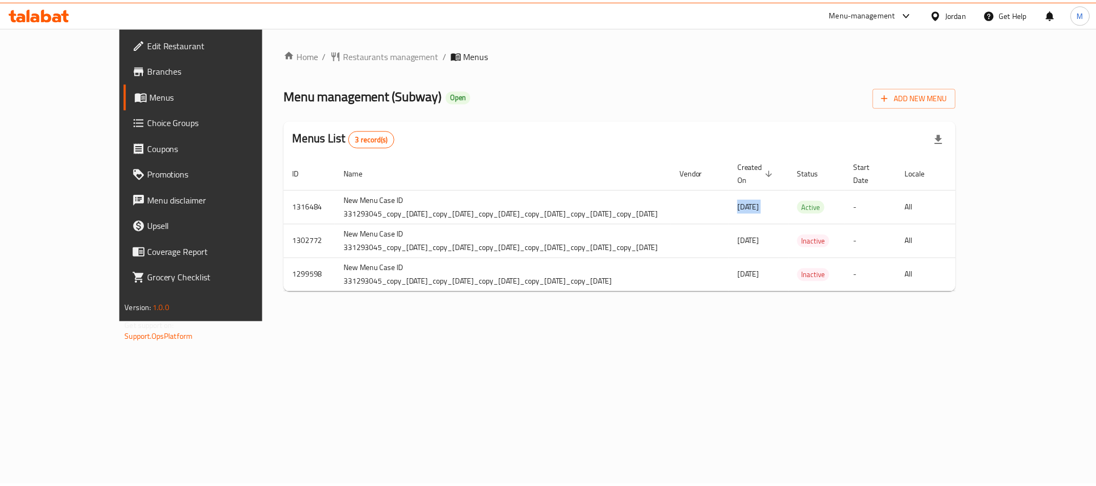
scroll to position [0, 23]
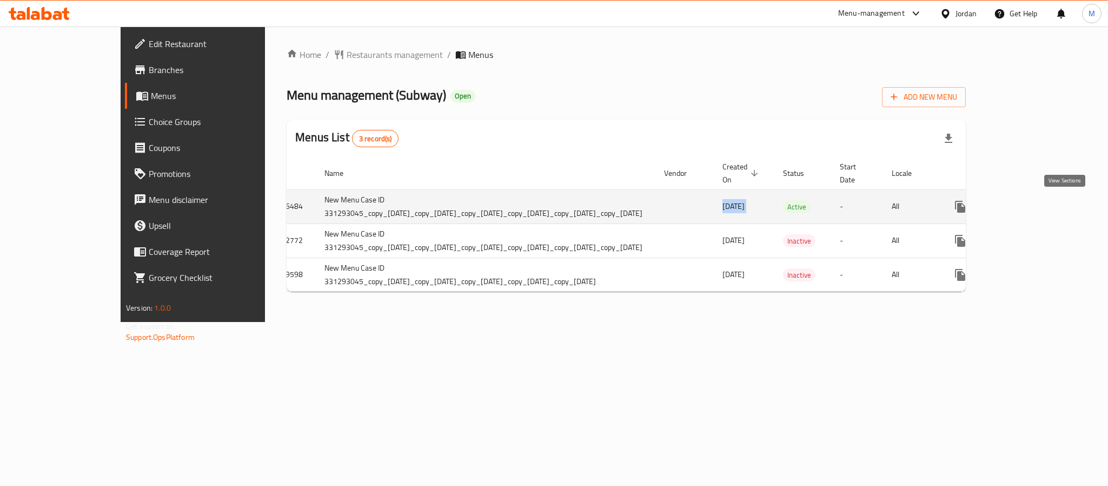
click at [1043, 210] on icon "enhanced table" at bounding box center [1038, 207] width 10 height 10
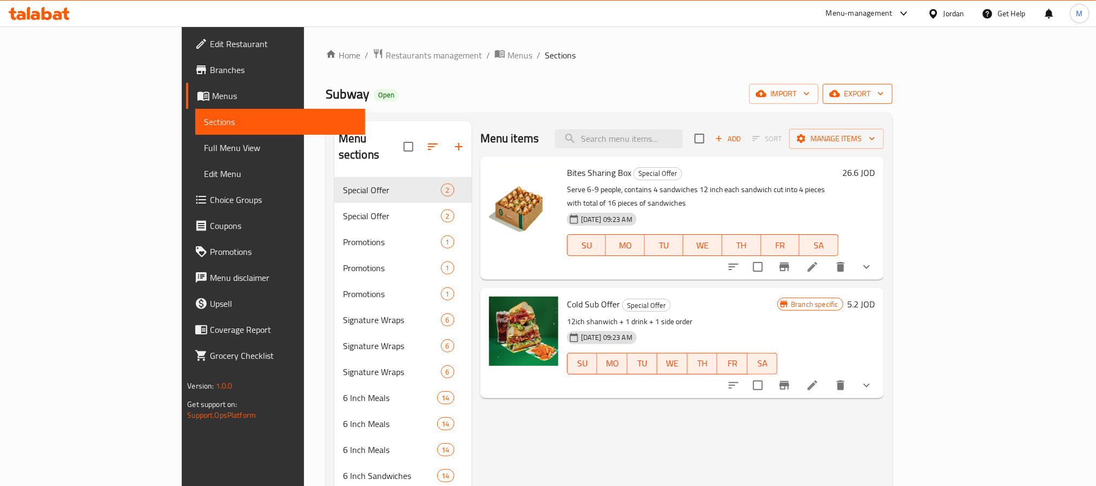
click at [884, 90] on span "export" at bounding box center [857, 94] width 52 height 14
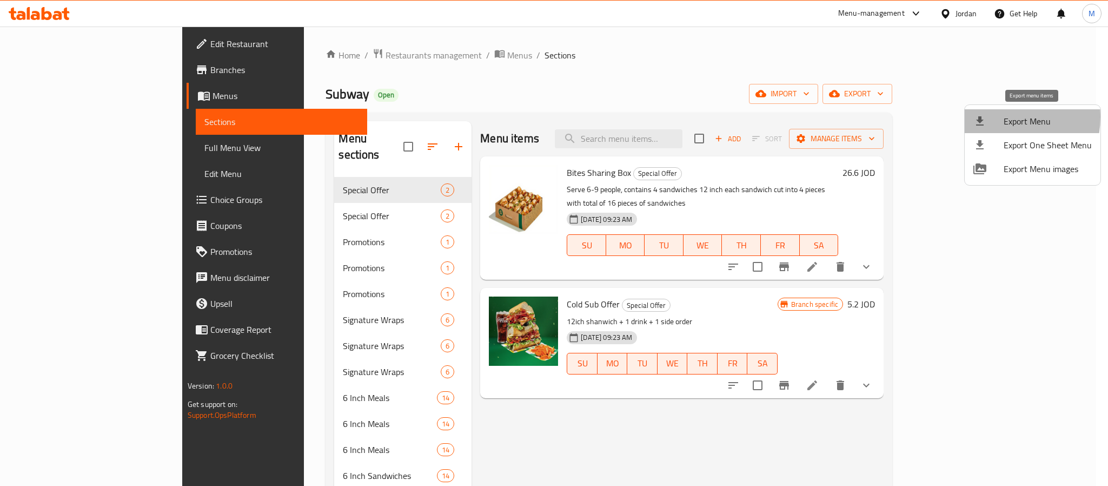
click at [999, 117] on div at bounding box center [988, 121] width 30 height 13
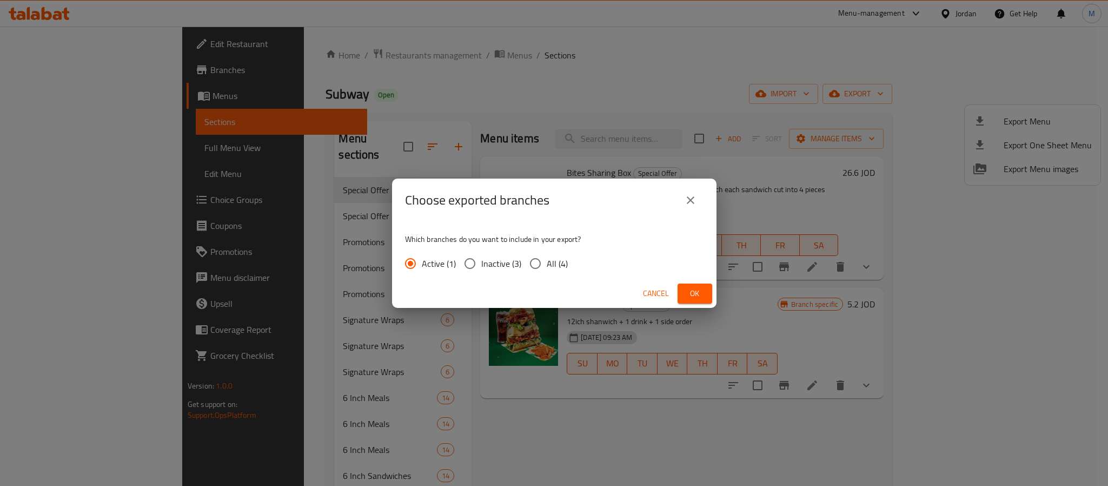
click at [548, 262] on span "All (4)" at bounding box center [557, 263] width 21 height 13
click at [547, 262] on input "All (4)" at bounding box center [535, 263] width 23 height 23
radio input "true"
click at [692, 289] on span "Ok" at bounding box center [694, 294] width 17 height 14
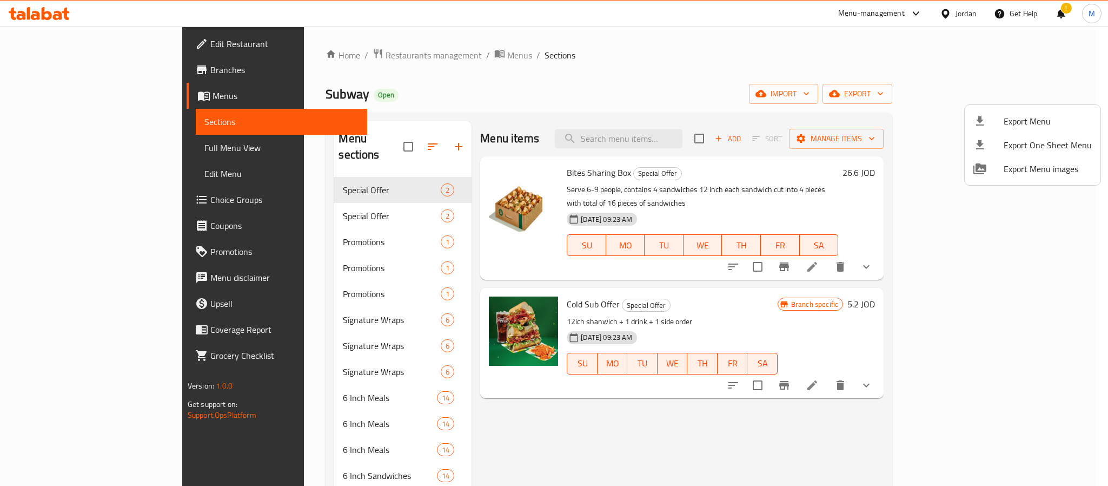
click at [341, 57] on div at bounding box center [554, 243] width 1108 height 486
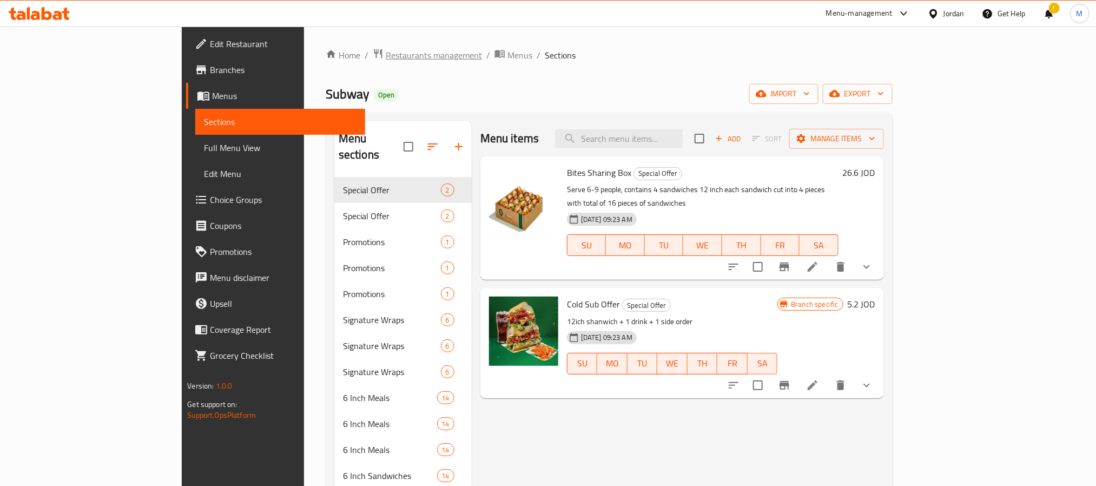
click at [386, 57] on span "Restaurants management" at bounding box center [434, 55] width 96 height 13
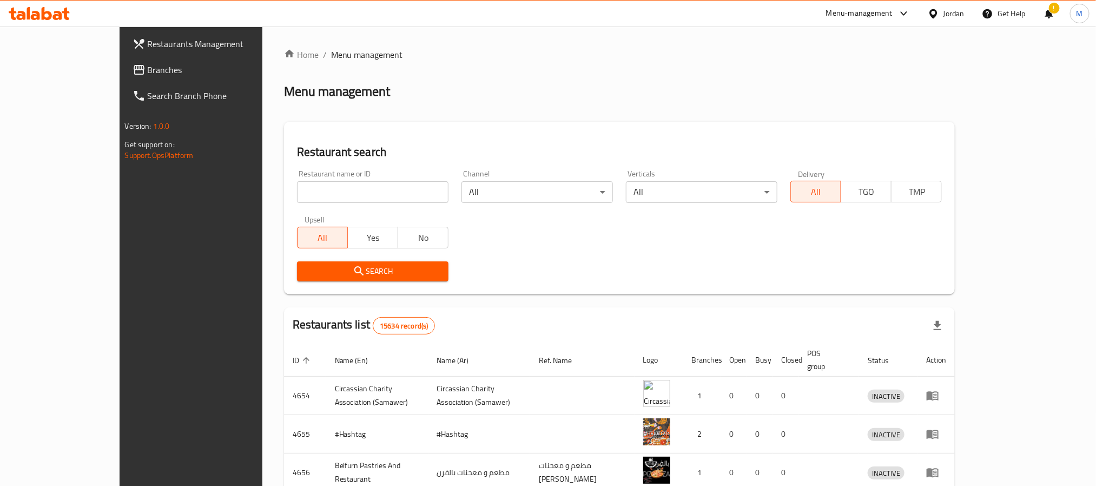
click at [148, 72] on span "Branches" at bounding box center [221, 69] width 146 height 13
click at [124, 59] on link "Branches" at bounding box center [213, 70] width 178 height 26
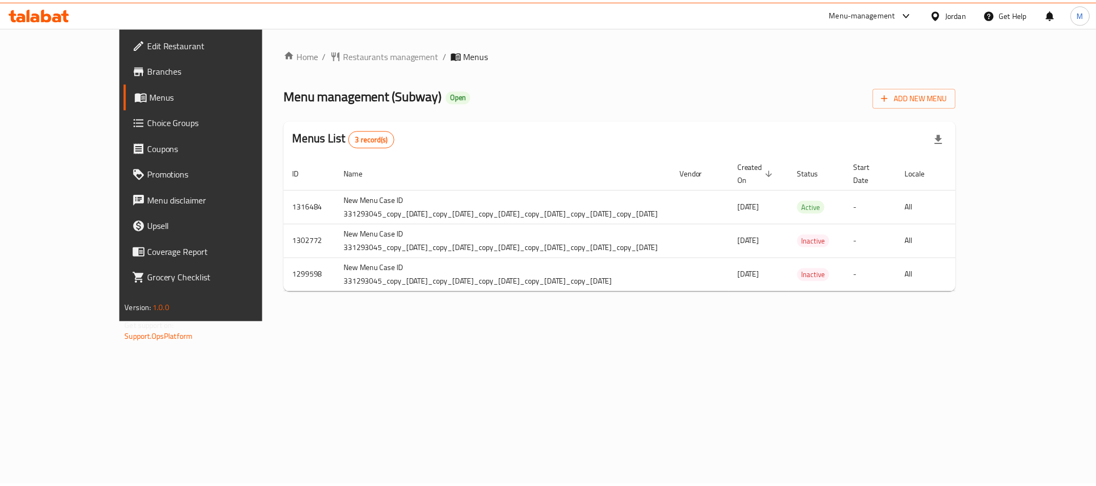
scroll to position [0, 23]
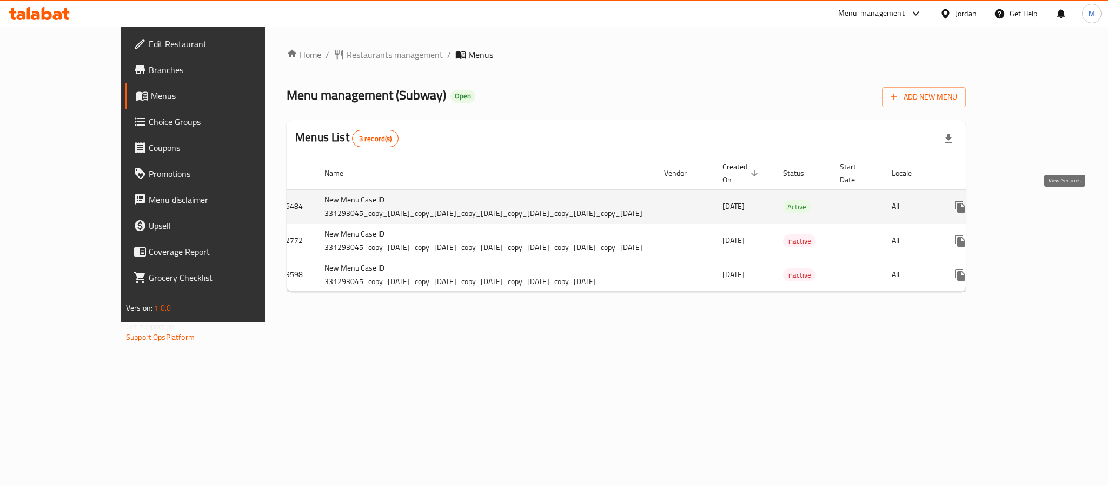
click at [1051, 209] on link "enhanced table" at bounding box center [1038, 207] width 26 height 26
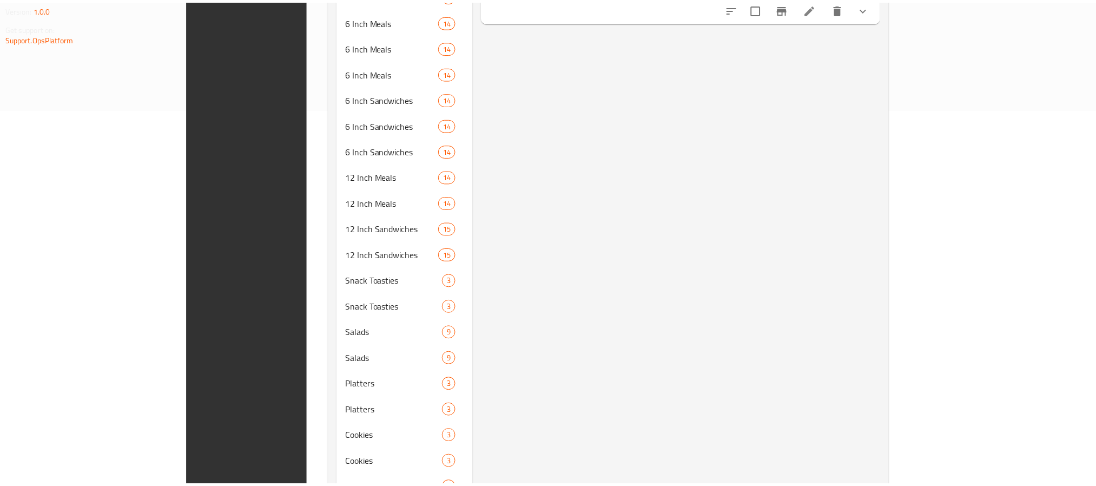
scroll to position [461, 0]
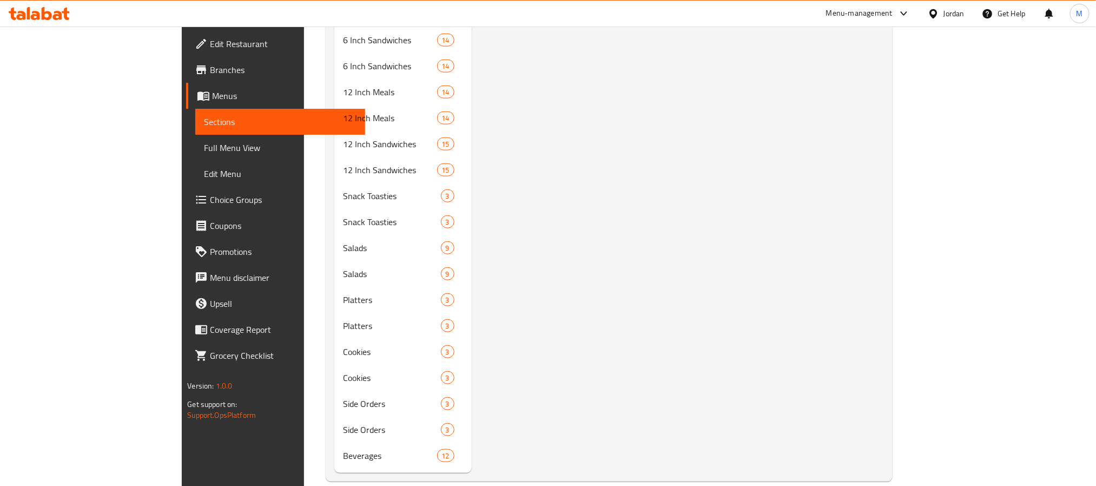
click at [936, 8] on icon at bounding box center [932, 13] width 11 height 11
click at [938, 13] on icon at bounding box center [932, 13] width 11 height 11
click at [959, 18] on div "Jordan" at bounding box center [953, 14] width 21 height 12
click at [818, 226] on div "[GEOGRAPHIC_DATA]" at bounding box center [847, 233] width 89 height 25
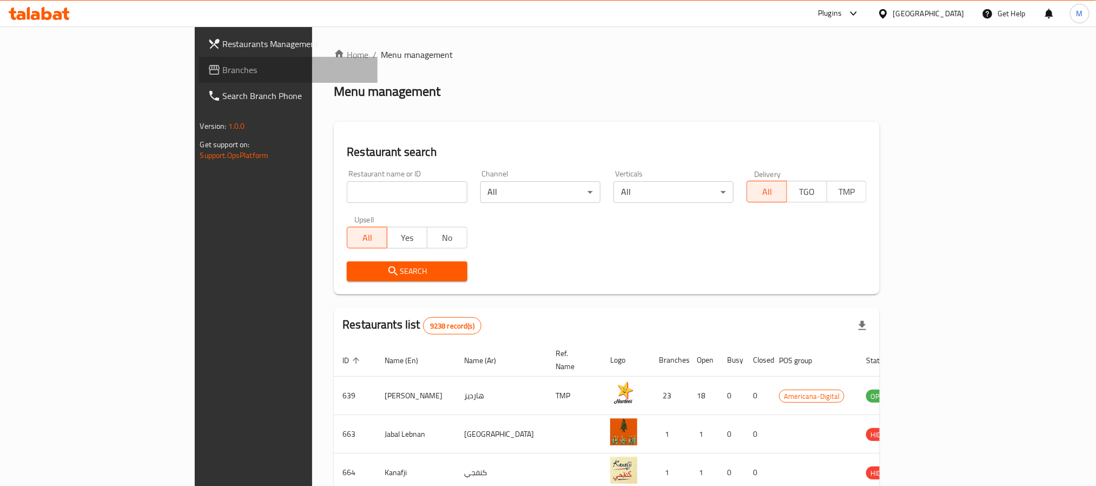
click at [223, 69] on span "Branches" at bounding box center [296, 69] width 146 height 13
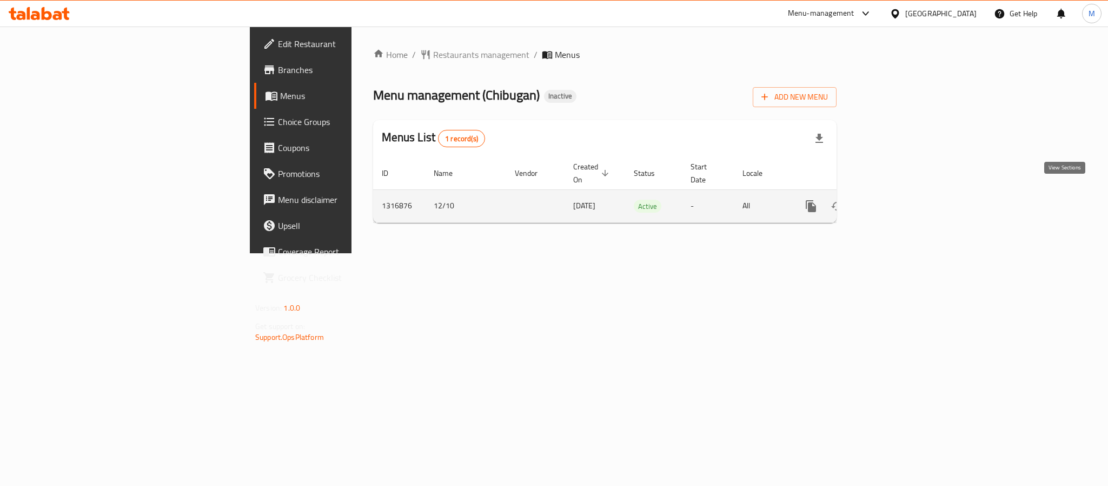
click at [896, 200] on icon "enhanced table" at bounding box center [889, 206] width 13 height 13
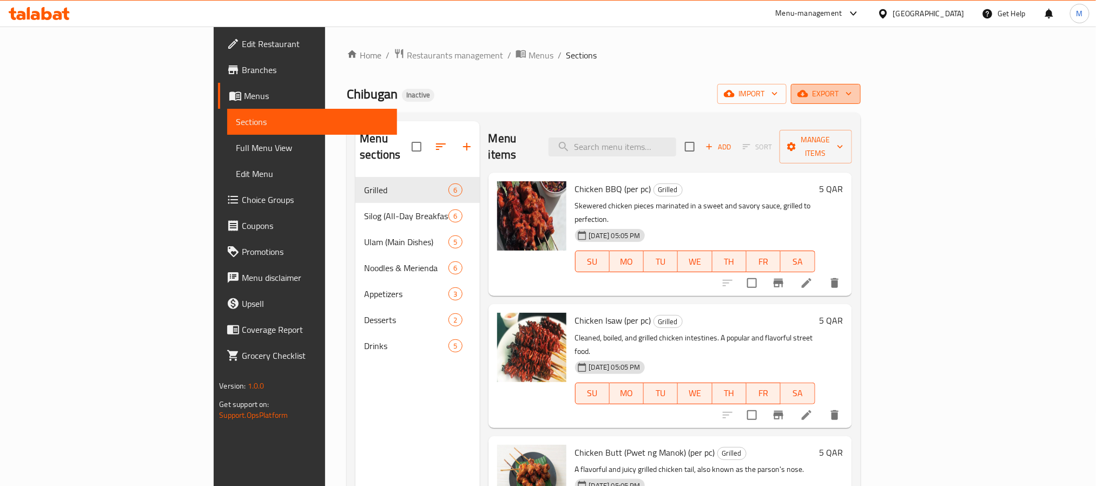
click at [854, 96] on icon "button" at bounding box center [848, 93] width 11 height 11
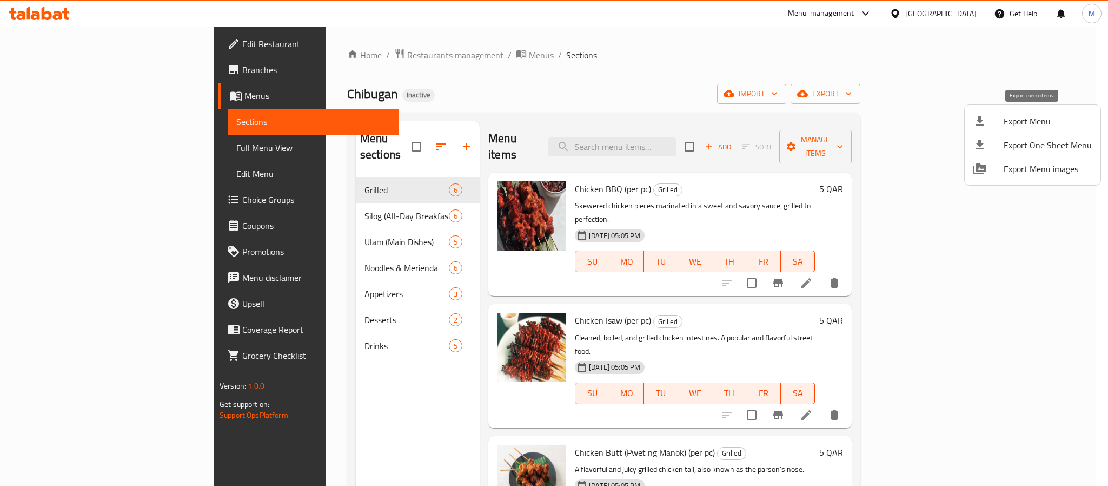
click at [1020, 118] on span "Export Menu" at bounding box center [1048, 121] width 88 height 13
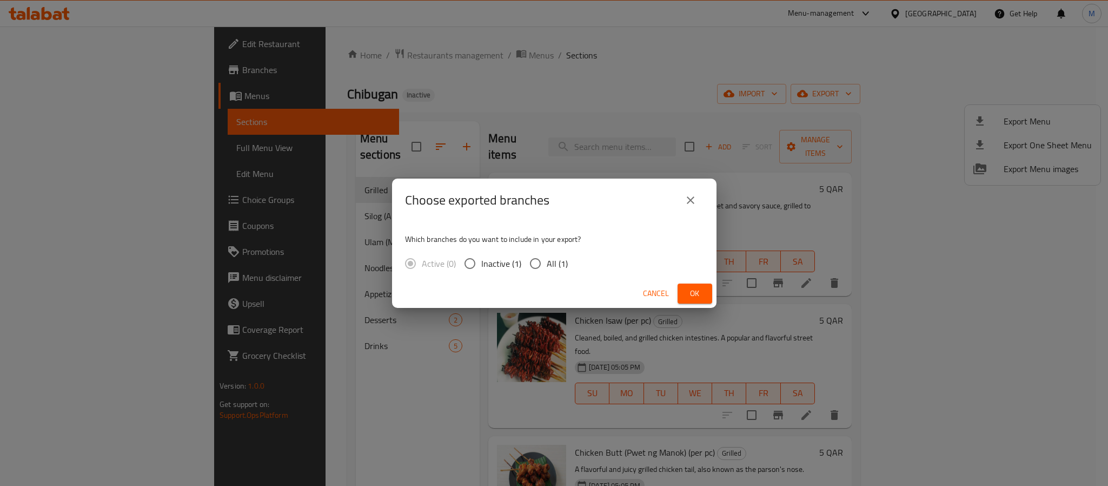
click at [534, 257] on input "All (1)" at bounding box center [535, 263] width 23 height 23
radio input "true"
drag, startPoint x: 699, startPoint y: 290, endPoint x: 620, endPoint y: 203, distance: 118.3
click at [699, 289] on span "Ok" at bounding box center [694, 294] width 17 height 14
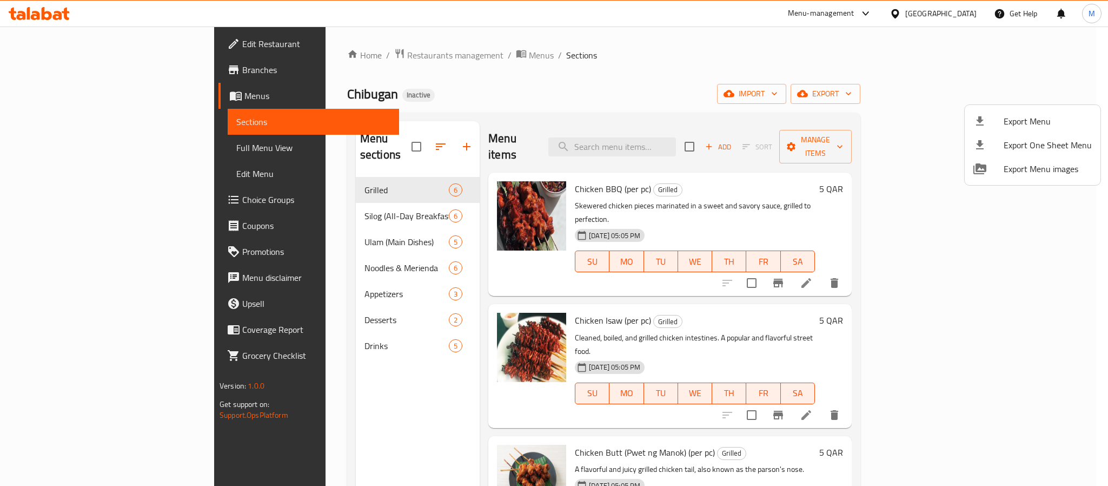
click at [958, 8] on div at bounding box center [554, 243] width 1108 height 486
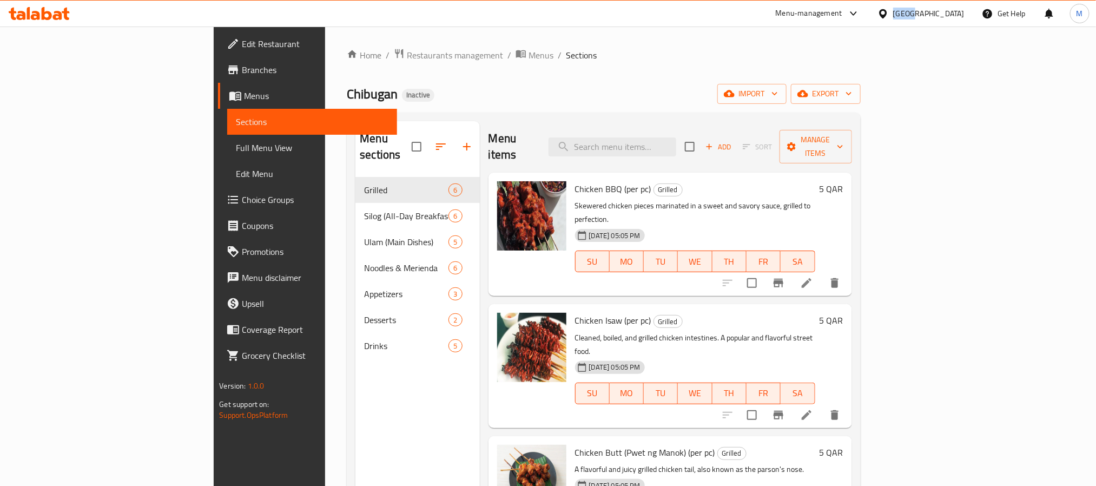
click at [958, 8] on div "[GEOGRAPHIC_DATA]" at bounding box center [928, 14] width 71 height 12
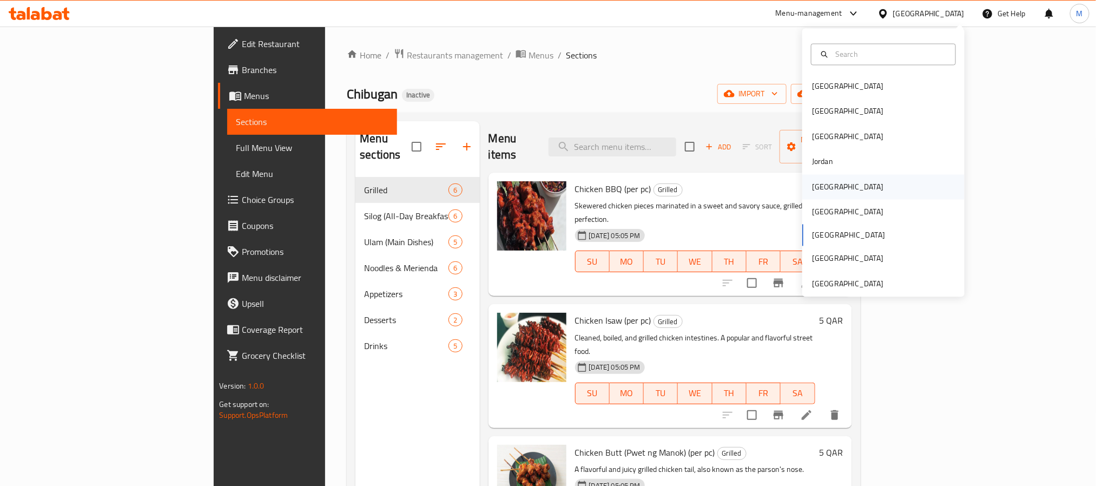
click at [829, 184] on div "[GEOGRAPHIC_DATA]" at bounding box center [847, 186] width 89 height 25
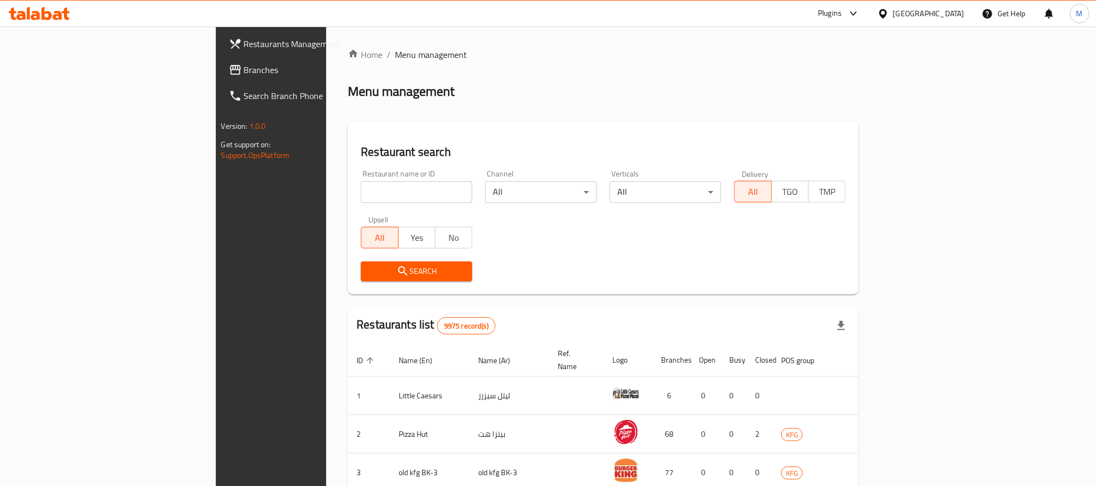
click at [244, 67] on span "Branches" at bounding box center [317, 69] width 146 height 13
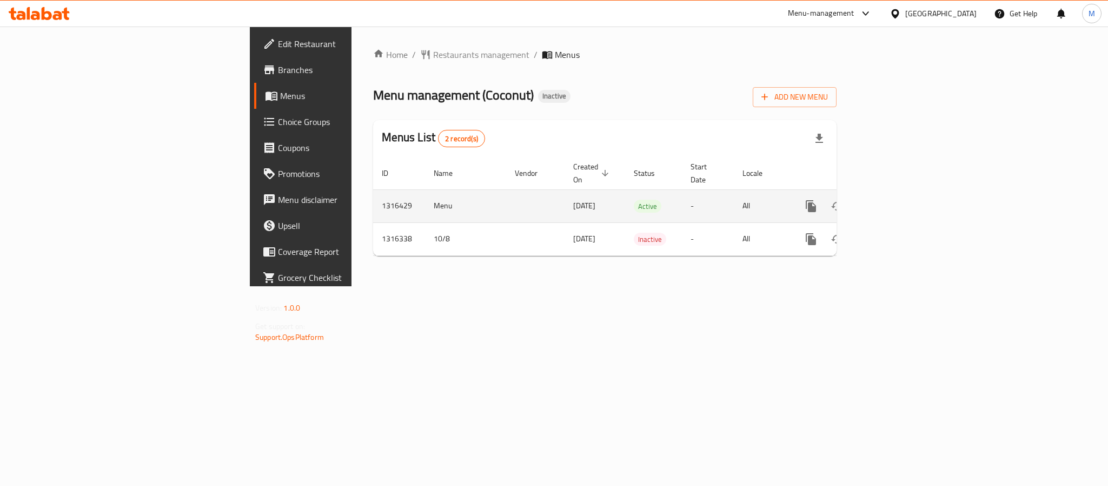
click at [896, 200] on icon "enhanced table" at bounding box center [889, 206] width 13 height 13
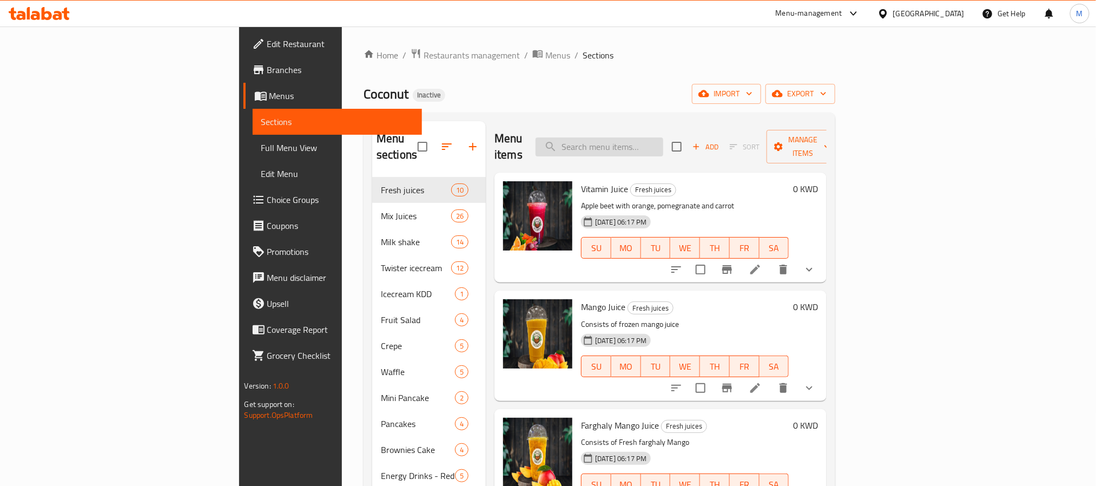
click at [663, 140] on input "search" at bounding box center [599, 146] width 128 height 19
paste input "cod red"
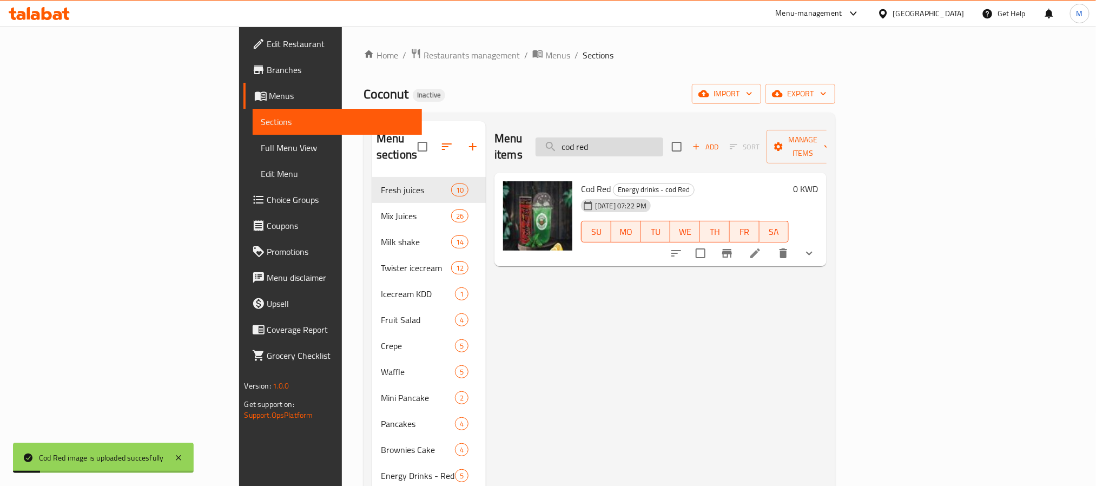
click at [661, 137] on input "cod red" at bounding box center [599, 146] width 128 height 19
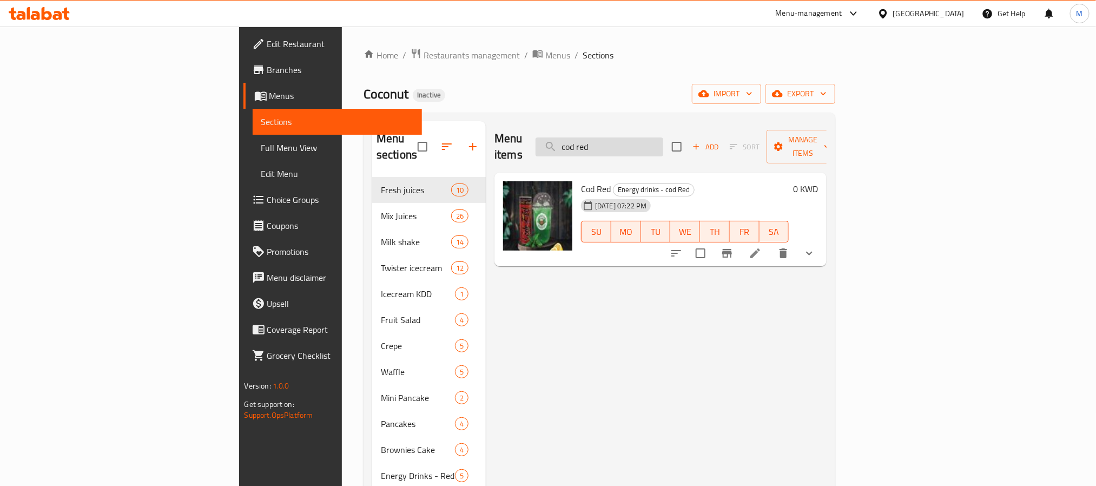
click at [663, 143] on input "cod red" at bounding box center [599, 146] width 128 height 19
paste input "LEMON MINT"
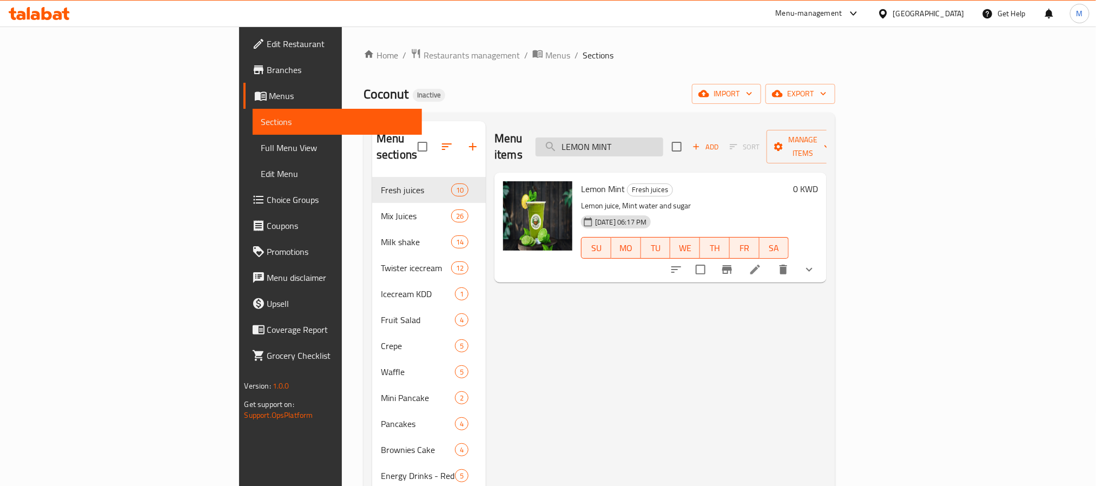
click at [663, 141] on input "LEMON MINT" at bounding box center [599, 146] width 128 height 19
paste input "mountain Dew"
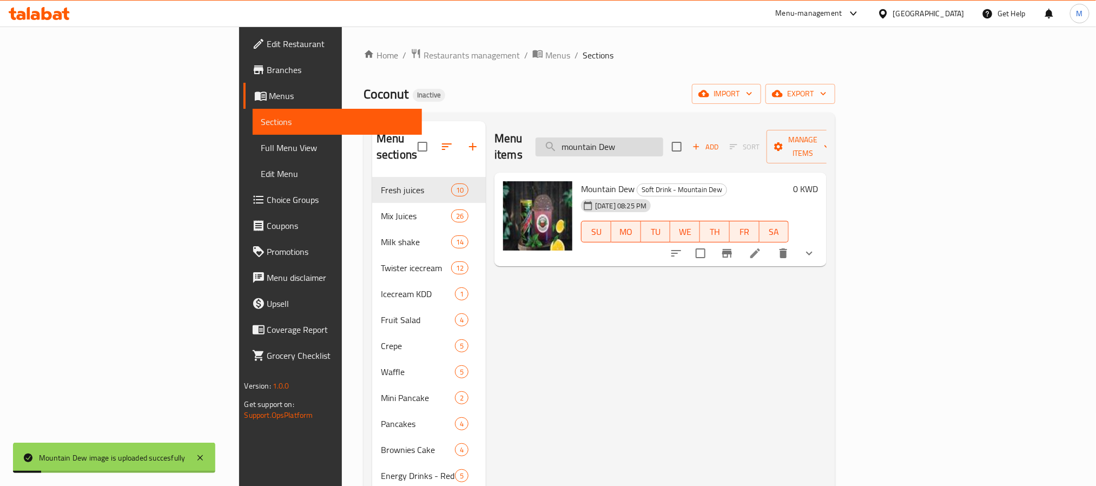
click at [663, 138] on input "mountain Dew" at bounding box center [599, 146] width 128 height 19
paste input "RAAYEK"
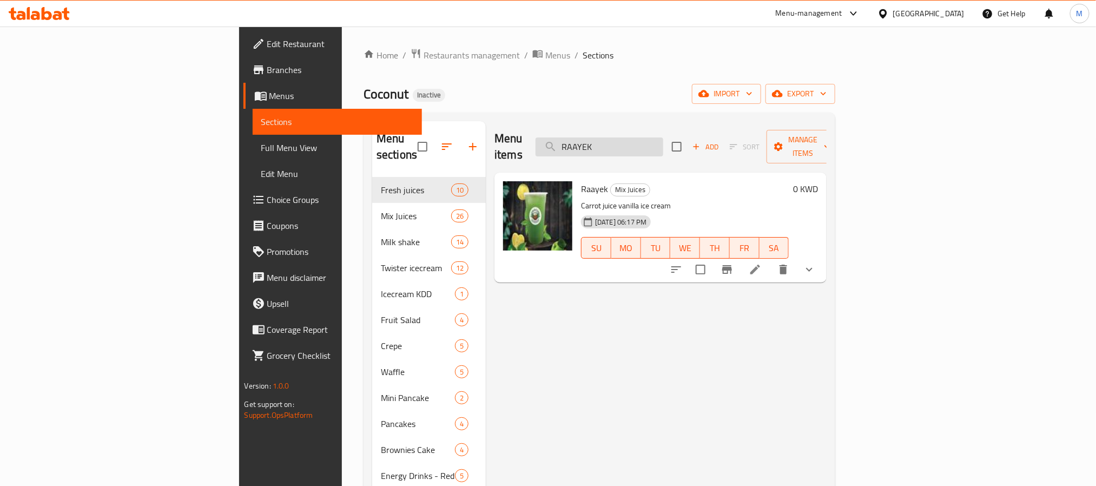
click at [663, 141] on input "RAAYEK" at bounding box center [599, 146] width 128 height 19
paste input "super"
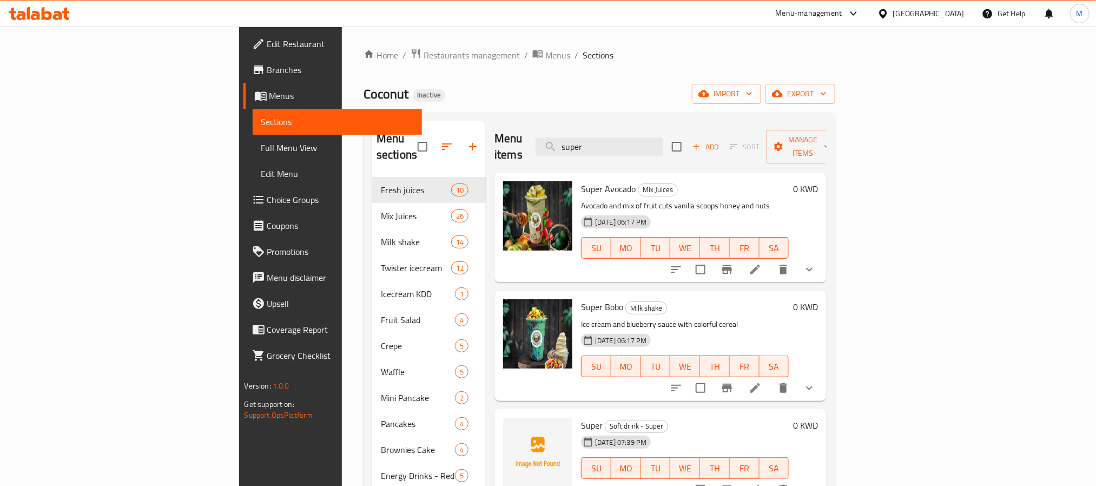
scroll to position [151, 0]
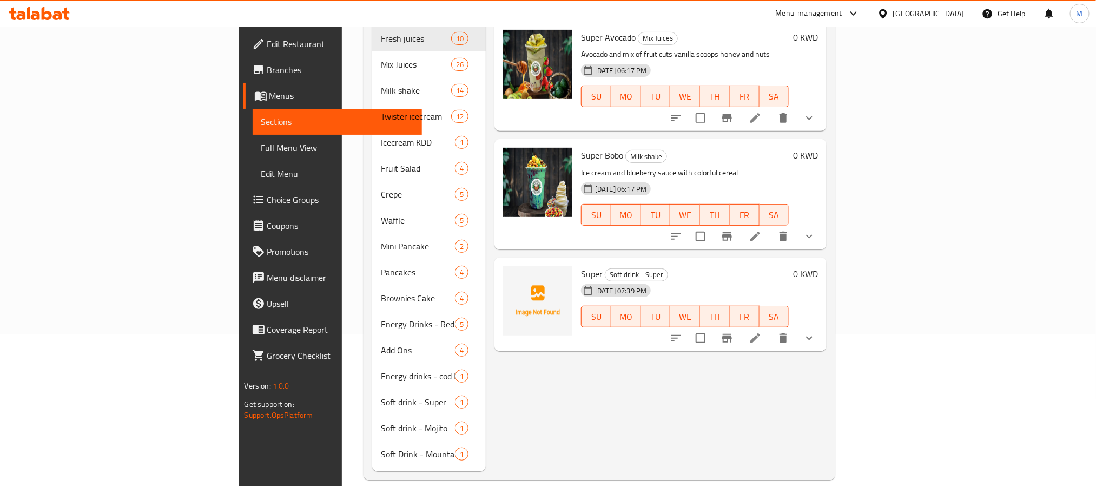
type input "super"
click at [822, 327] on button "show more" at bounding box center [809, 338] width 26 height 26
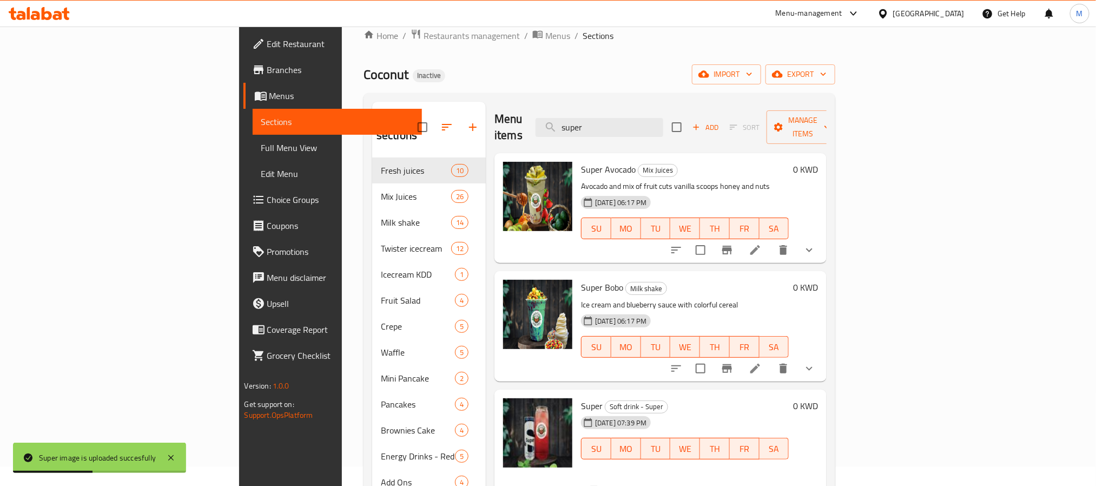
scroll to position [0, 0]
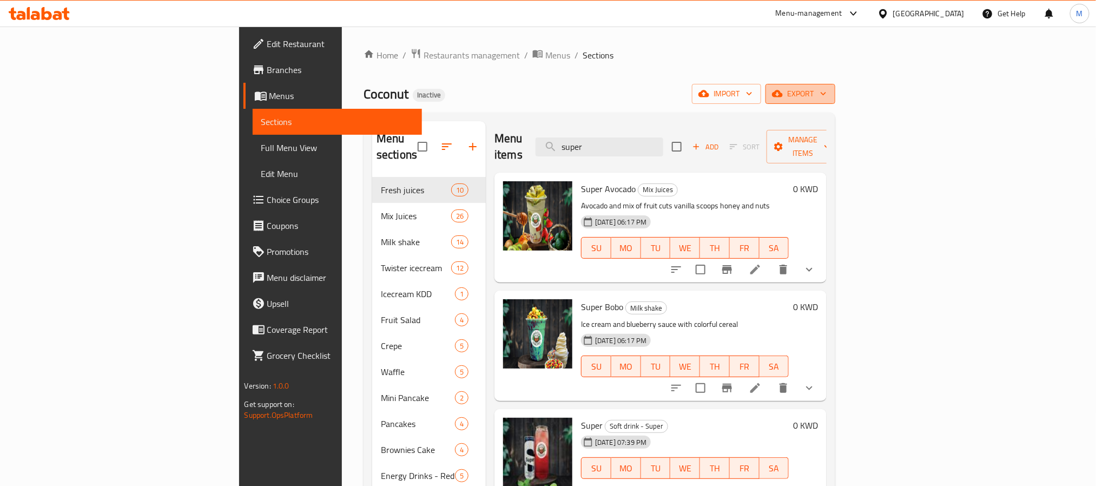
click at [826, 95] on span "export" at bounding box center [800, 94] width 52 height 14
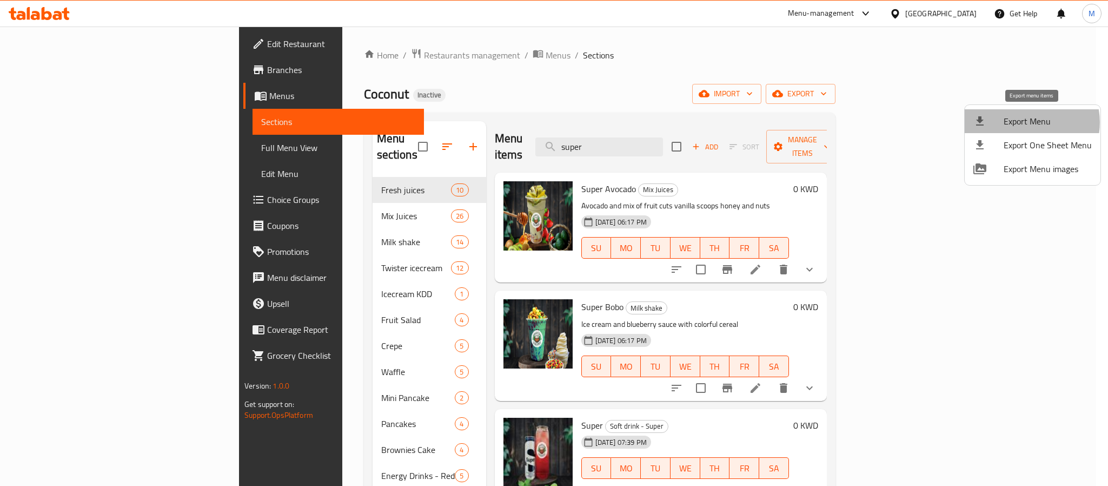
click at [1027, 122] on span "Export Menu" at bounding box center [1048, 121] width 88 height 13
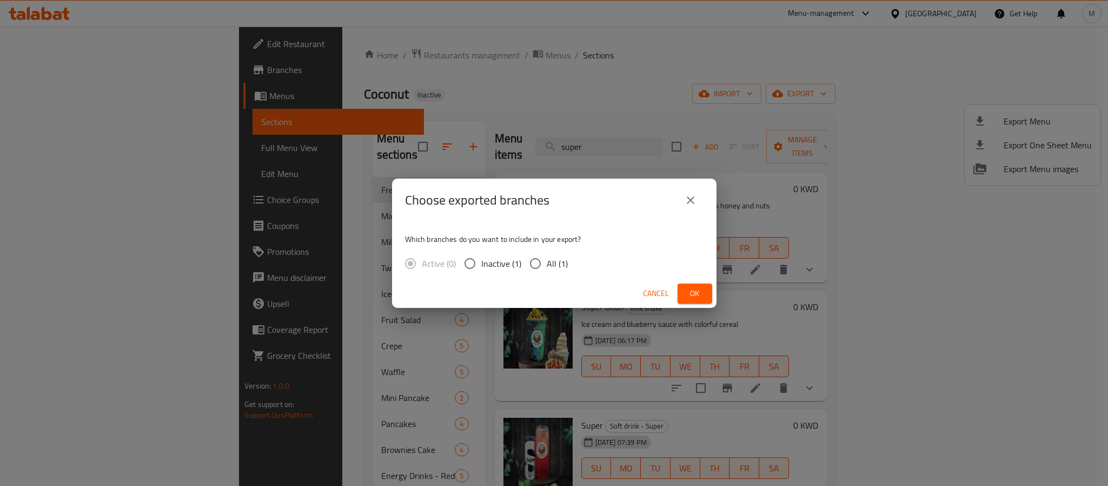
click at [533, 263] on input "All (1)" at bounding box center [535, 263] width 23 height 23
radio input "true"
click at [701, 287] on span "Ok" at bounding box center [694, 294] width 17 height 14
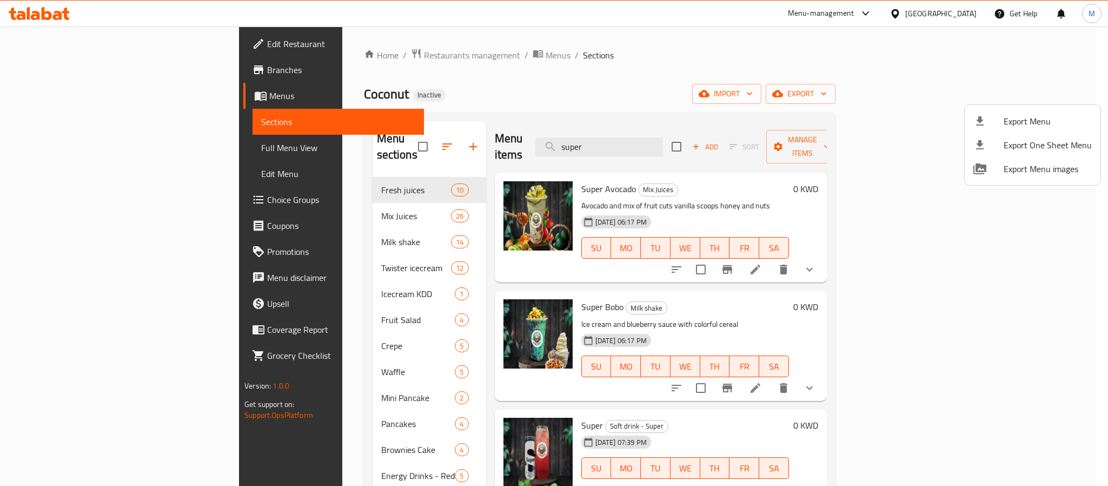
click at [526, 72] on div at bounding box center [554, 243] width 1108 height 486
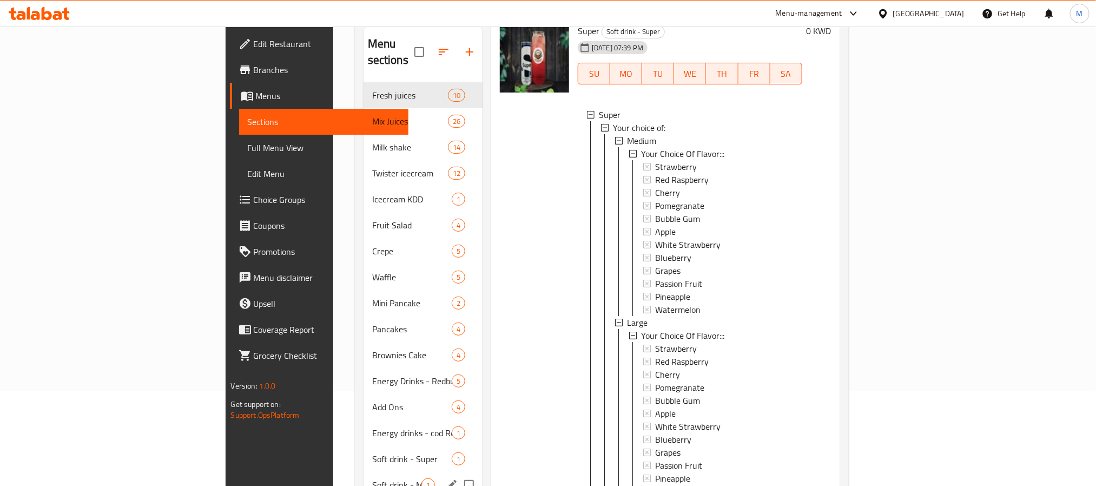
scroll to position [151, 0]
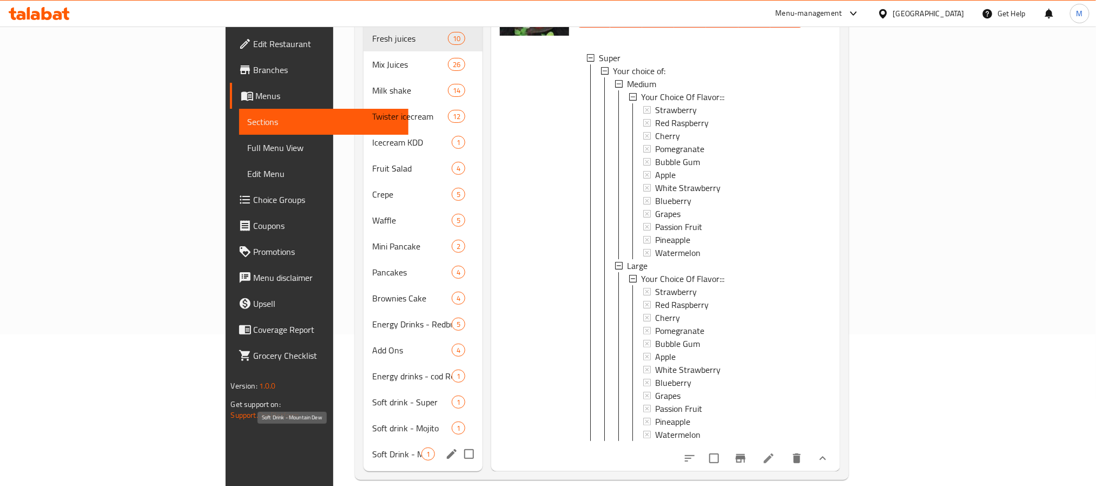
click at [372, 447] on span "Soft Drink - Mountain Dew" at bounding box center [396, 453] width 49 height 13
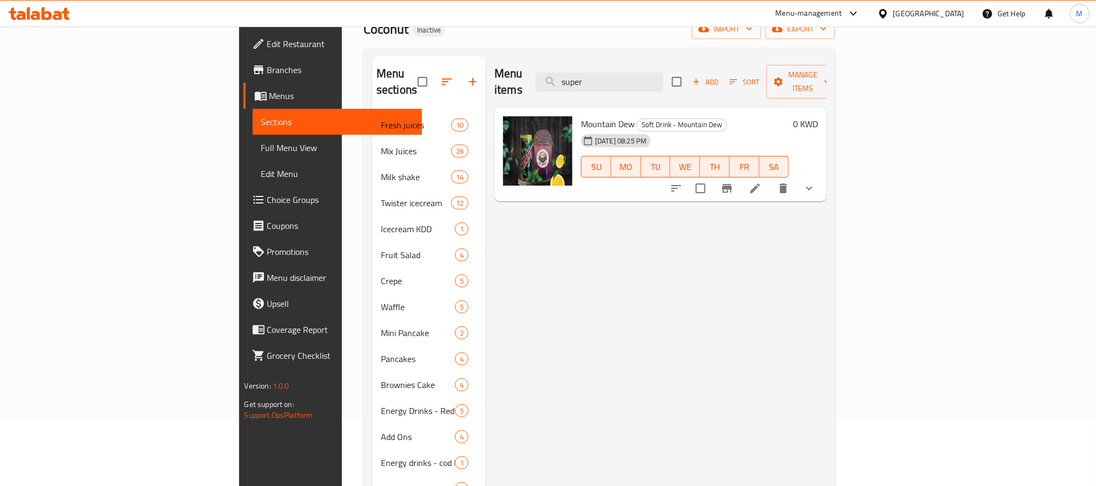
scroll to position [151, 0]
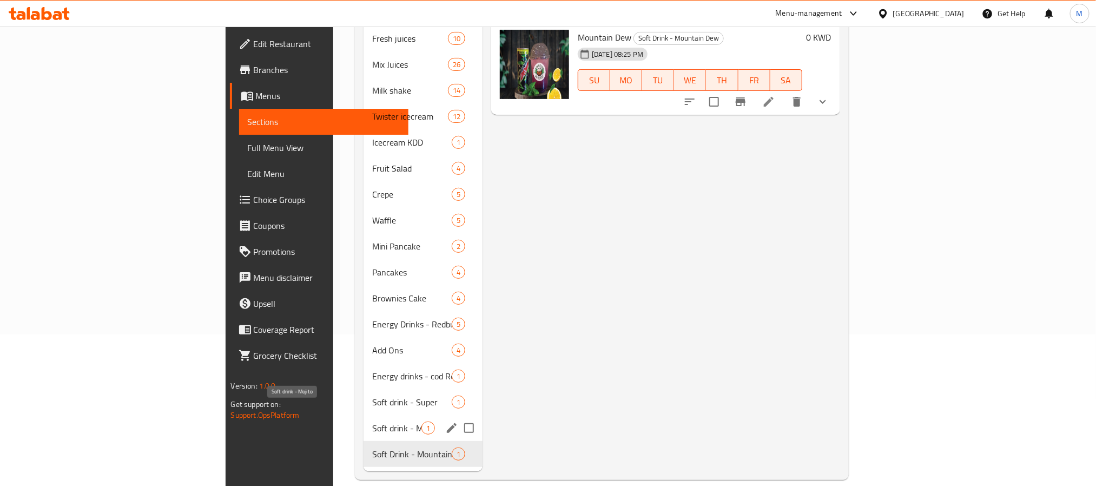
click at [372, 421] on span "Soft drink - Mojito" at bounding box center [396, 427] width 49 height 13
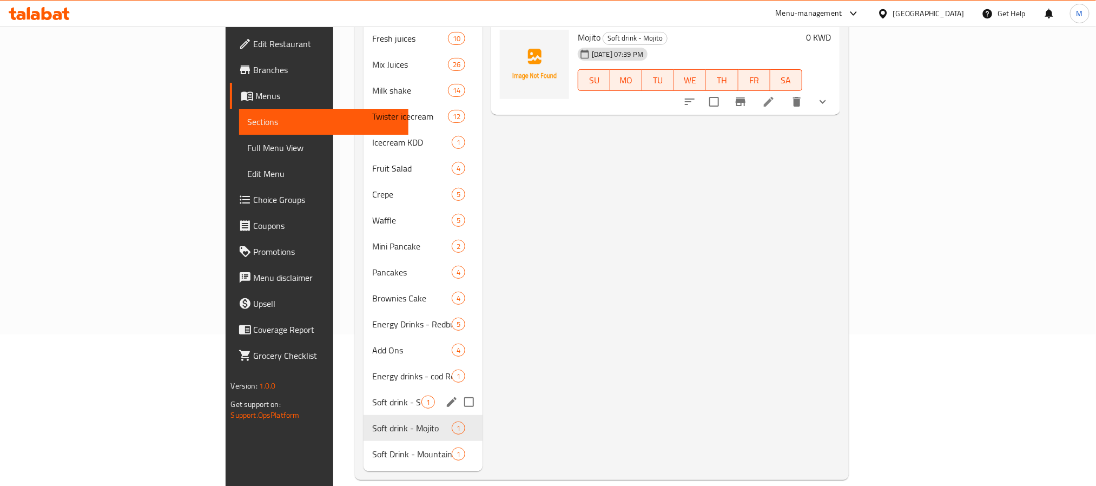
click at [363, 389] on div "Soft drink - Super 1" at bounding box center [422, 402] width 119 height 26
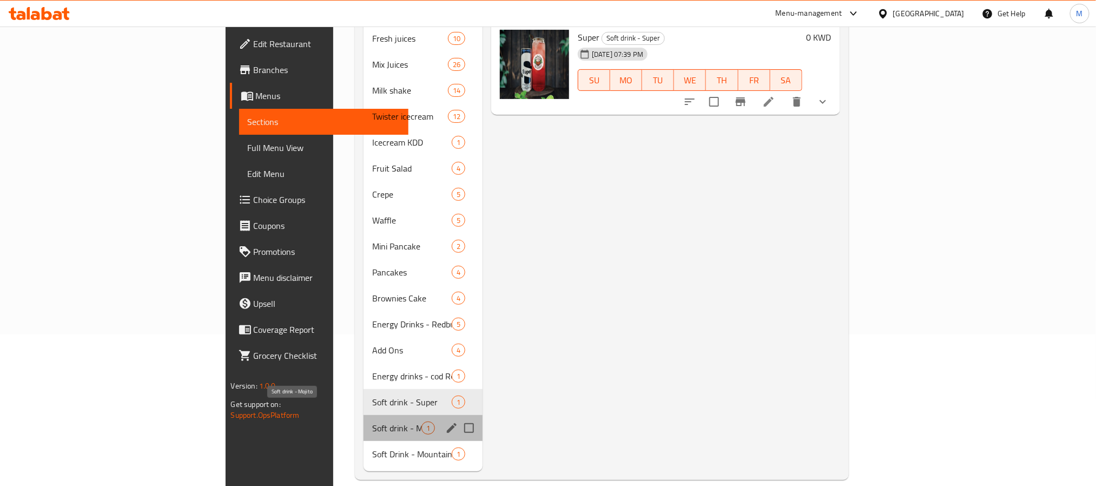
click at [372, 421] on span "Soft drink - Mojito" at bounding box center [396, 427] width 49 height 13
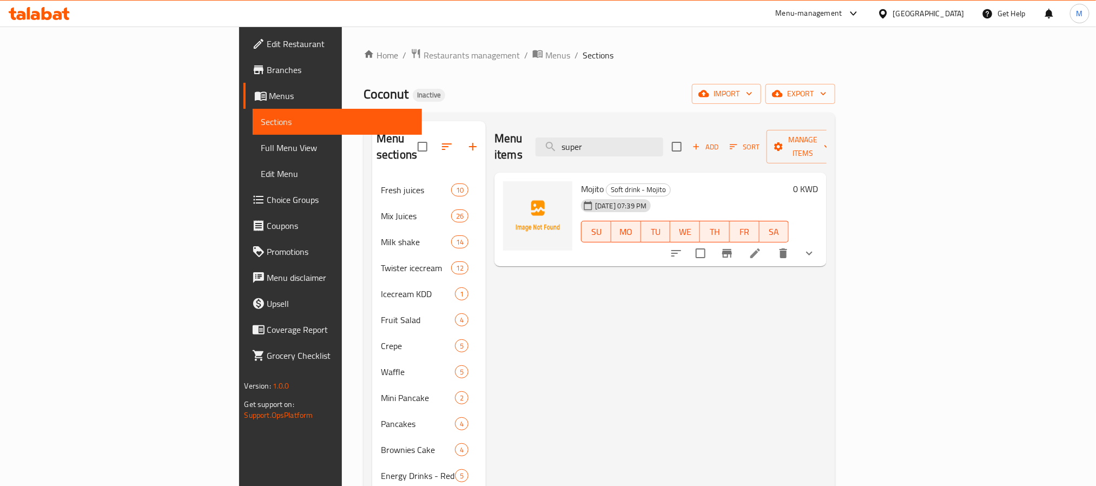
click at [581, 181] on span "Mojito" at bounding box center [592, 189] width 23 height 16
copy h6 "Mojito"
click at [606, 183] on span "Soft drink - Mojito" at bounding box center [638, 189] width 64 height 12
click at [581, 181] on span "Mojito" at bounding box center [592, 189] width 23 height 16
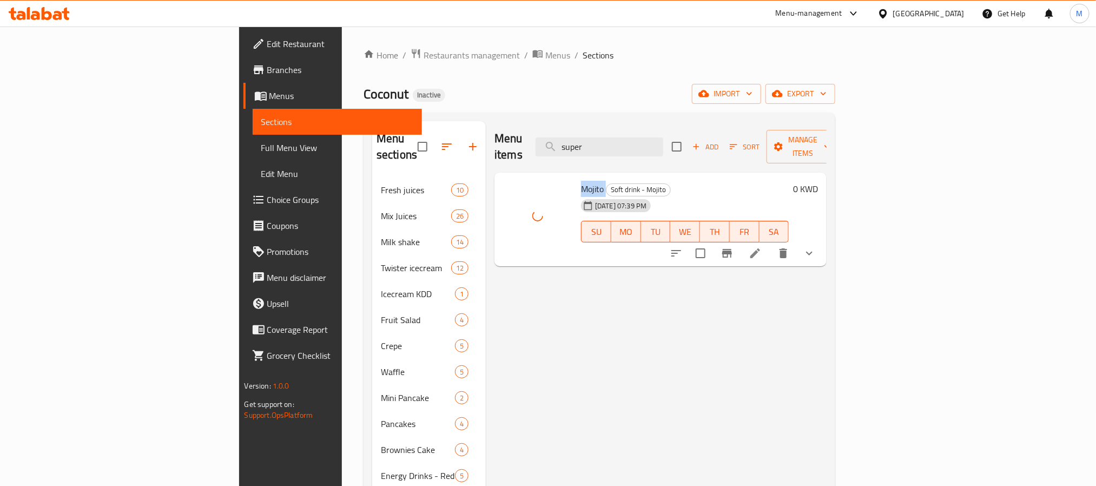
click at [581, 181] on span "Mojito" at bounding box center [592, 189] width 23 height 16
copy h6 "Mojito"
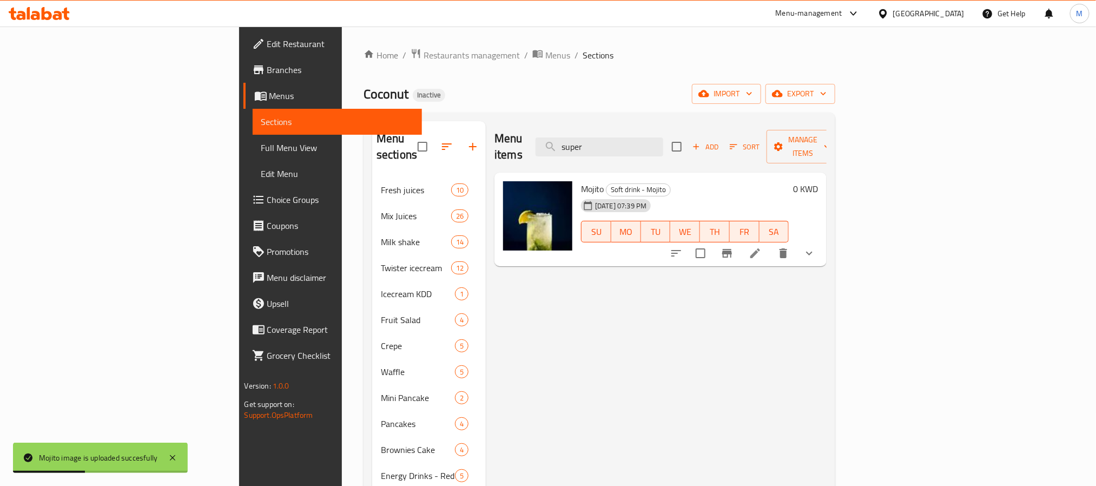
drag, startPoint x: 673, startPoint y: 377, endPoint x: 667, endPoint y: 377, distance: 5.9
click at [673, 377] on div "Menu items super Add Sort Manage items Mojito Soft drink - Mojito 08-10-2025 07…" at bounding box center [656, 371] width 341 height 501
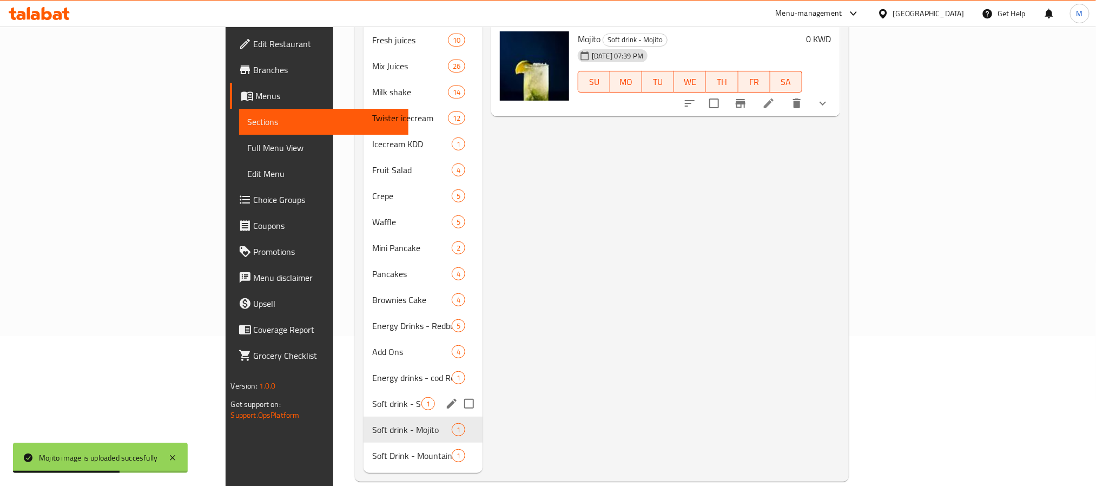
scroll to position [151, 0]
click at [372, 395] on span "Soft drink - Super" at bounding box center [396, 401] width 49 height 13
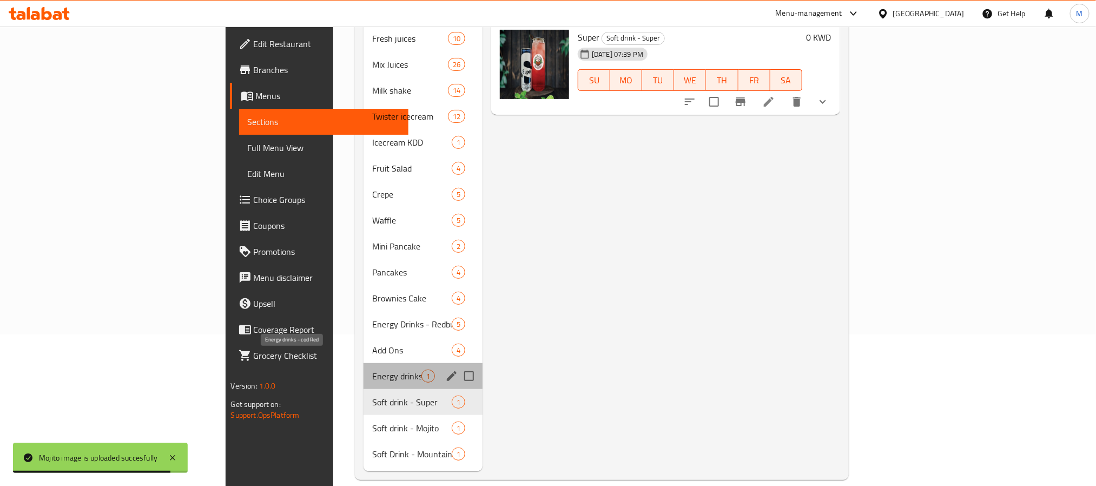
click at [372, 369] on span "Energy drinks - cod Red" at bounding box center [396, 375] width 49 height 13
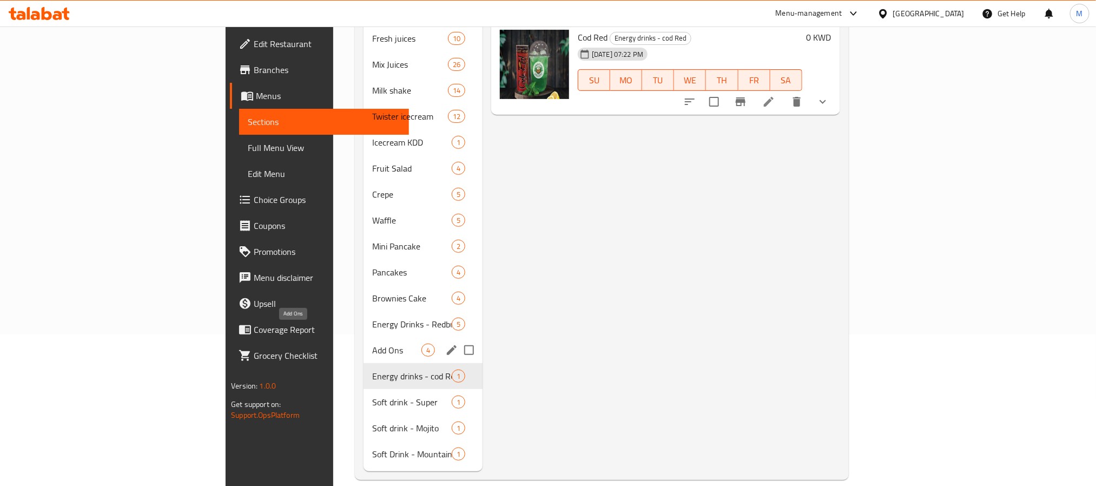
click at [372, 343] on span "Add Ons" at bounding box center [396, 349] width 49 height 13
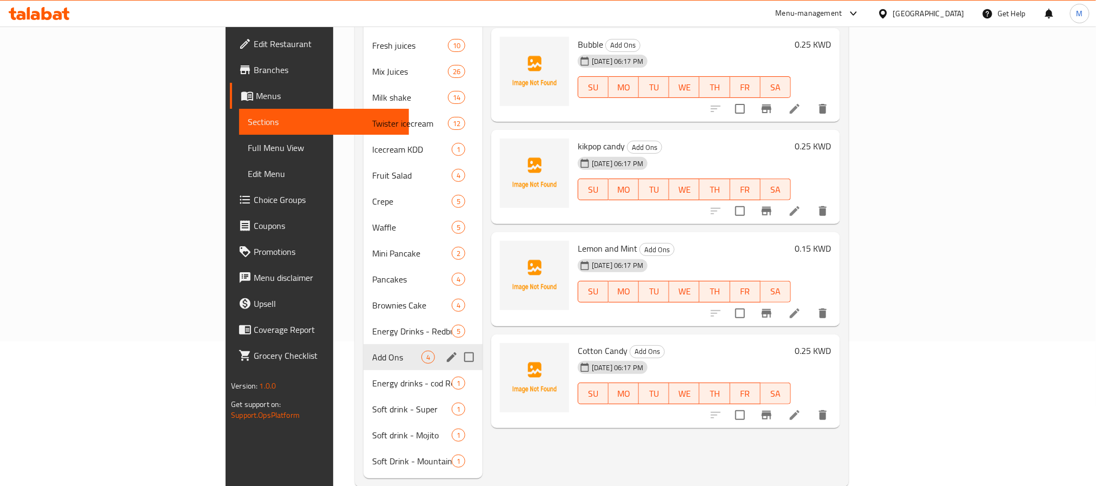
scroll to position [151, 0]
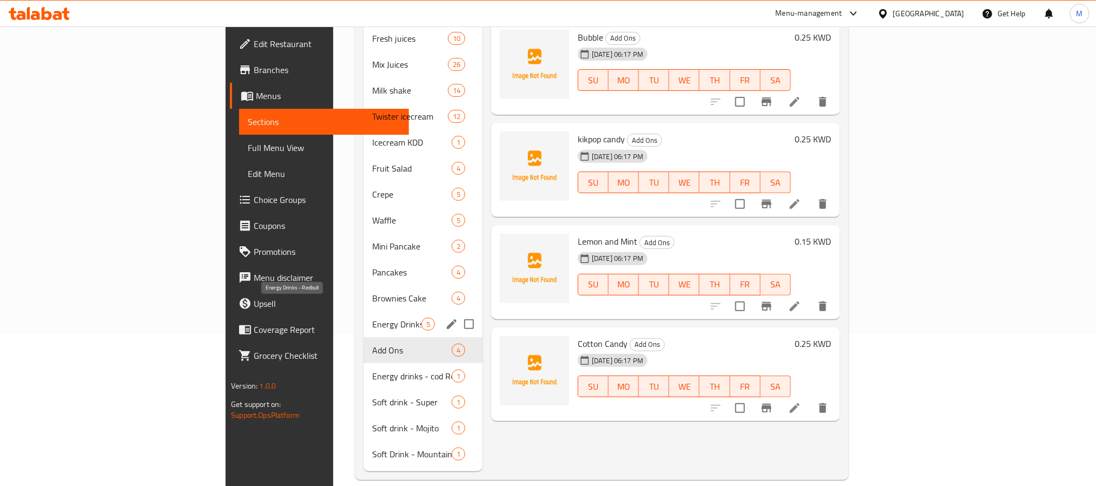
click at [372, 317] on span "Energy Drinks - Redbull" at bounding box center [396, 323] width 49 height 13
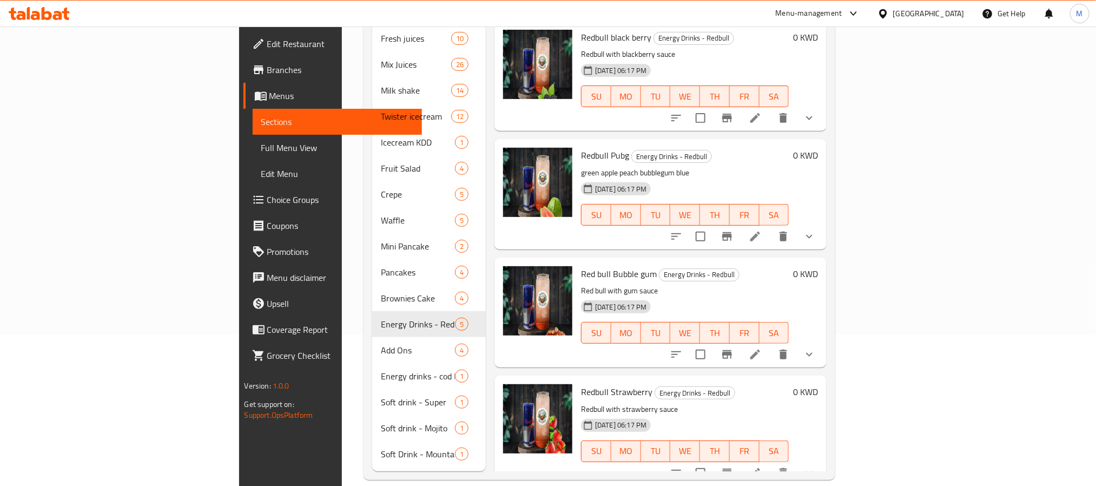
scroll to position [131, 0]
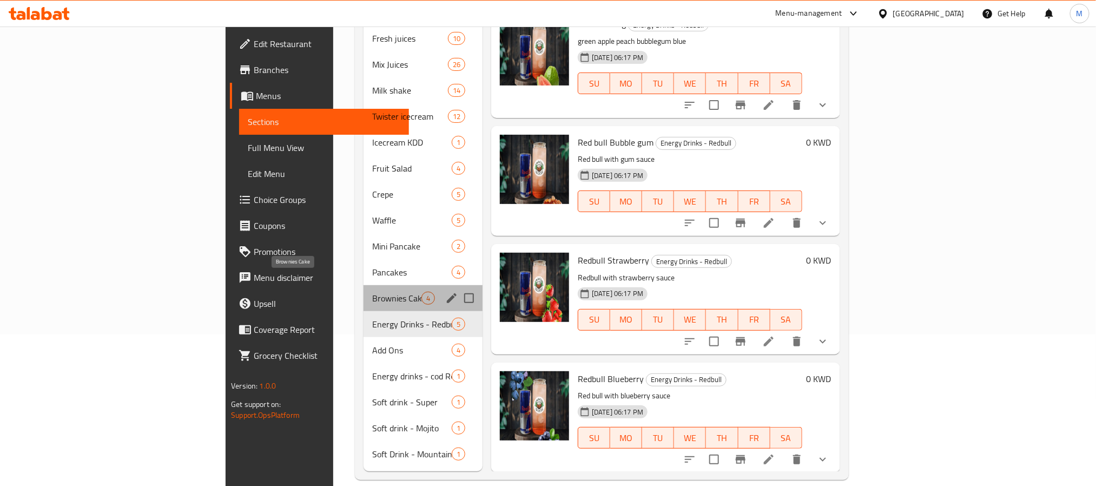
click at [372, 291] on span "Brownies Cake" at bounding box center [396, 297] width 49 height 13
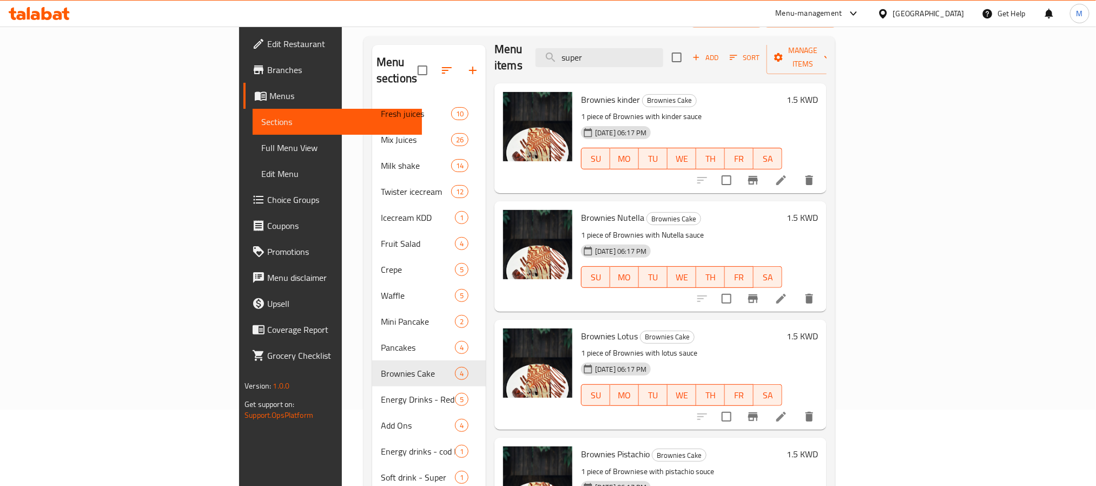
scroll to position [151, 0]
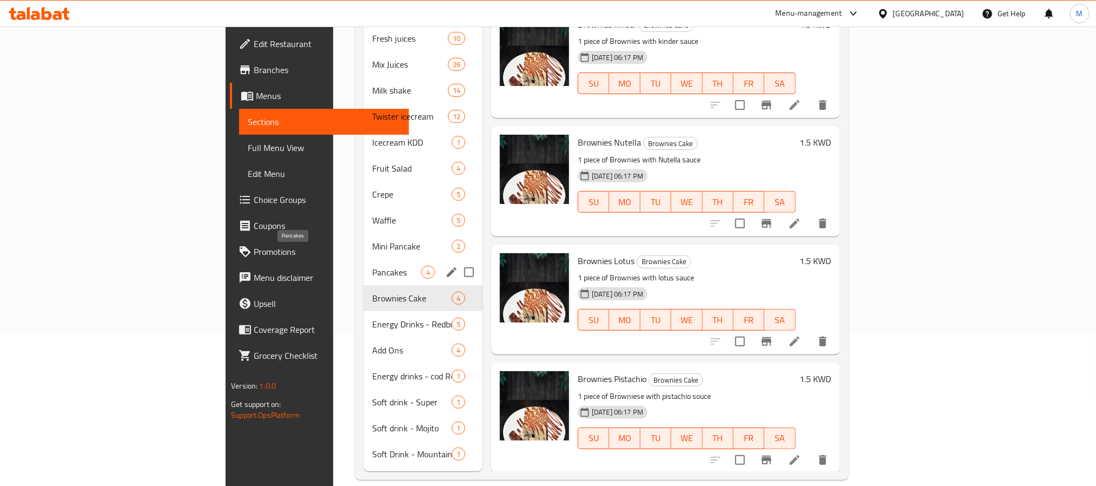
click at [372, 266] on span "Pancakes" at bounding box center [396, 272] width 49 height 13
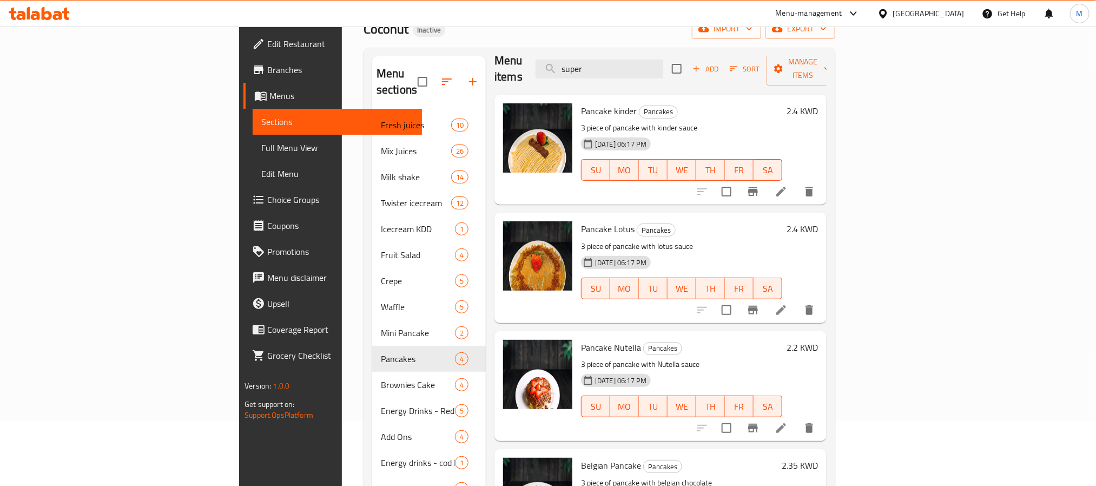
scroll to position [151, 0]
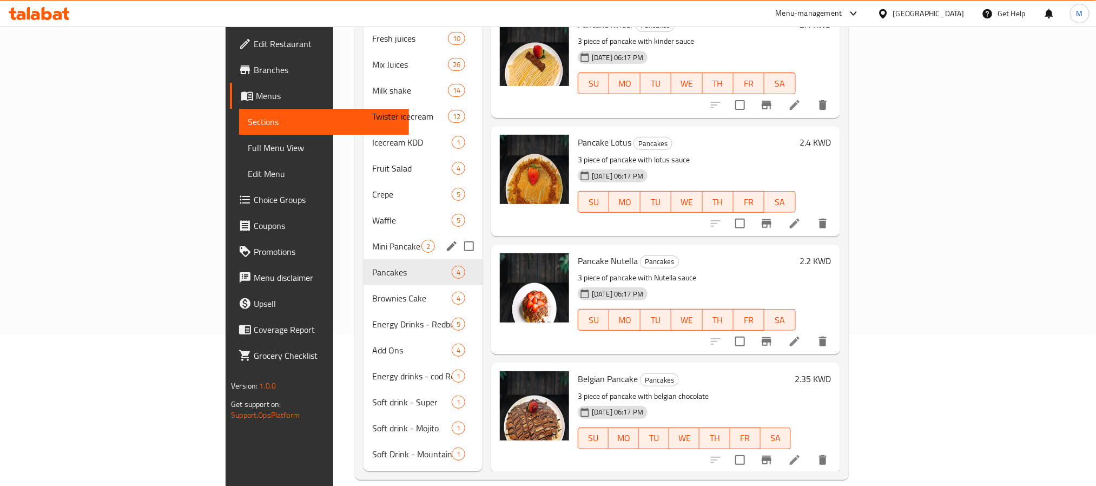
click at [372, 240] on span "Mini Pancake" at bounding box center [396, 246] width 49 height 13
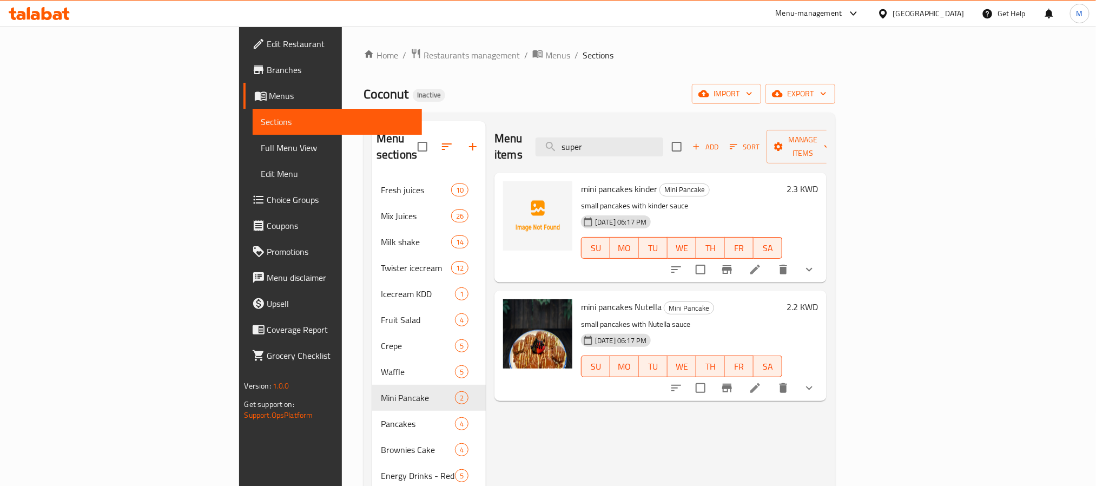
click at [581, 181] on span "mini pancakes kinder" at bounding box center [619, 189] width 76 height 16
copy span "pancakes"
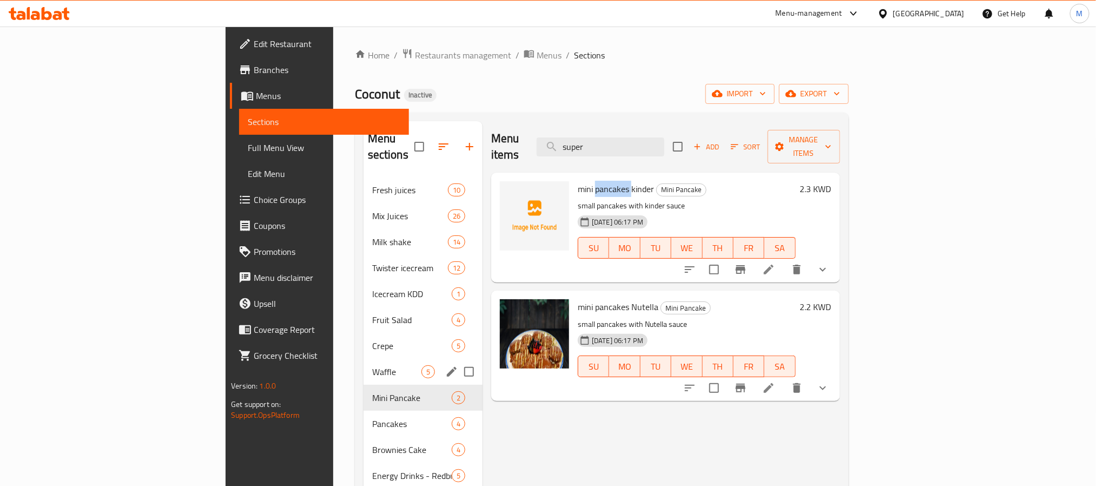
click at [372, 365] on span "Waffle" at bounding box center [396, 371] width 49 height 13
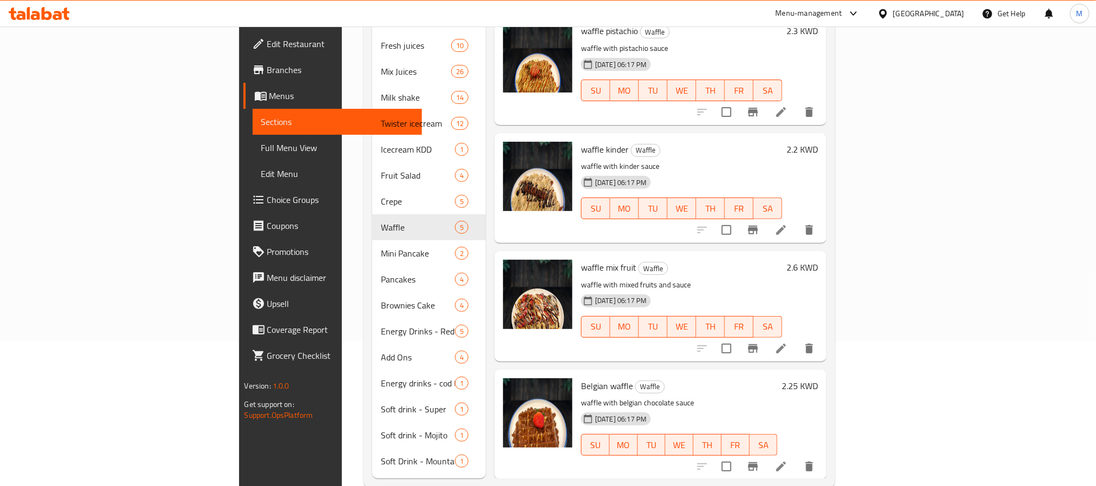
scroll to position [151, 0]
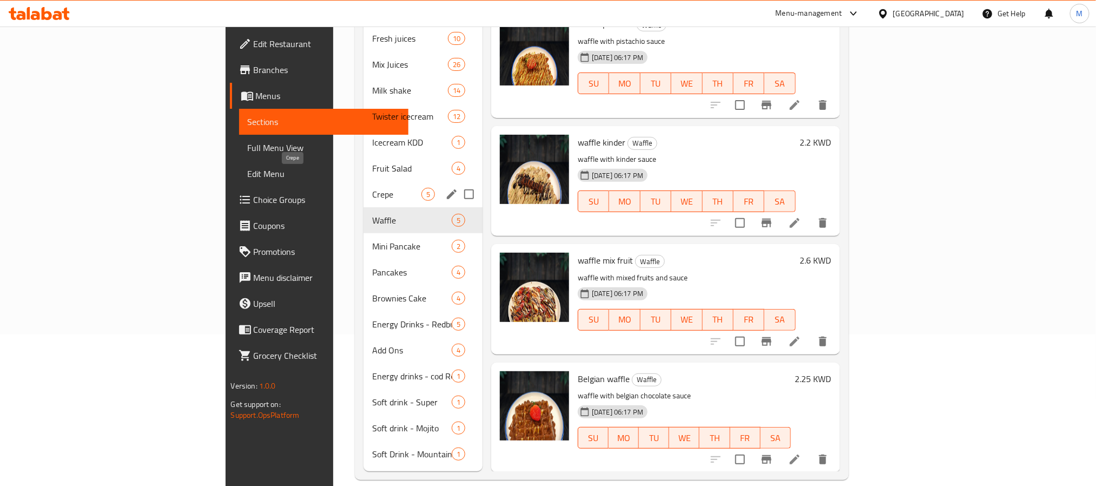
click at [372, 188] on span "Crepe" at bounding box center [396, 194] width 49 height 13
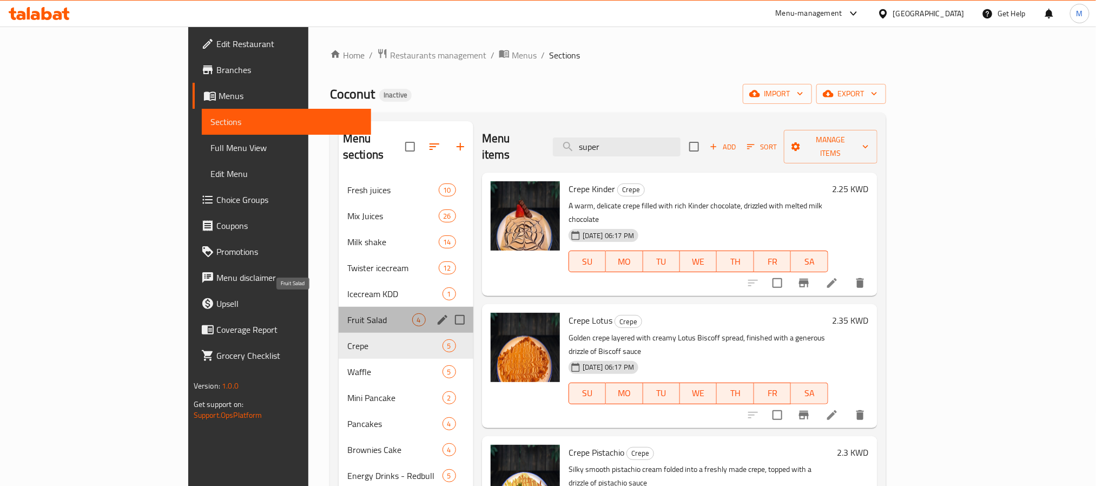
click at [347, 313] on span "Fruit Salad" at bounding box center [379, 319] width 65 height 13
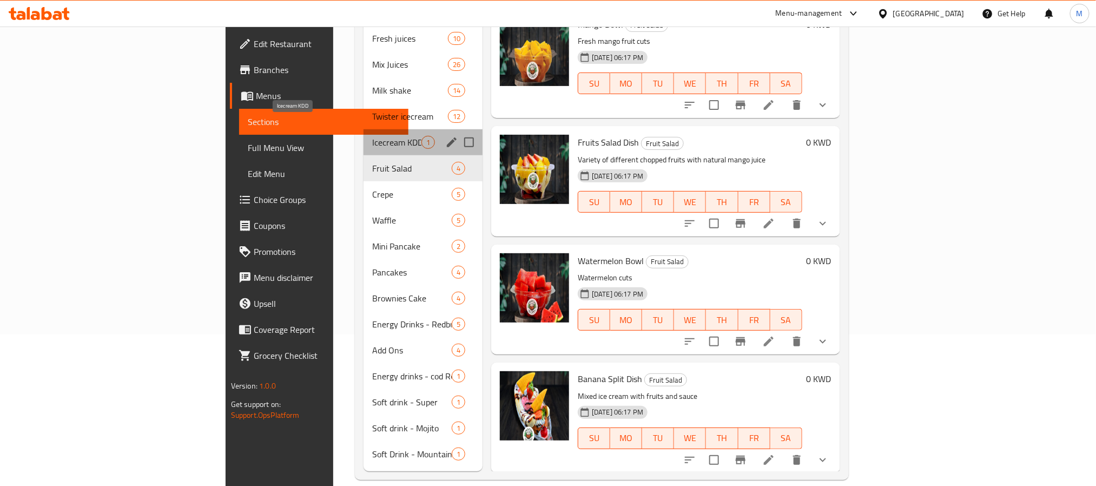
click at [372, 136] on span "Icecream KDD" at bounding box center [396, 142] width 49 height 13
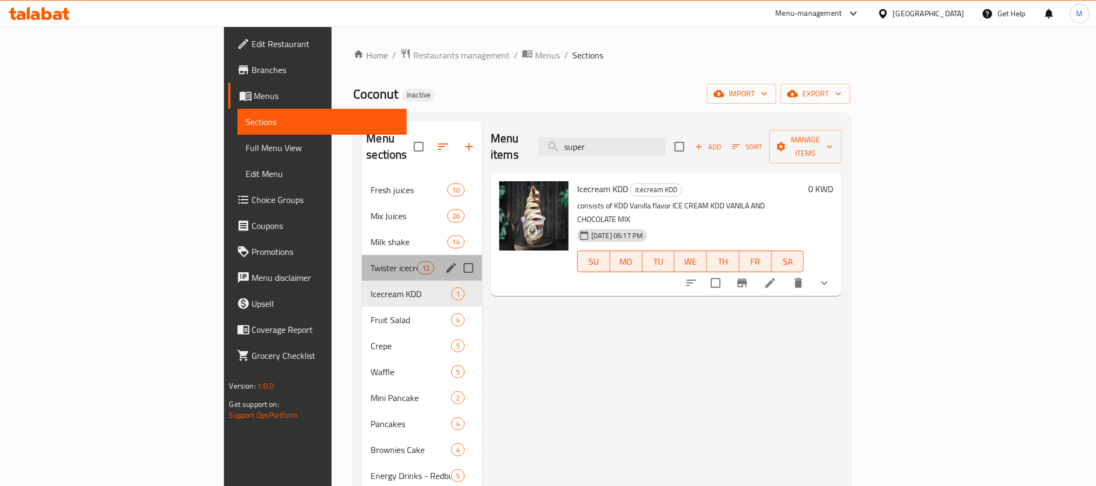
click at [362, 255] on div "Twister icecream 12" at bounding box center [422, 268] width 120 height 26
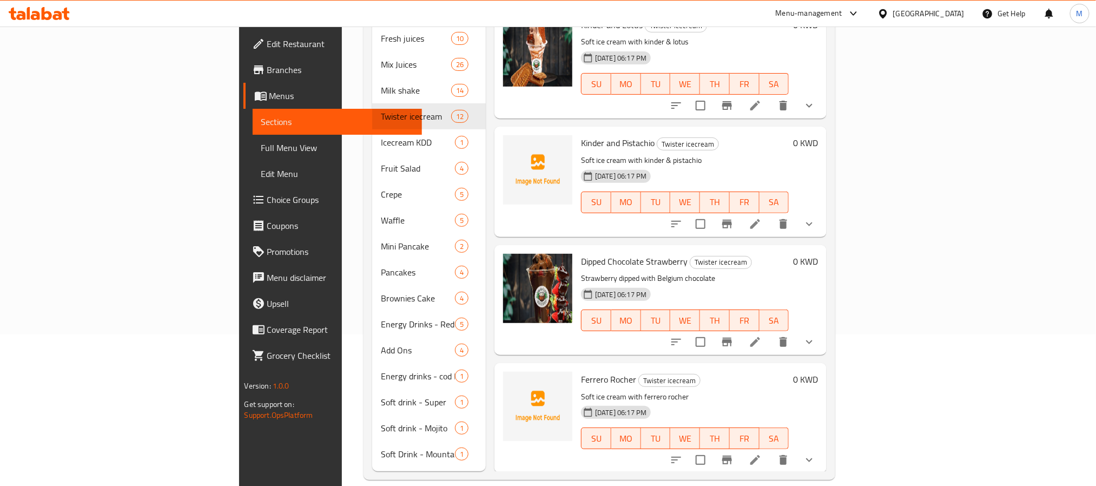
click at [581, 371] on span "Ferrero Rocher" at bounding box center [608, 379] width 55 height 16
copy h6 "Rocher"
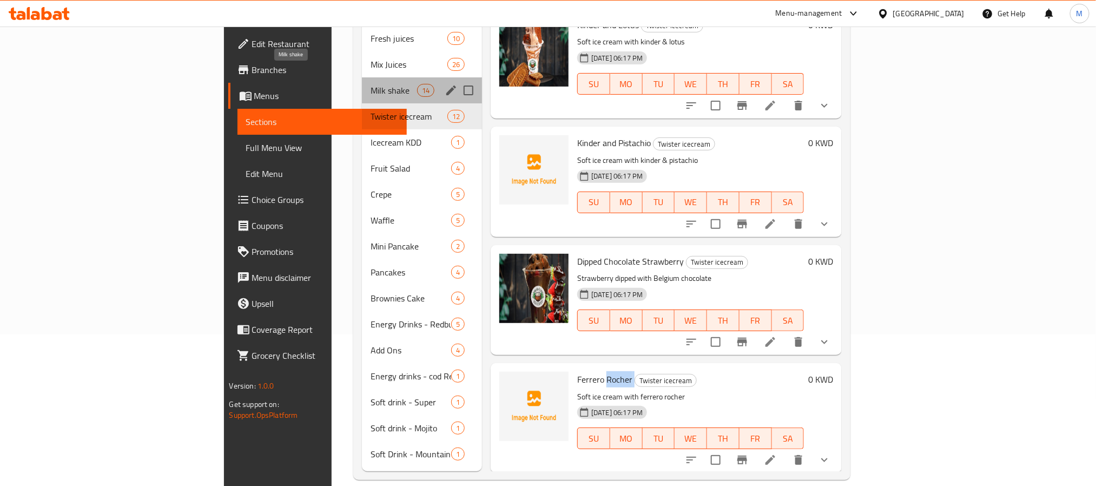
click at [370, 84] on span "Milk shake" at bounding box center [393, 90] width 46 height 13
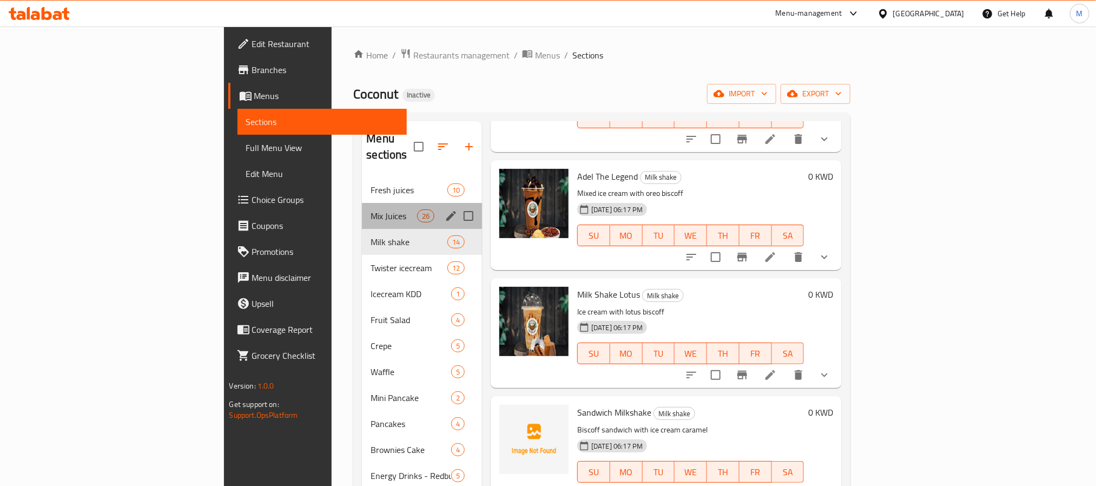
click at [362, 203] on div "Mix Juices 26" at bounding box center [422, 216] width 120 height 26
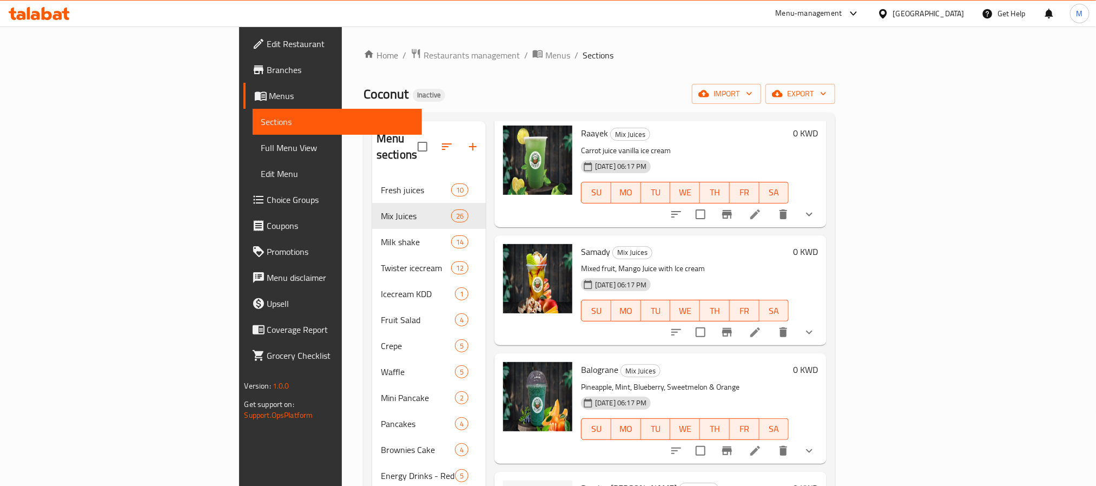
scroll to position [2611, 0]
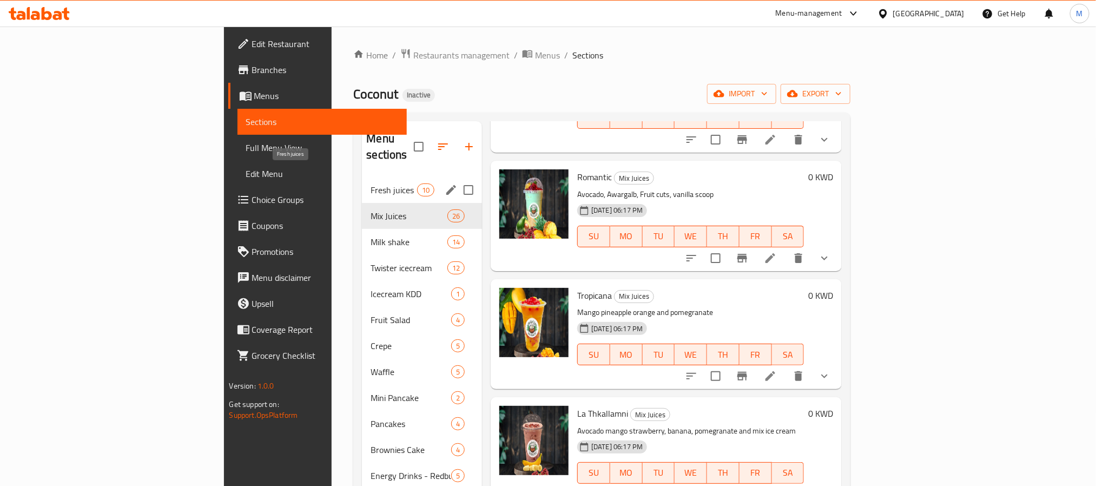
click at [370, 183] on span "Fresh juices" at bounding box center [393, 189] width 46 height 13
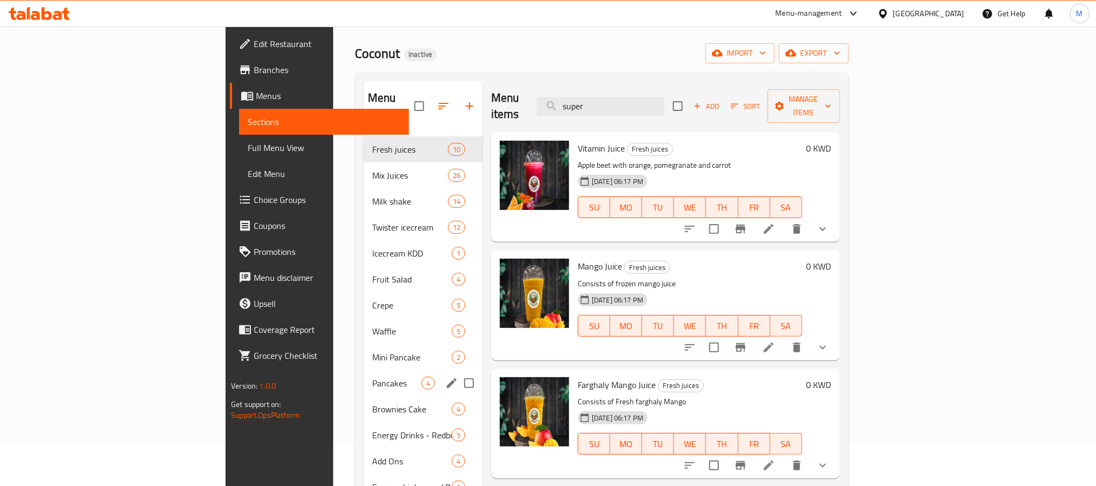
scroll to position [81, 0]
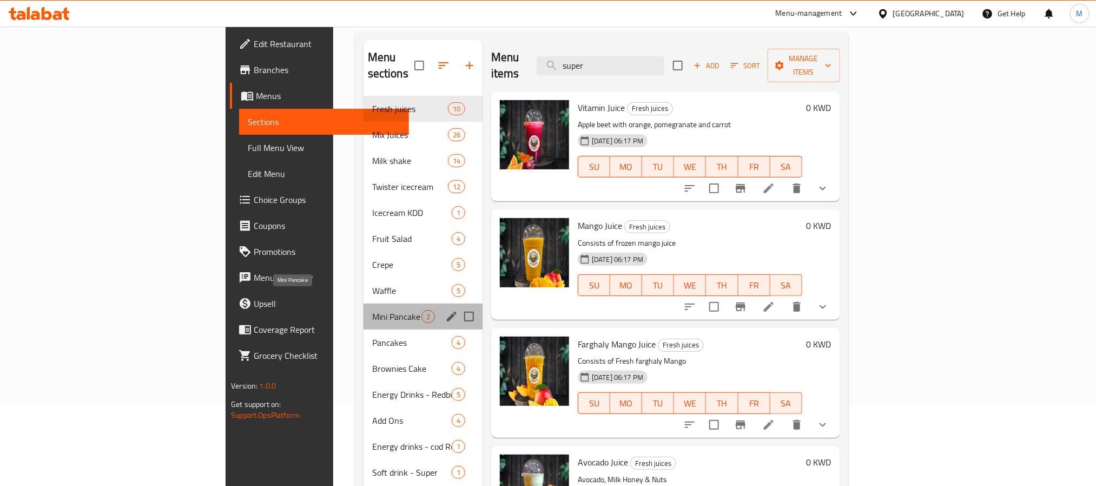
drag, startPoint x: 260, startPoint y: 297, endPoint x: 310, endPoint y: 291, distance: 50.6
click at [372, 310] on span "Mini Pancake" at bounding box center [396, 316] width 49 height 13
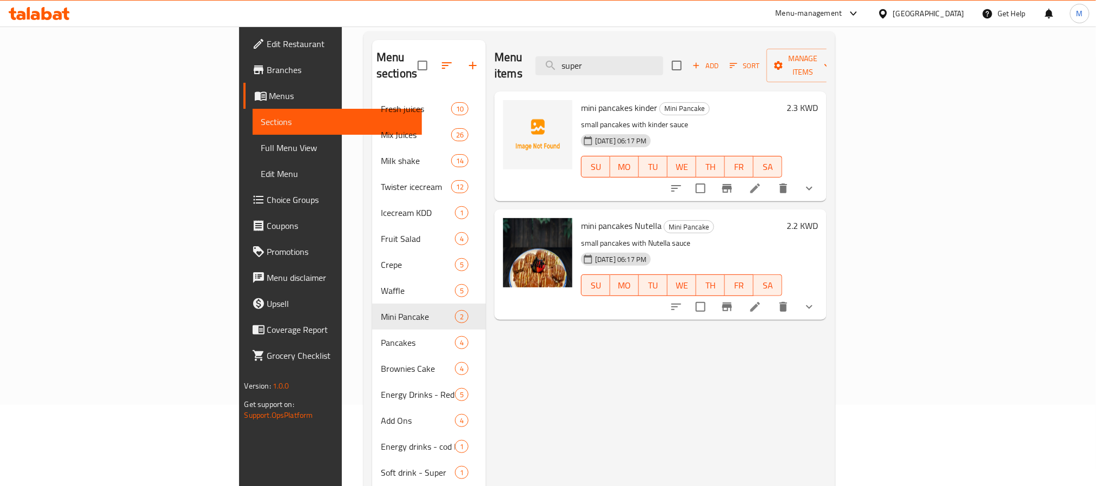
click at [581, 100] on span "mini pancakes kinder" at bounding box center [619, 108] width 76 height 16
copy h6 "mini pancakes kinder"
click at [677, 356] on div "Menu items super Add Sort Manage items mini pancakes kinder Mini Pancake small …" at bounding box center [656, 290] width 341 height 501
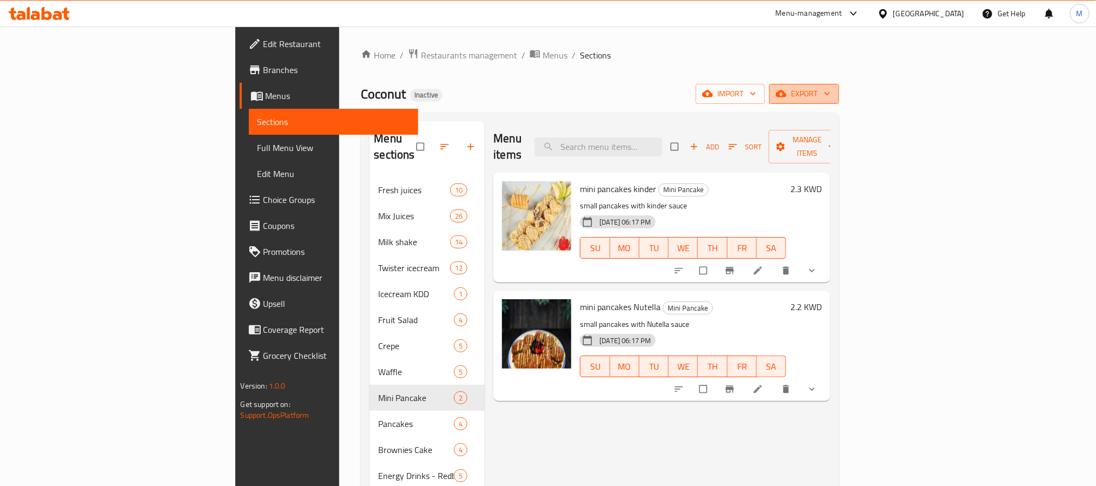
click at [830, 91] on span "export" at bounding box center [804, 94] width 52 height 14
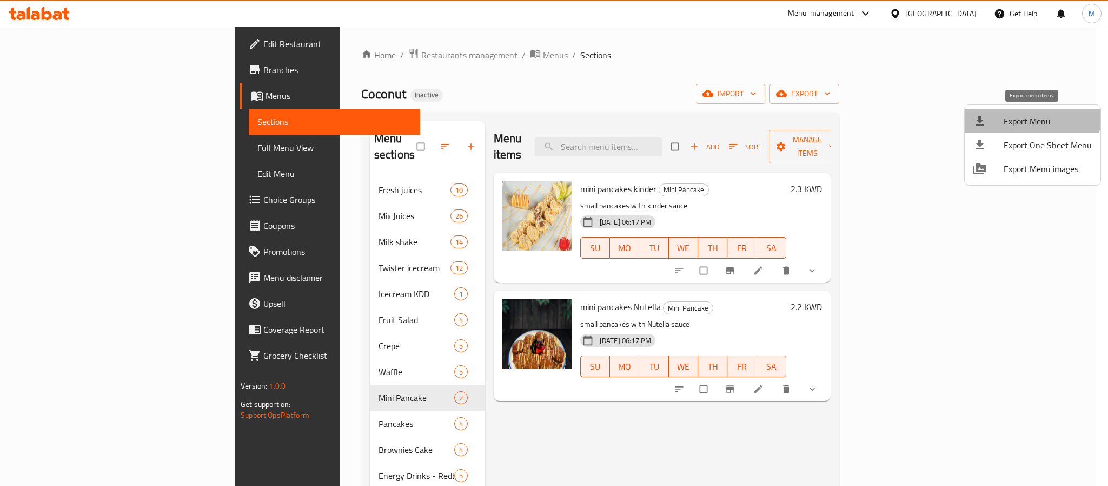
click at [1029, 115] on span "Export Menu" at bounding box center [1048, 121] width 88 height 13
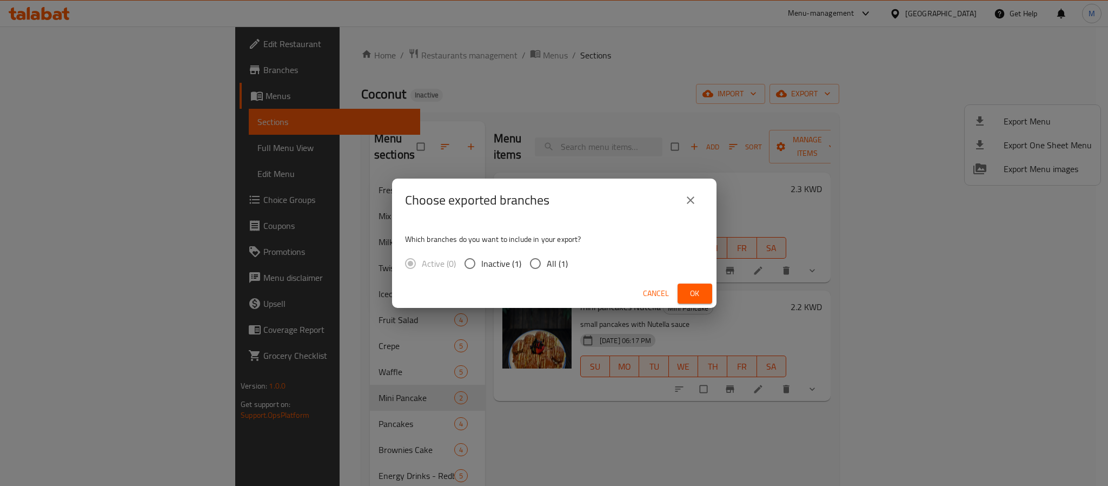
click at [550, 257] on span "All (1)" at bounding box center [557, 263] width 21 height 13
click at [547, 256] on input "All (1)" at bounding box center [535, 263] width 23 height 23
radio input "true"
click at [683, 288] on button "Ok" at bounding box center [695, 293] width 35 height 20
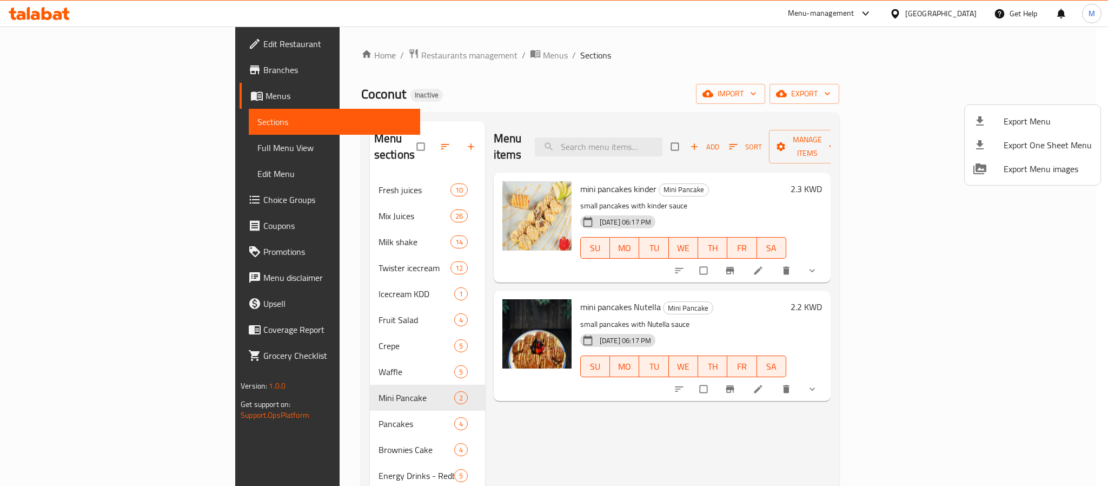
click at [940, 17] on div at bounding box center [554, 243] width 1108 height 486
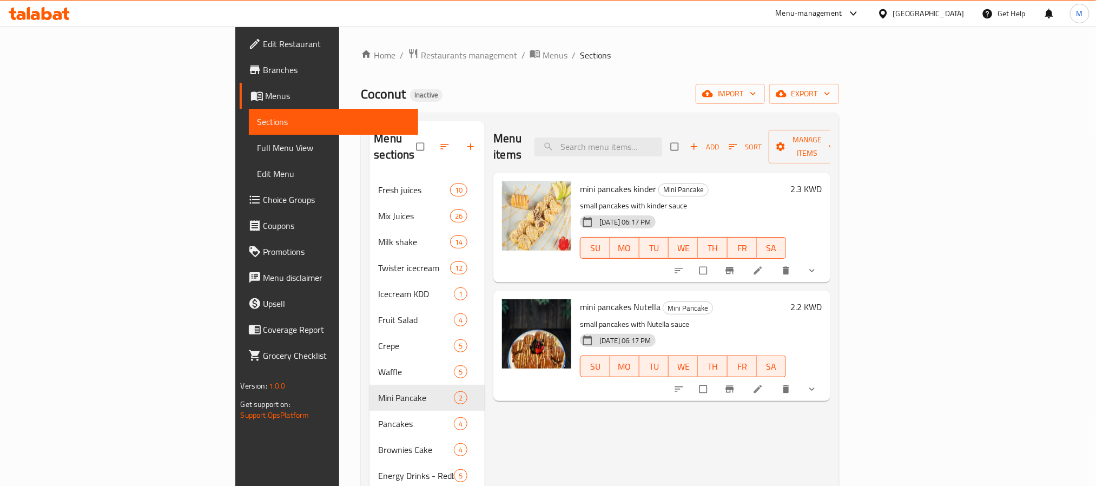
click at [944, 15] on div "[GEOGRAPHIC_DATA]" at bounding box center [928, 14] width 71 height 12
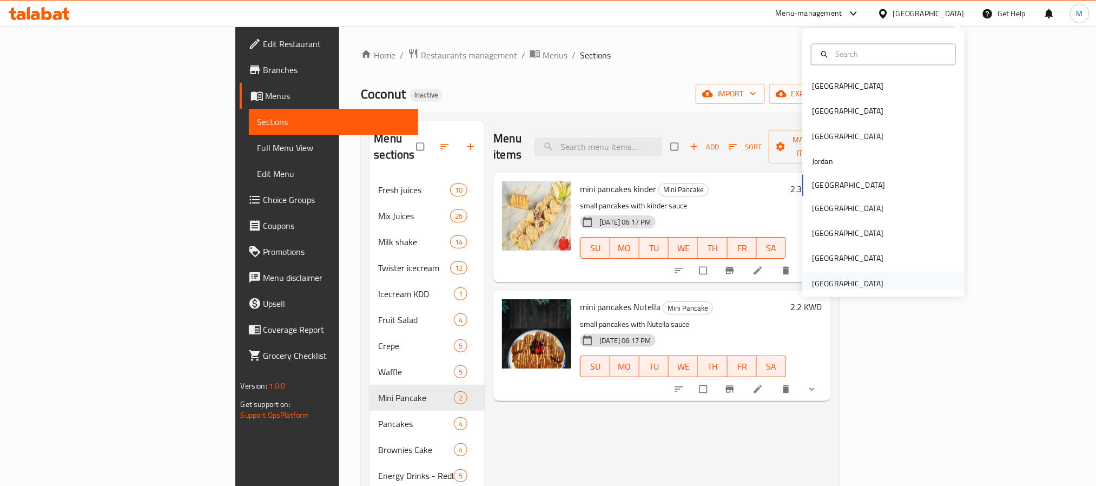
click at [873, 286] on div "[GEOGRAPHIC_DATA]" at bounding box center [847, 283] width 89 height 25
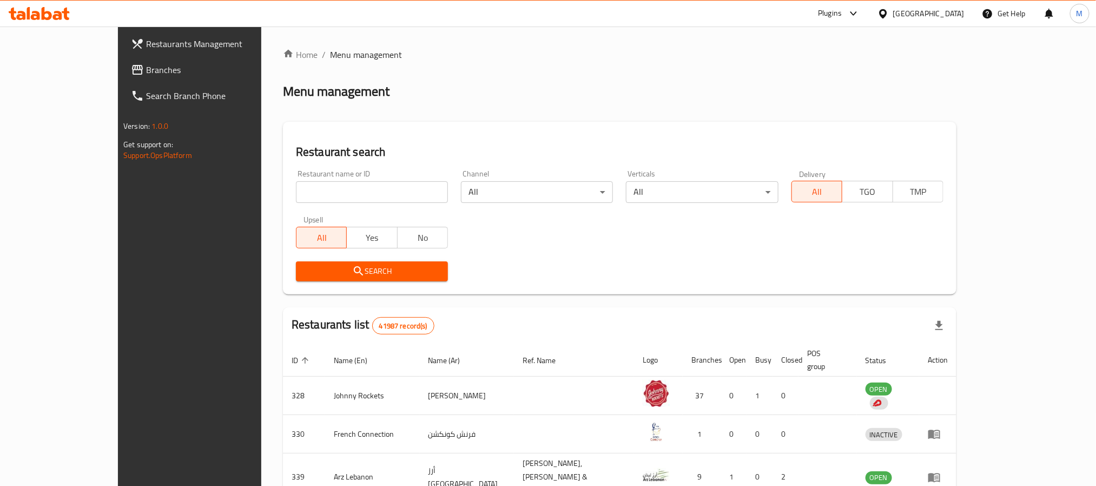
drag, startPoint x: 84, startPoint y: 71, endPoint x: 151, endPoint y: 87, distance: 68.2
click at [146, 71] on span "Branches" at bounding box center [219, 69] width 146 height 13
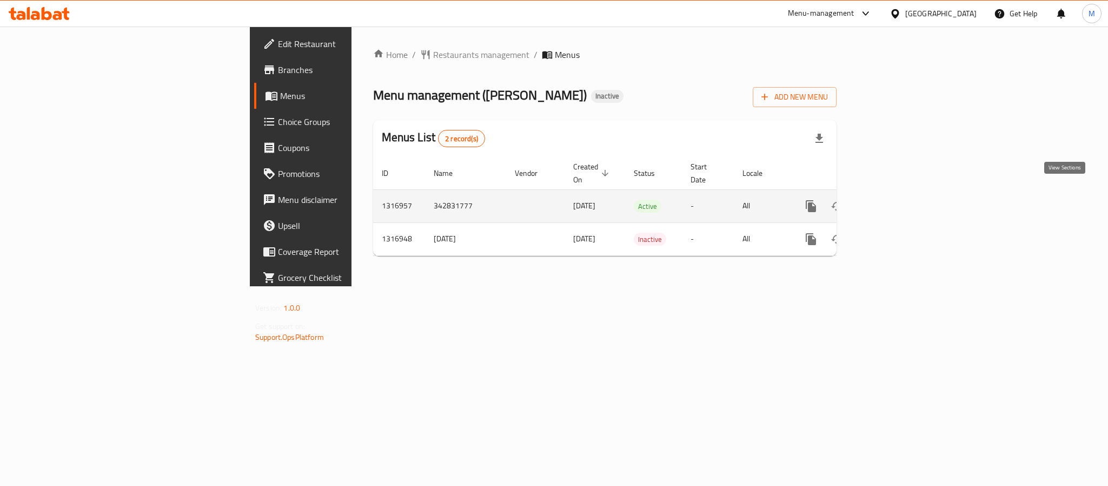
click at [896, 200] on icon "enhanced table" at bounding box center [889, 206] width 13 height 13
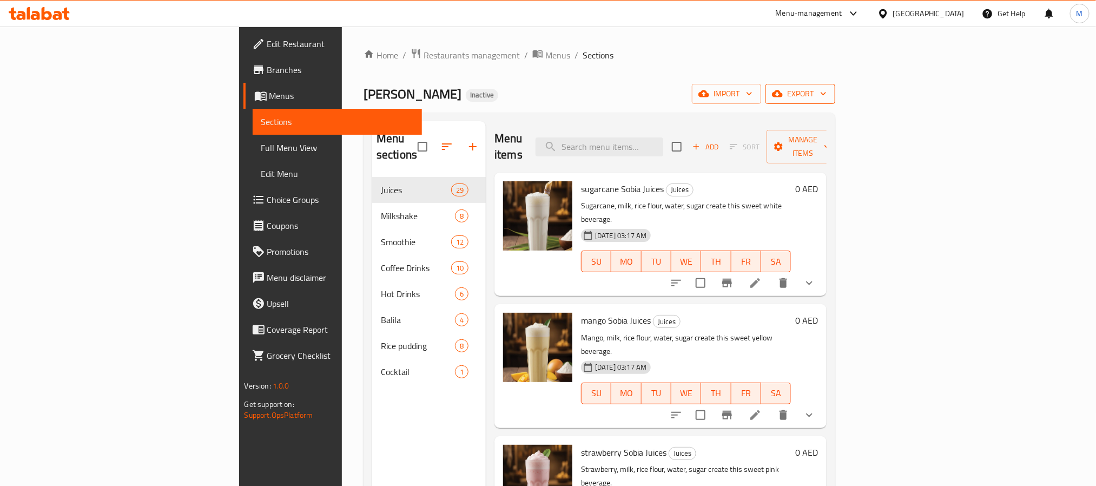
click at [835, 101] on button "export" at bounding box center [800, 94] width 70 height 20
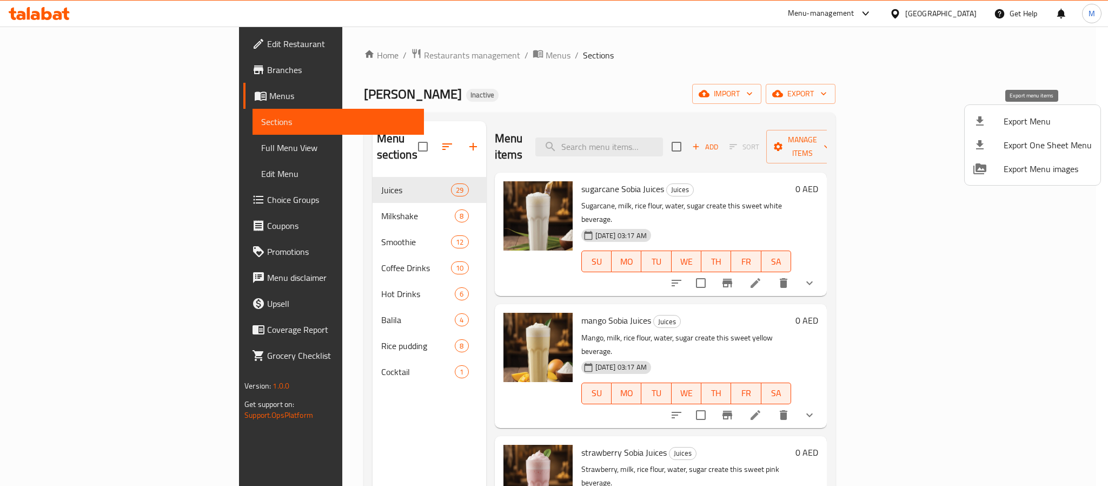
click at [1009, 116] on span "Export Menu" at bounding box center [1048, 121] width 88 height 13
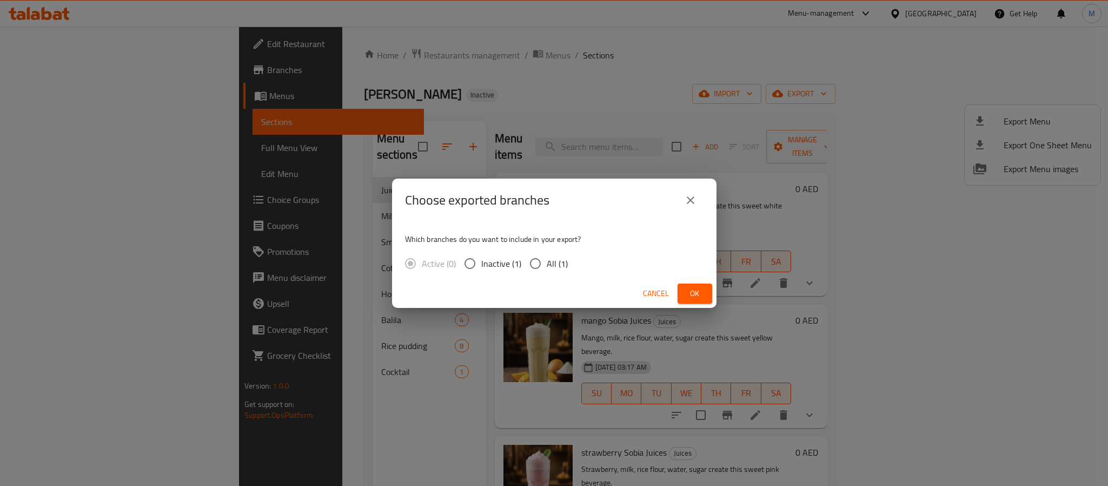
click at [549, 258] on span "All (1)" at bounding box center [557, 263] width 21 height 13
click at [547, 258] on input "All (1)" at bounding box center [535, 263] width 23 height 23
radio input "true"
click at [695, 290] on span "Ok" at bounding box center [694, 294] width 17 height 14
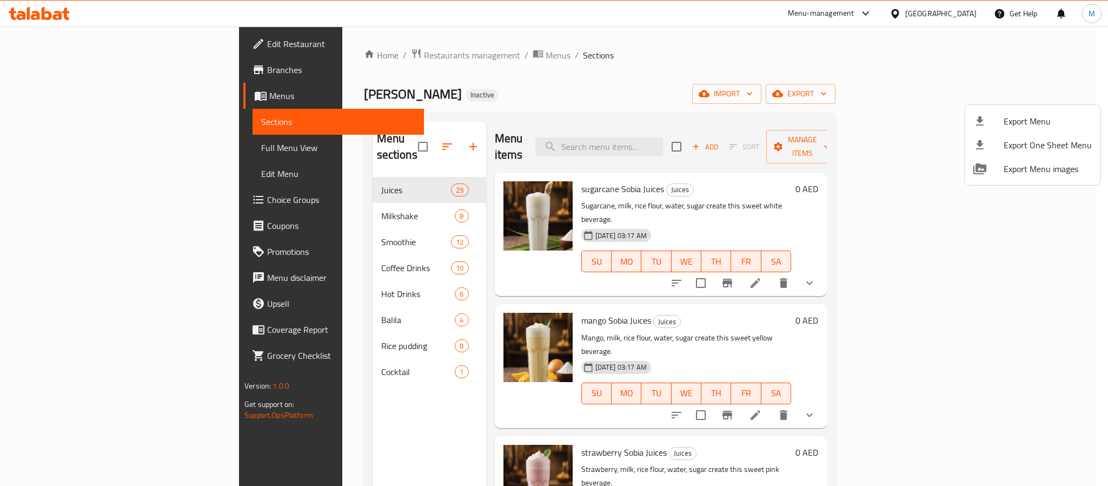
click at [948, 8] on div at bounding box center [554, 243] width 1108 height 486
click at [948, 8] on div "[GEOGRAPHIC_DATA]" at bounding box center [940, 14] width 71 height 12
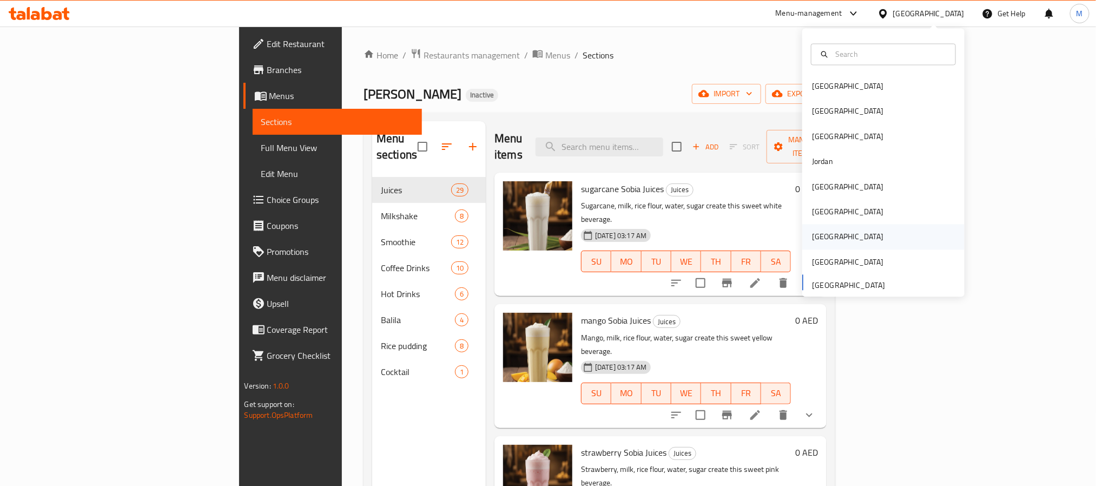
click at [845, 227] on div "[GEOGRAPHIC_DATA]" at bounding box center [883, 236] width 162 height 25
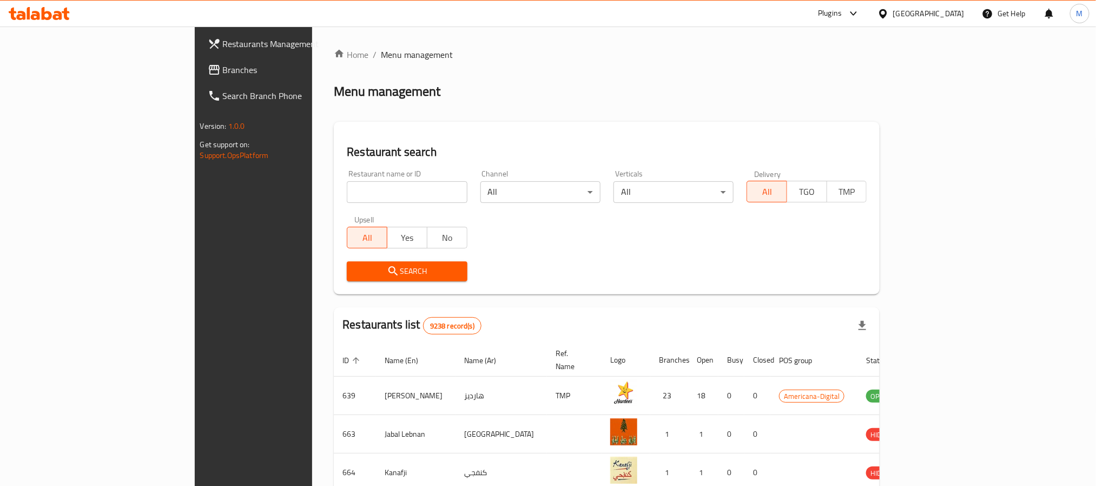
click at [223, 63] on span "Branches" at bounding box center [296, 69] width 146 height 13
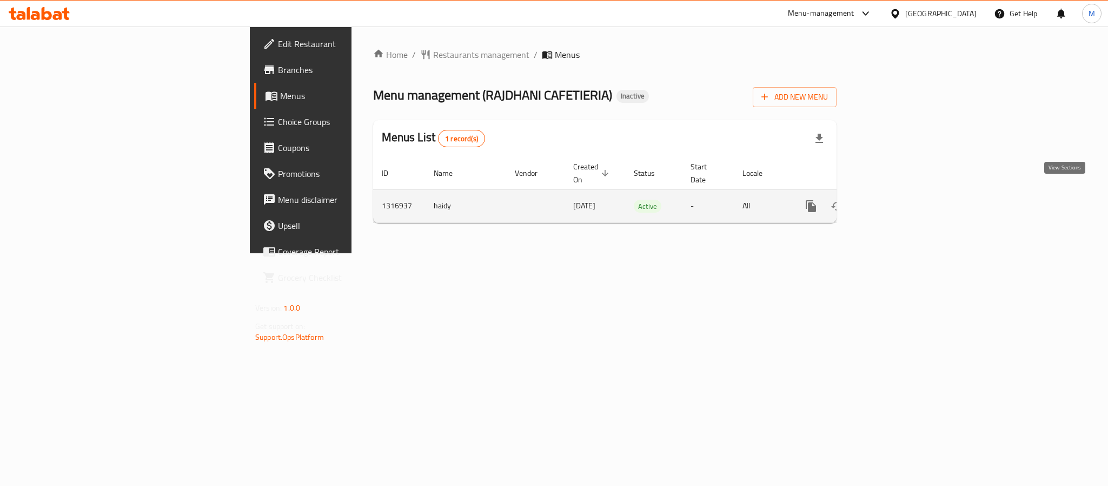
click at [896, 200] on icon "enhanced table" at bounding box center [889, 206] width 13 height 13
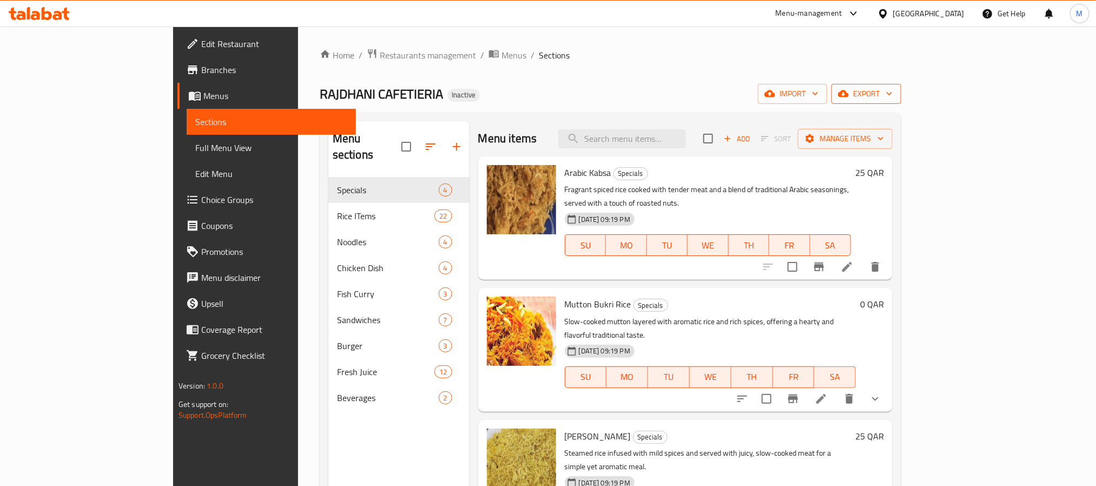
click at [892, 94] on span "export" at bounding box center [866, 94] width 52 height 14
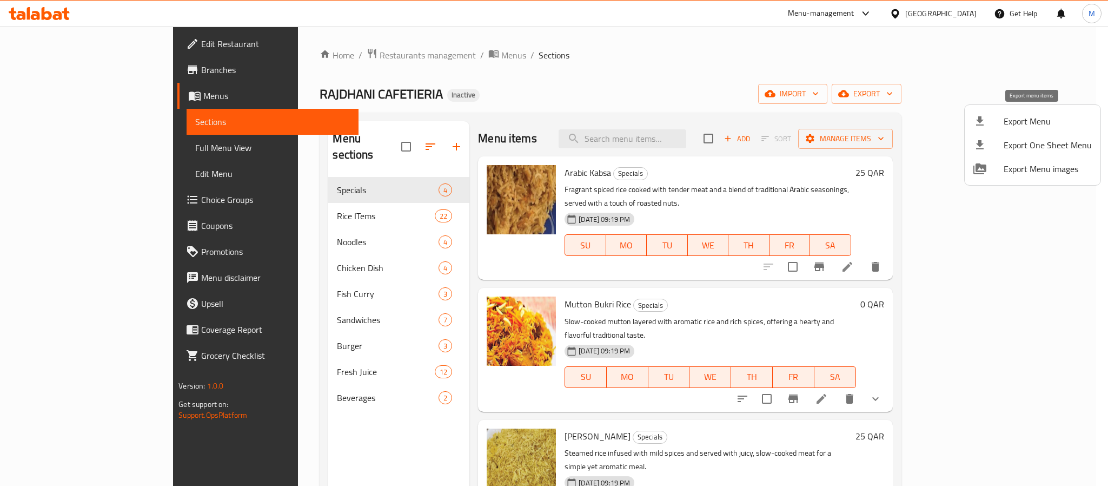
click at [1023, 119] on span "Export Menu" at bounding box center [1048, 121] width 88 height 13
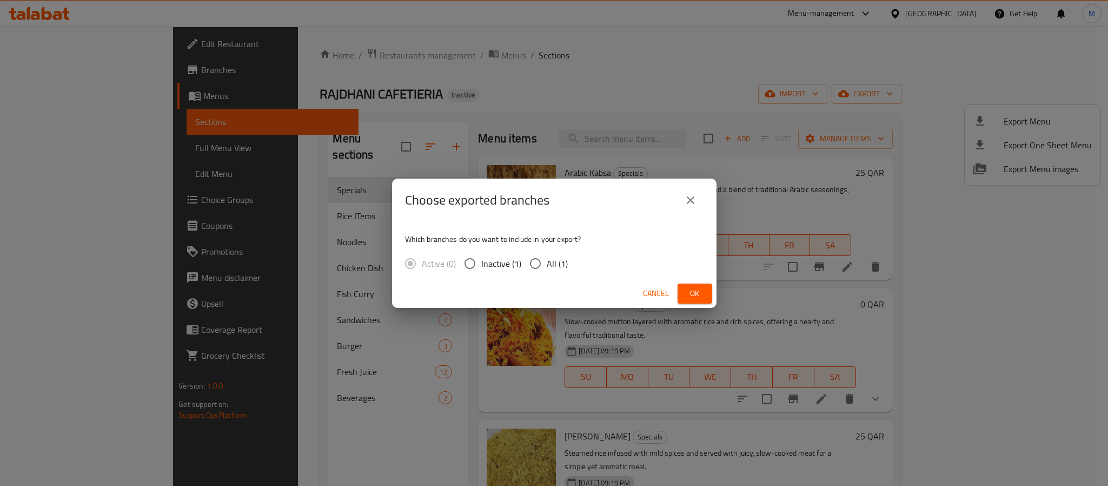
click at [549, 257] on span "All (1)" at bounding box center [557, 263] width 21 height 13
click at [547, 256] on input "All (1)" at bounding box center [535, 263] width 23 height 23
radio input "true"
click at [691, 297] on span "Ok" at bounding box center [694, 294] width 17 height 14
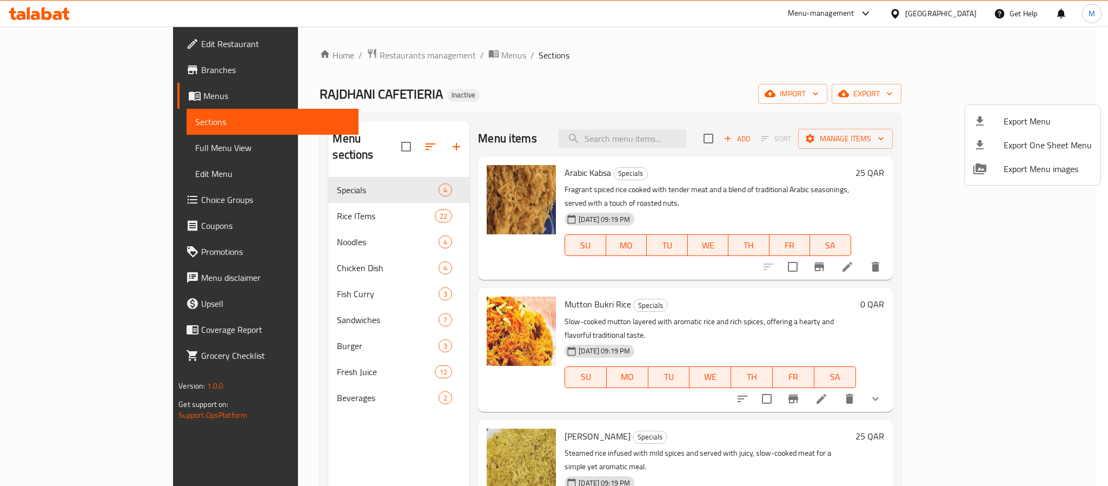
click at [959, 15] on div at bounding box center [554, 243] width 1108 height 486
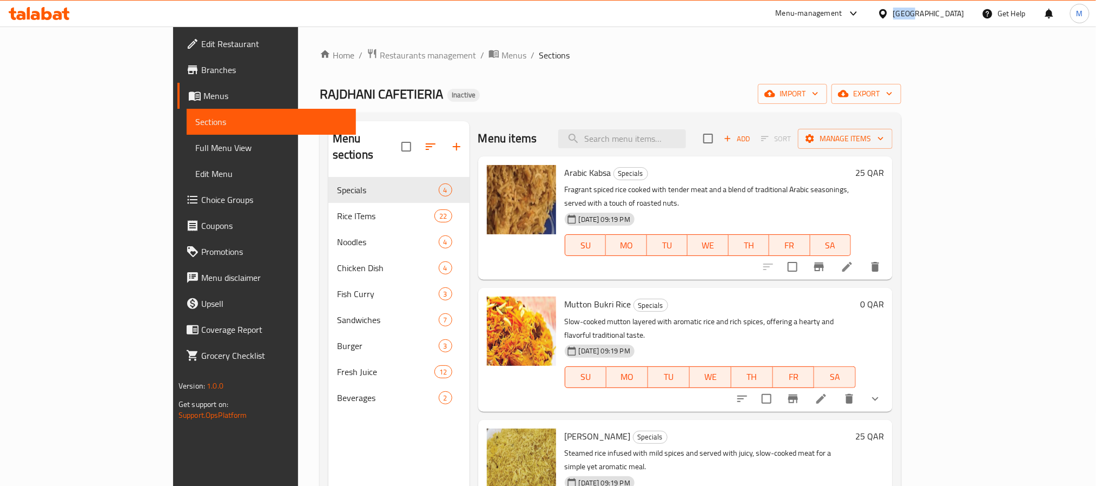
click at [959, 15] on div "Qatar" at bounding box center [928, 14] width 71 height 12
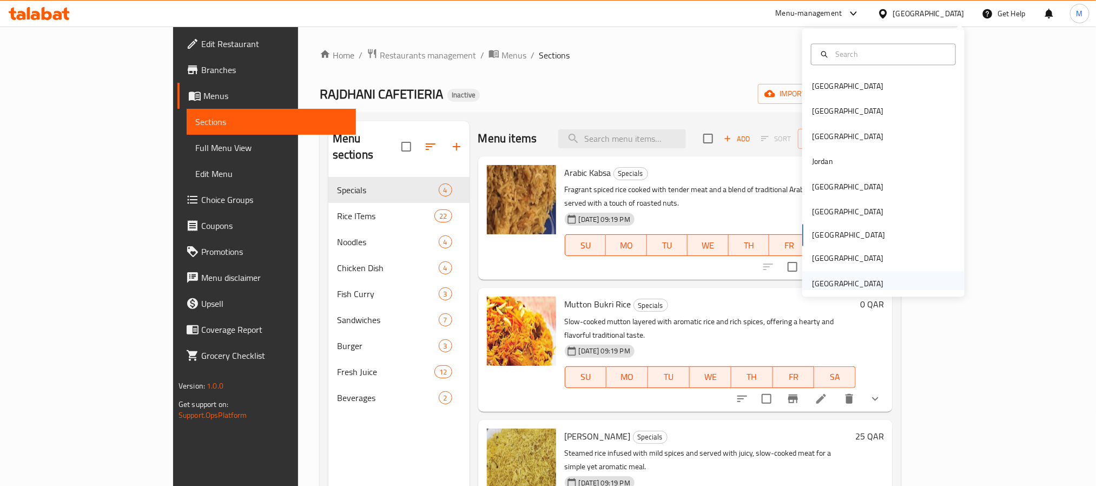
click at [857, 281] on div "United Arab Emirates" at bounding box center [847, 283] width 71 height 12
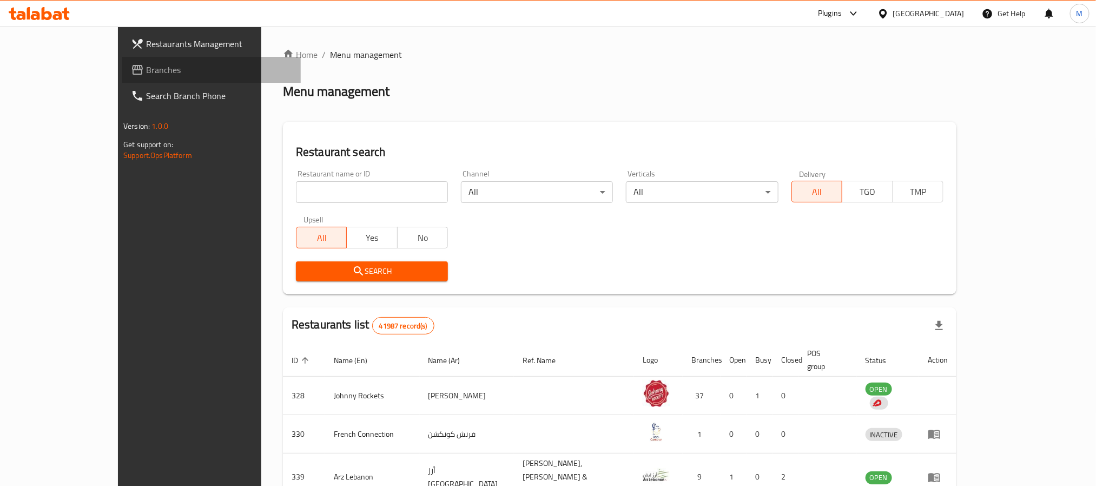
click at [146, 75] on span "Branches" at bounding box center [219, 69] width 146 height 13
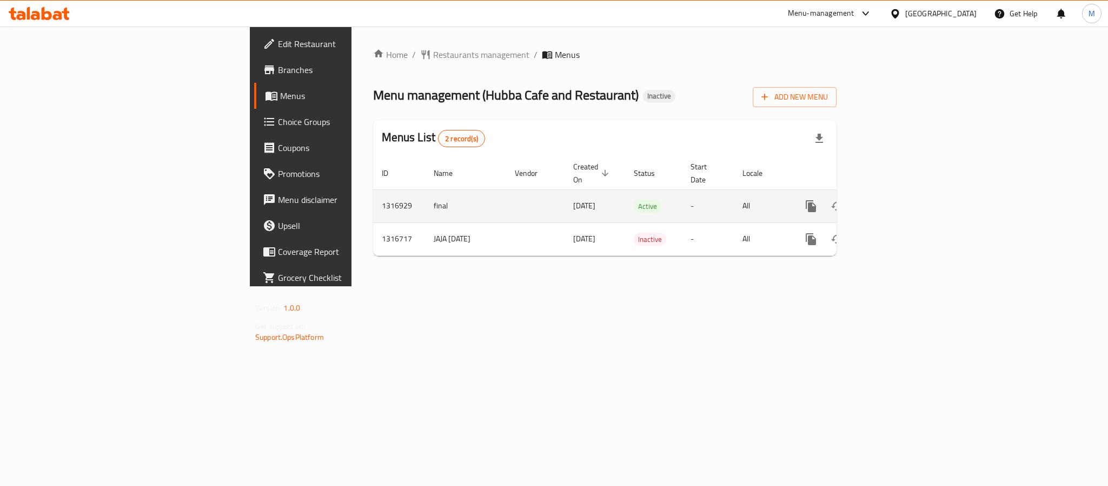
click at [902, 193] on link "enhanced table" at bounding box center [889, 206] width 26 height 26
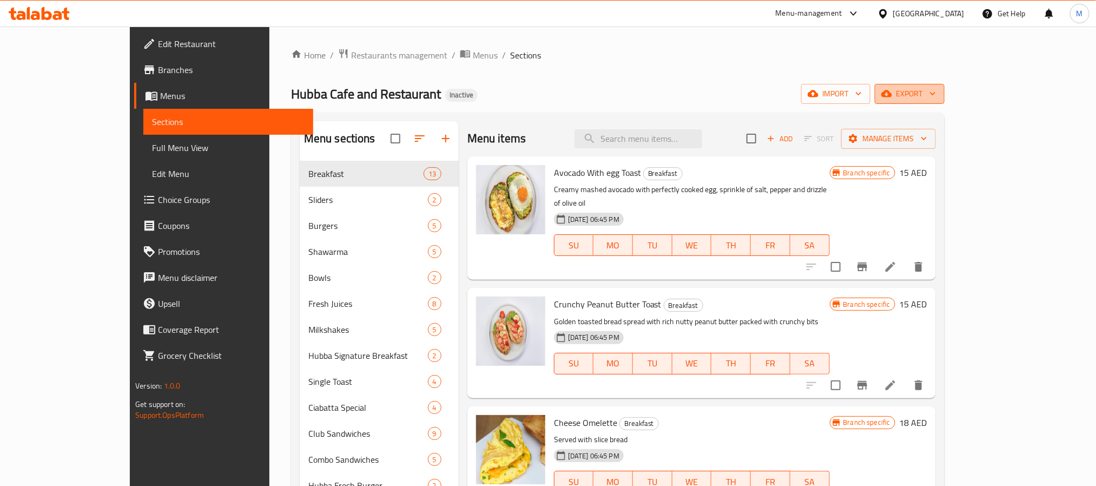
click at [936, 97] on span "export" at bounding box center [909, 94] width 52 height 14
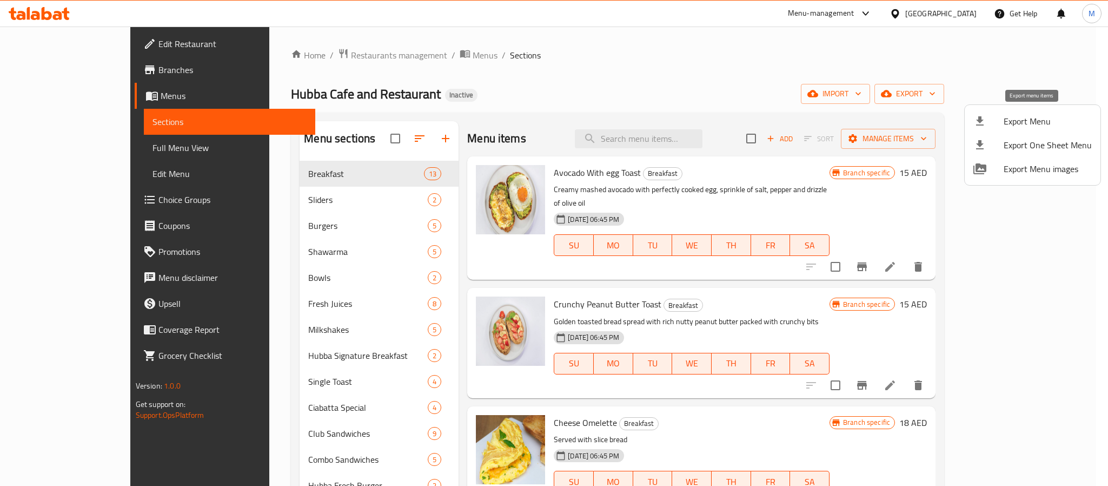
click at [1024, 109] on li "Export Menu" at bounding box center [1033, 121] width 136 height 24
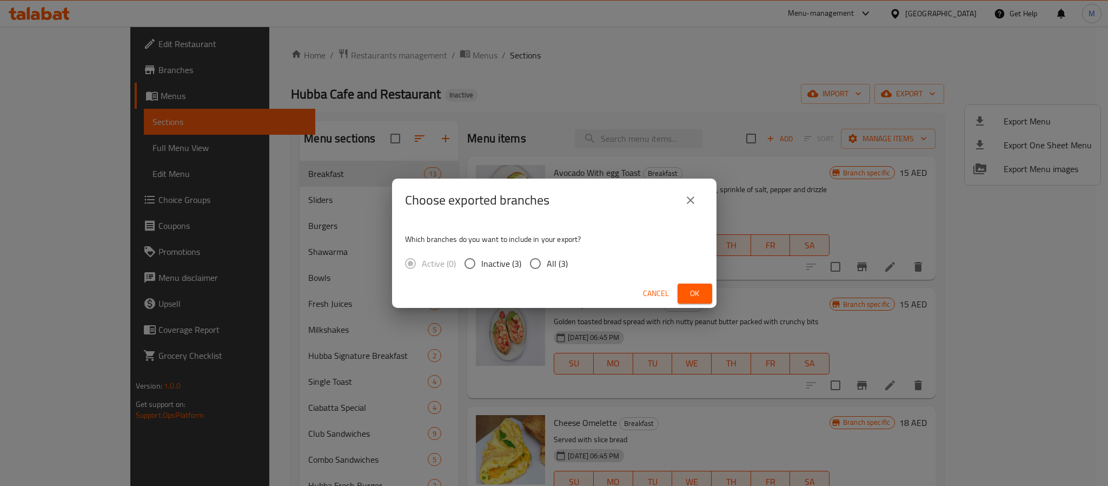
click at [558, 257] on span "All (3)" at bounding box center [557, 263] width 21 height 13
click at [547, 257] on input "All (3)" at bounding box center [535, 263] width 23 height 23
radio input "true"
click at [695, 299] on span "Ok" at bounding box center [694, 294] width 17 height 14
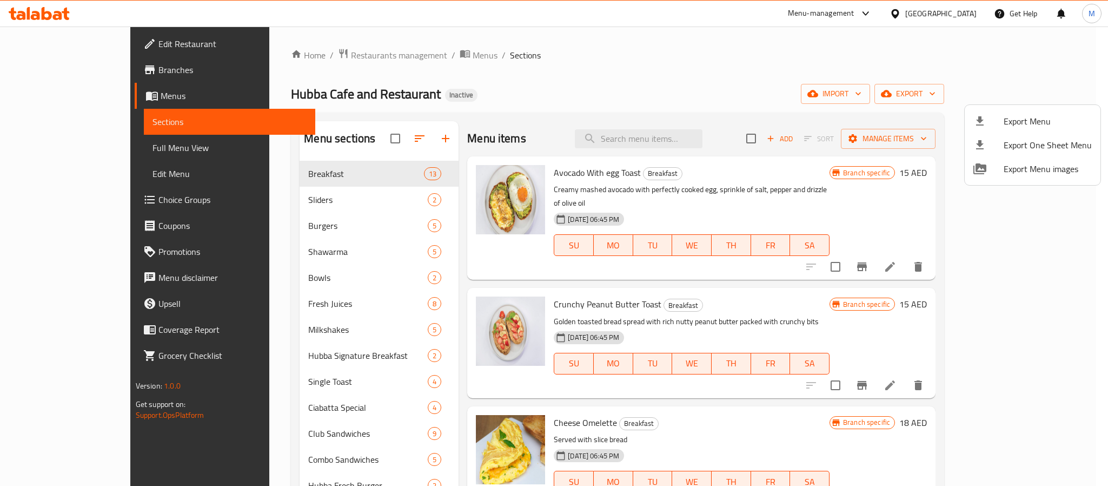
click at [947, 10] on div at bounding box center [554, 243] width 1108 height 486
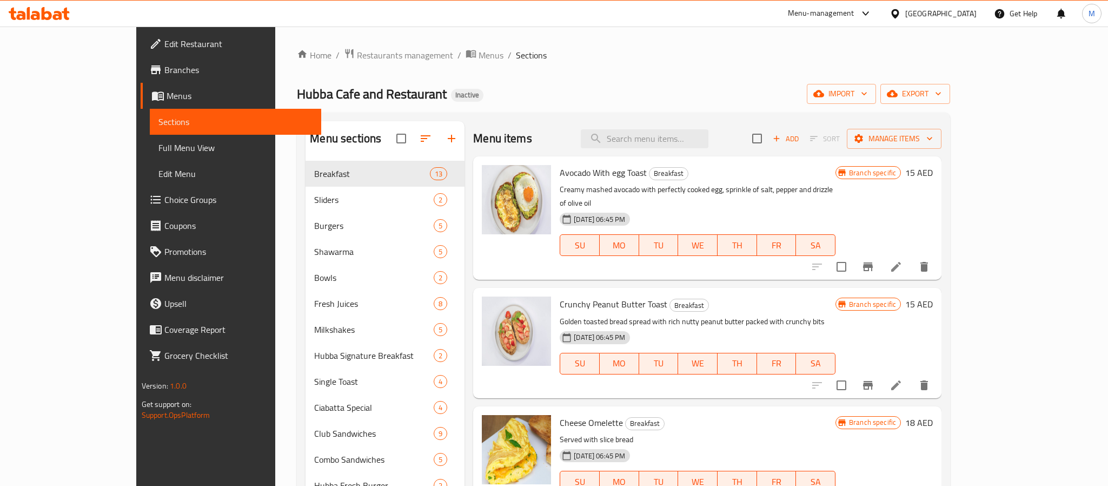
click at [946, 9] on div "[GEOGRAPHIC_DATA]" at bounding box center [940, 14] width 71 height 12
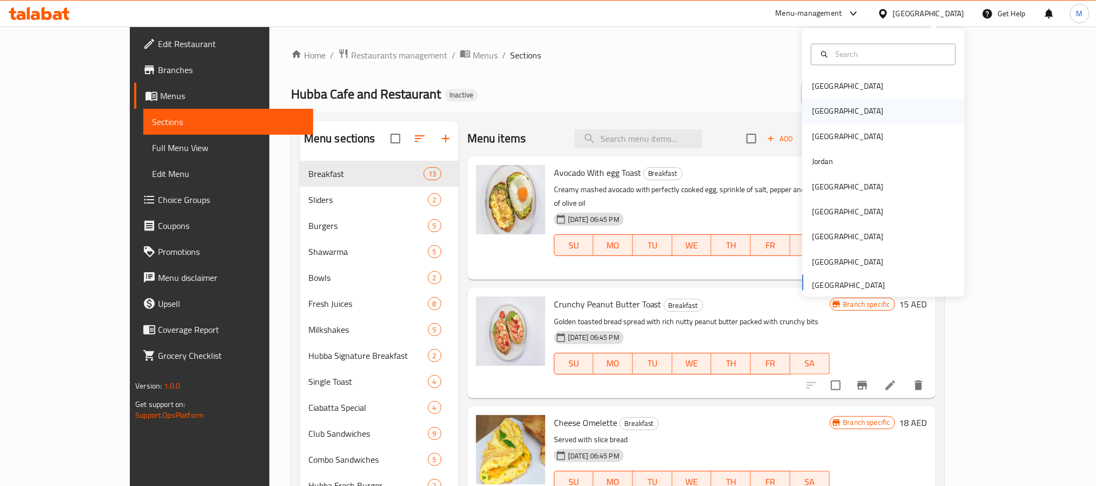
click at [843, 114] on div "[GEOGRAPHIC_DATA]" at bounding box center [883, 111] width 162 height 25
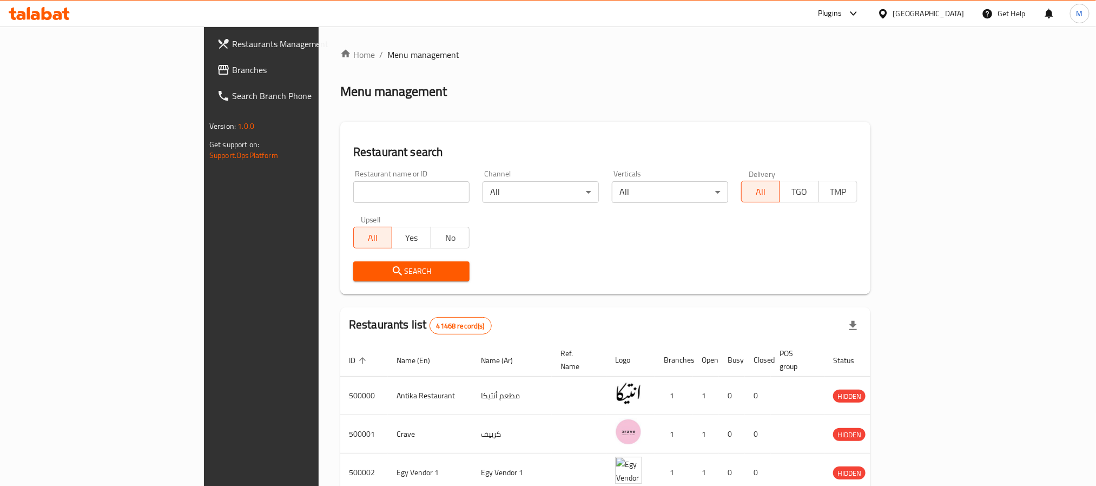
drag, startPoint x: 46, startPoint y: 77, endPoint x: 48, endPoint y: 61, distance: 16.3
click at [232, 76] on span "Branches" at bounding box center [305, 69] width 146 height 13
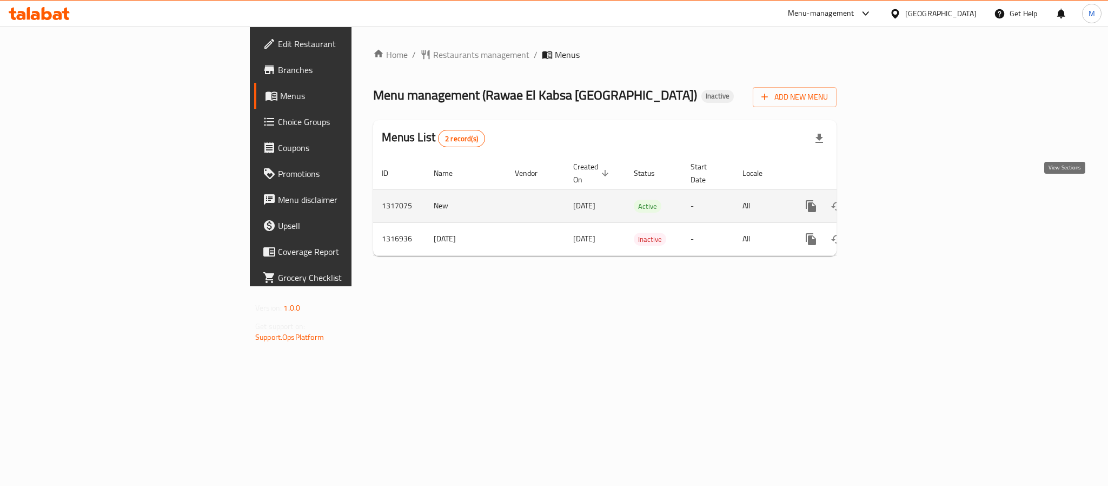
click at [902, 200] on link "enhanced table" at bounding box center [889, 206] width 26 height 26
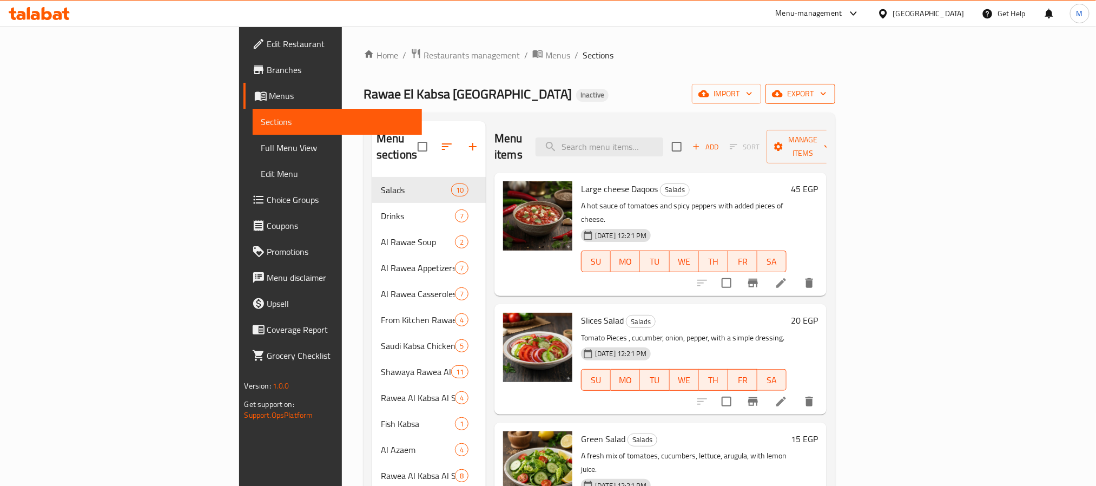
click at [826, 98] on span "export" at bounding box center [800, 94] width 52 height 14
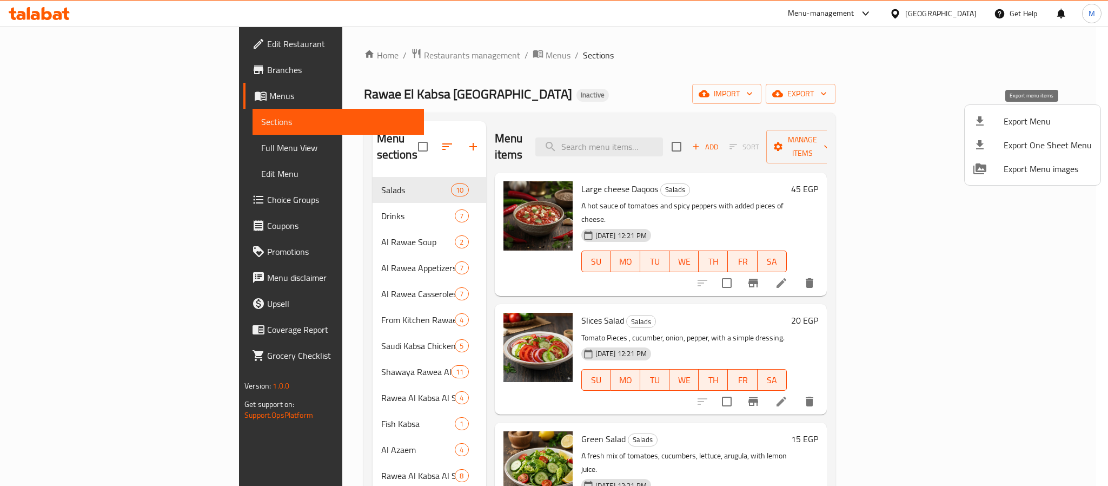
click at [1027, 115] on span "Export Menu" at bounding box center [1048, 121] width 88 height 13
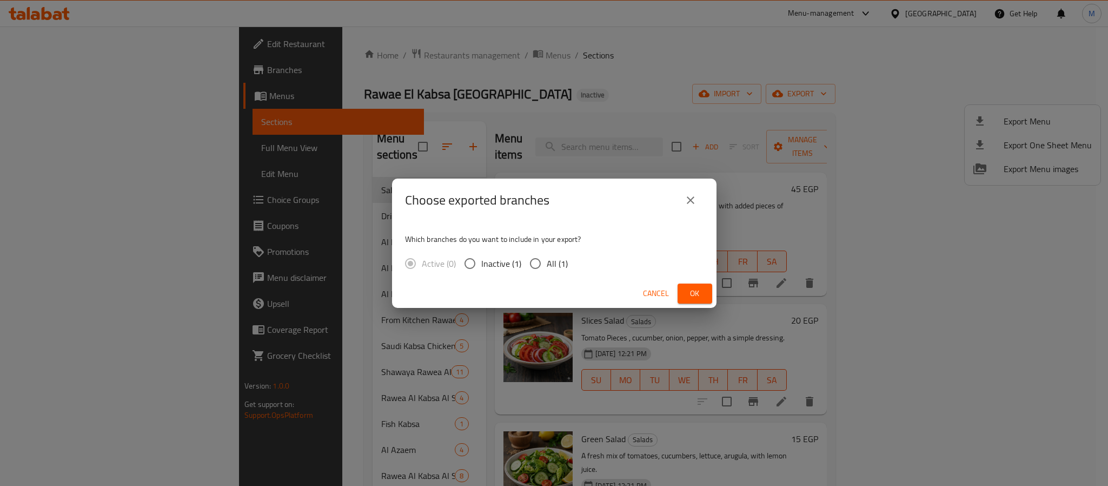
click at [548, 260] on span "All (1)" at bounding box center [557, 263] width 21 height 13
click at [547, 260] on input "All (1)" at bounding box center [535, 263] width 23 height 23
radio input "true"
click at [708, 296] on button "Ok" at bounding box center [695, 293] width 35 height 20
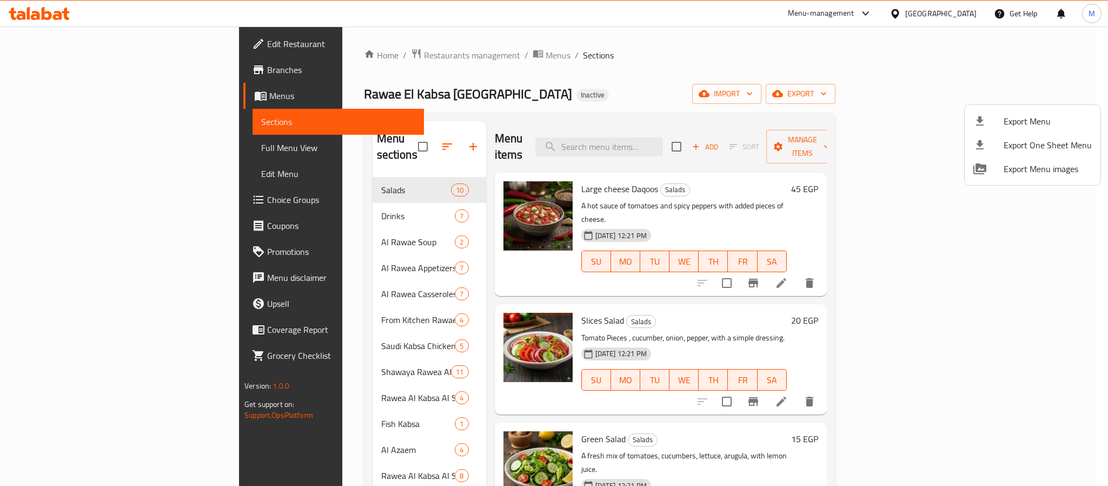
click at [941, 11] on div at bounding box center [554, 243] width 1108 height 486
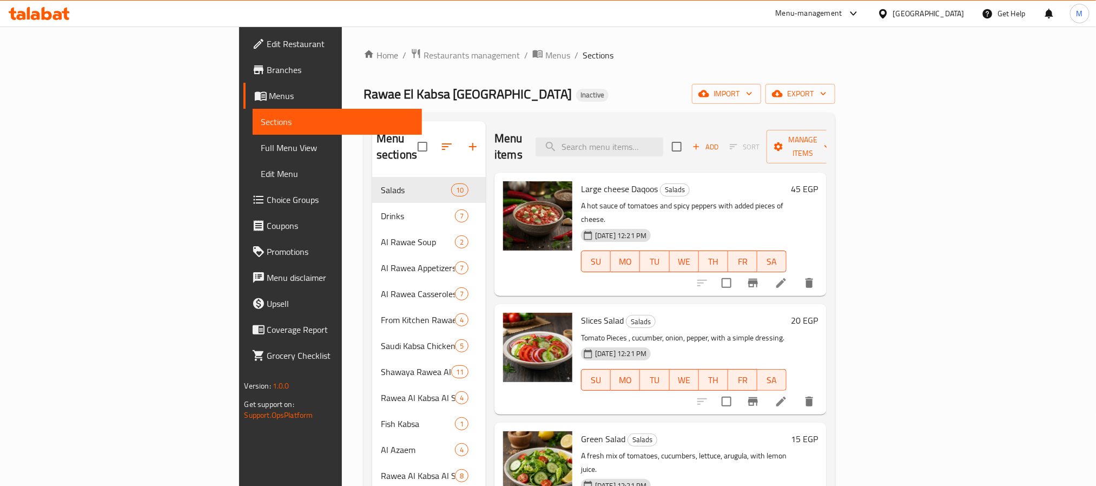
click at [948, 18] on div "Egypt" at bounding box center [928, 14] width 71 height 12
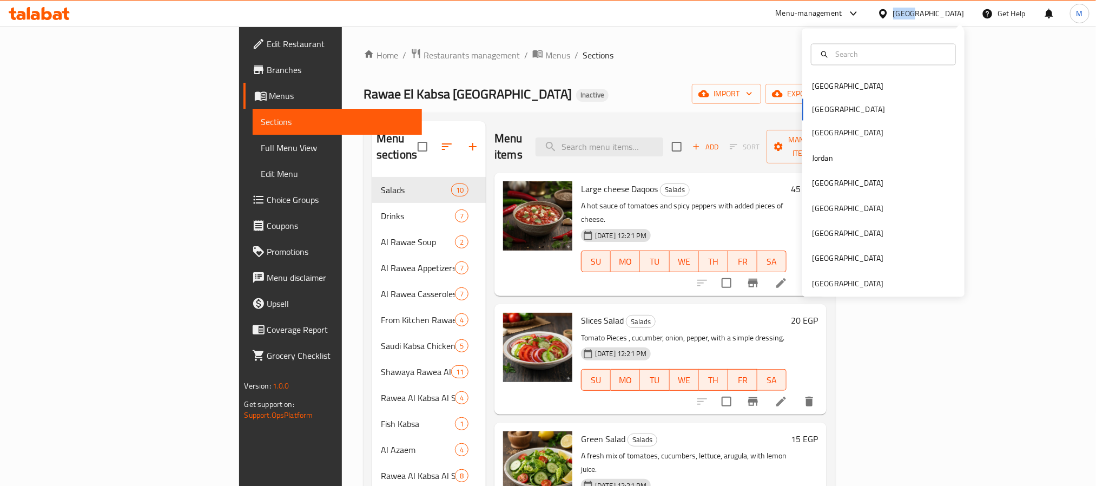
click at [948, 18] on div "Egypt" at bounding box center [928, 14] width 71 height 12
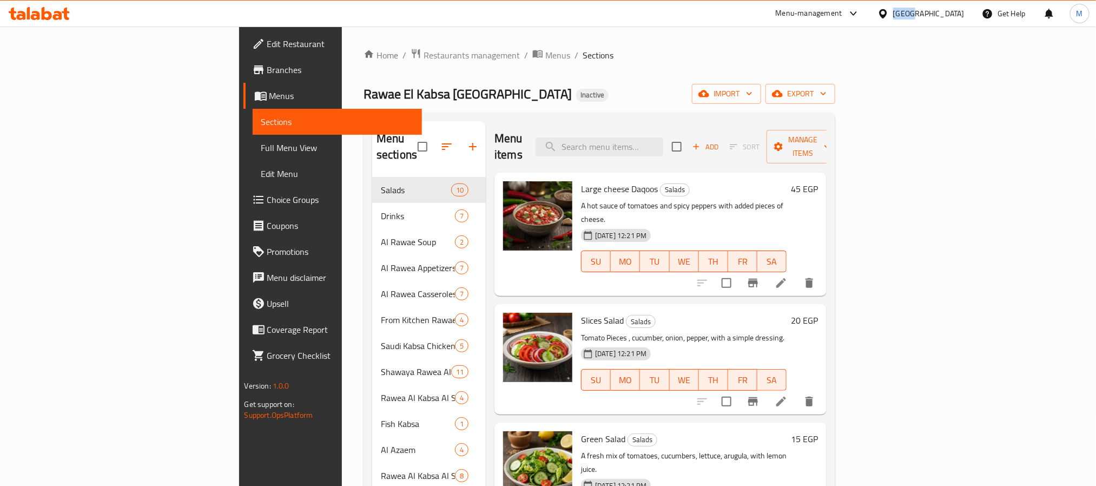
click at [959, 15] on div "Egypt" at bounding box center [928, 14] width 71 height 12
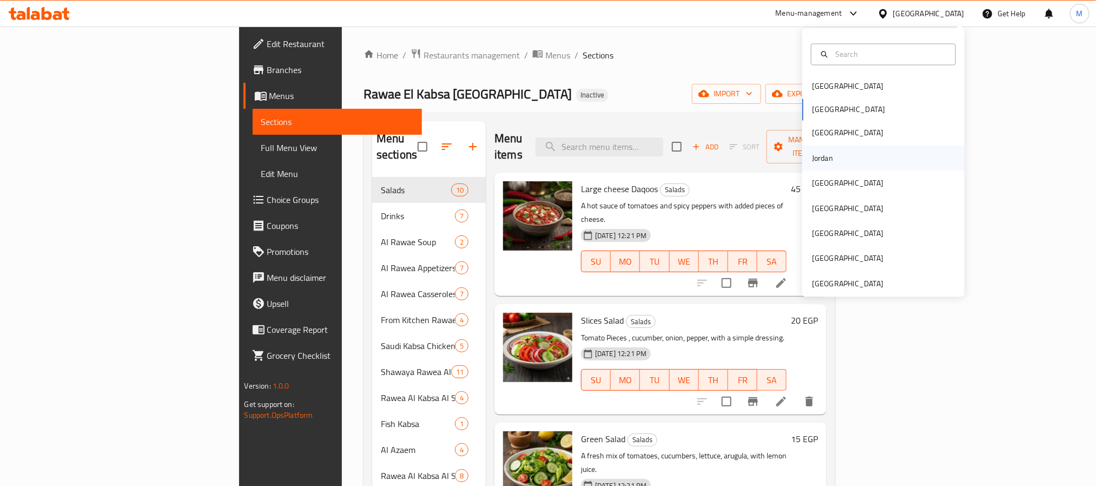
click at [826, 155] on div "Jordan" at bounding box center [822, 157] width 38 height 25
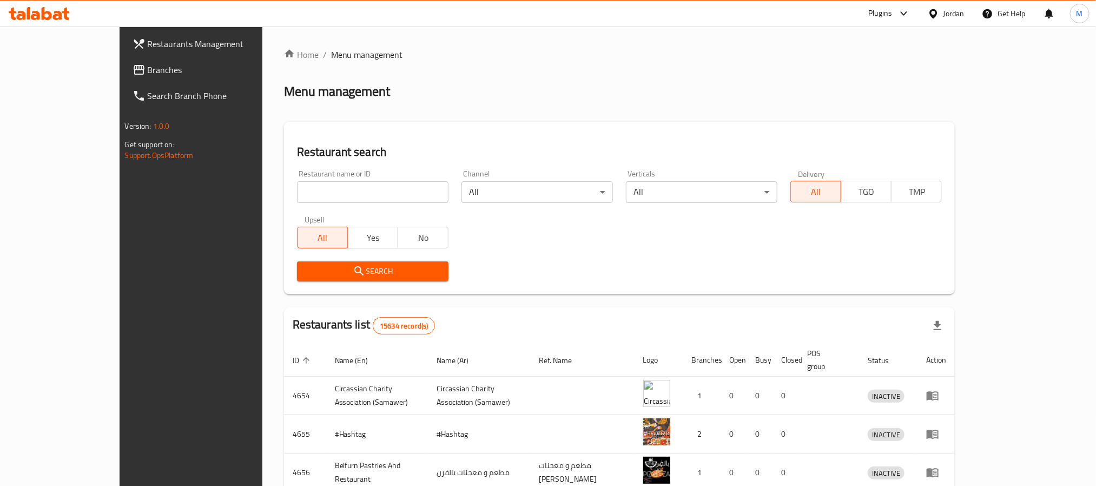
click at [148, 71] on span "Branches" at bounding box center [221, 69] width 146 height 13
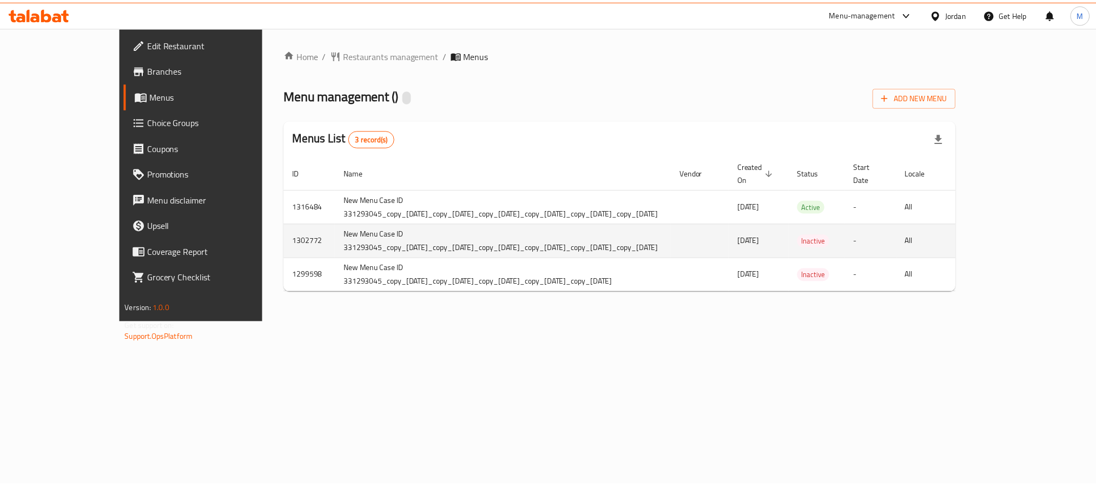
scroll to position [0, 23]
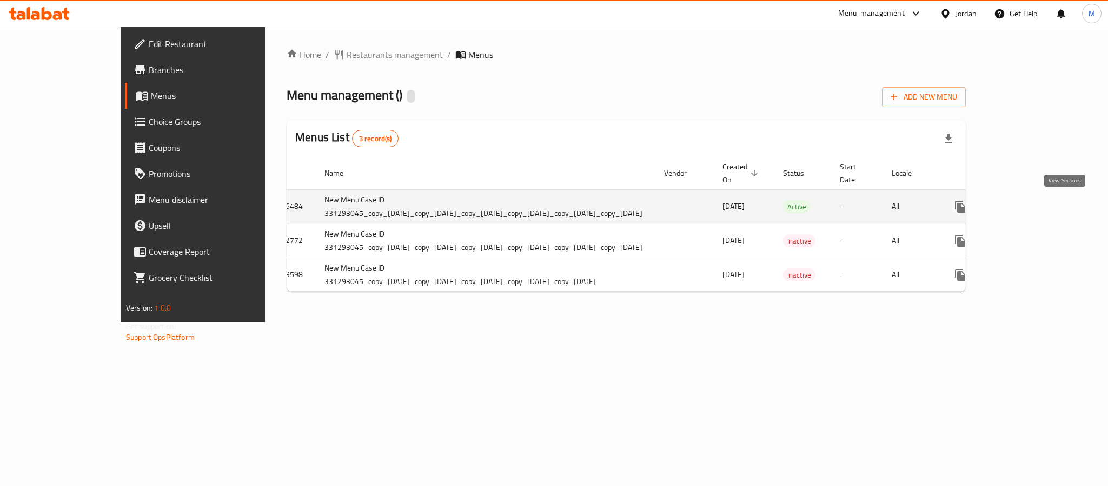
click at [1043, 204] on icon "enhanced table" at bounding box center [1038, 207] width 10 height 10
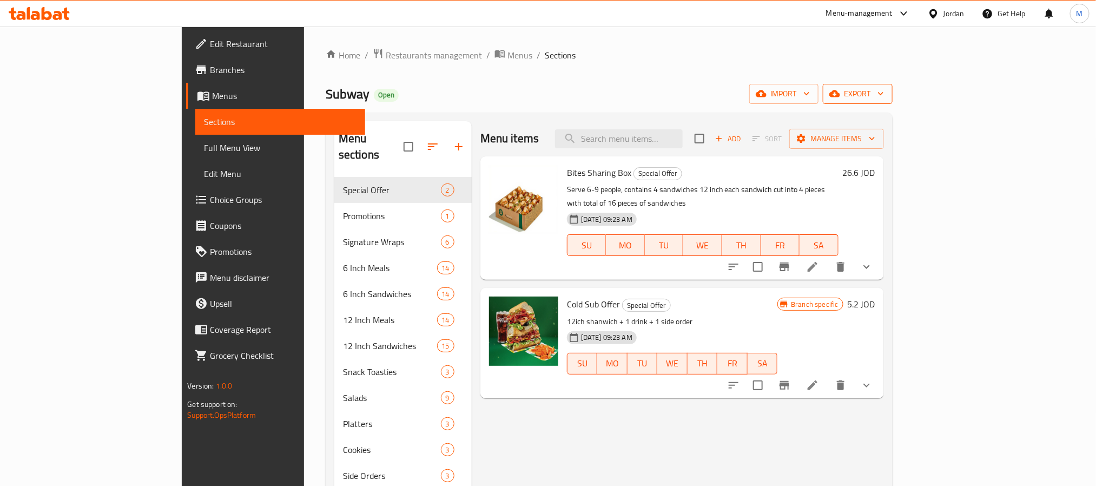
click at [884, 88] on span "export" at bounding box center [857, 94] width 52 height 14
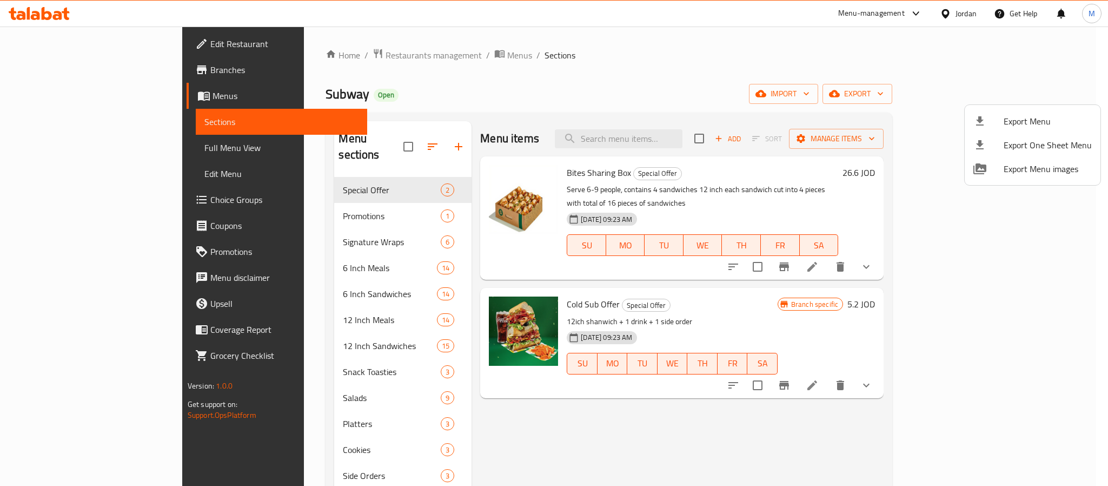
click at [1007, 109] on li "Export Menu" at bounding box center [1033, 121] width 136 height 24
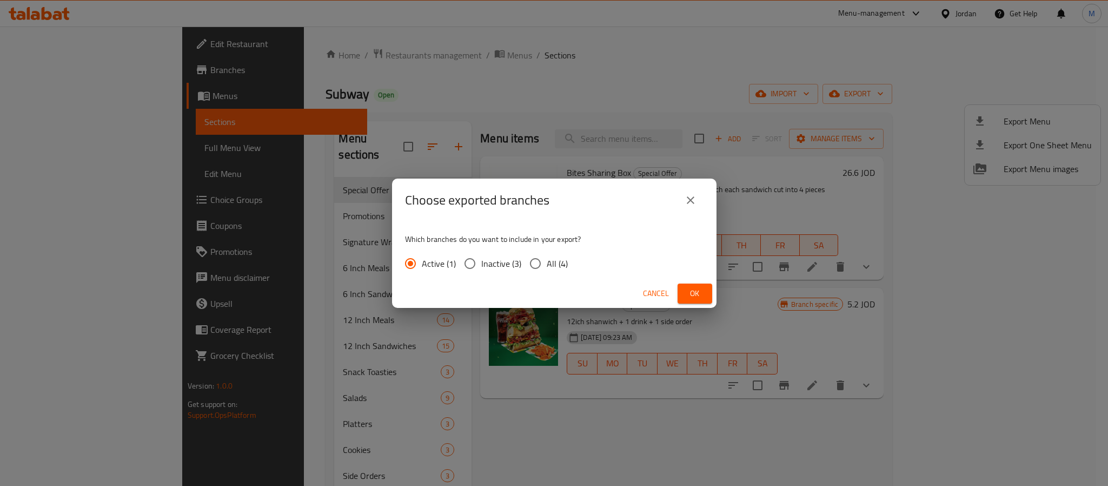
click at [549, 260] on span "All (4)" at bounding box center [557, 263] width 21 height 13
click at [547, 260] on input "All (4)" at bounding box center [535, 263] width 23 height 23
radio input "true"
click at [696, 287] on span "Ok" at bounding box center [694, 294] width 17 height 14
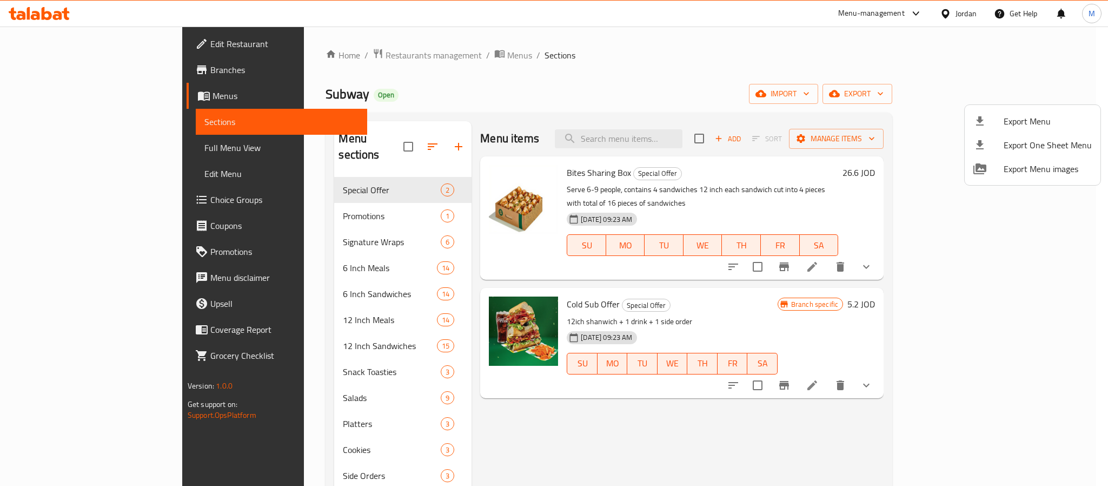
click at [109, 71] on div at bounding box center [554, 243] width 1108 height 486
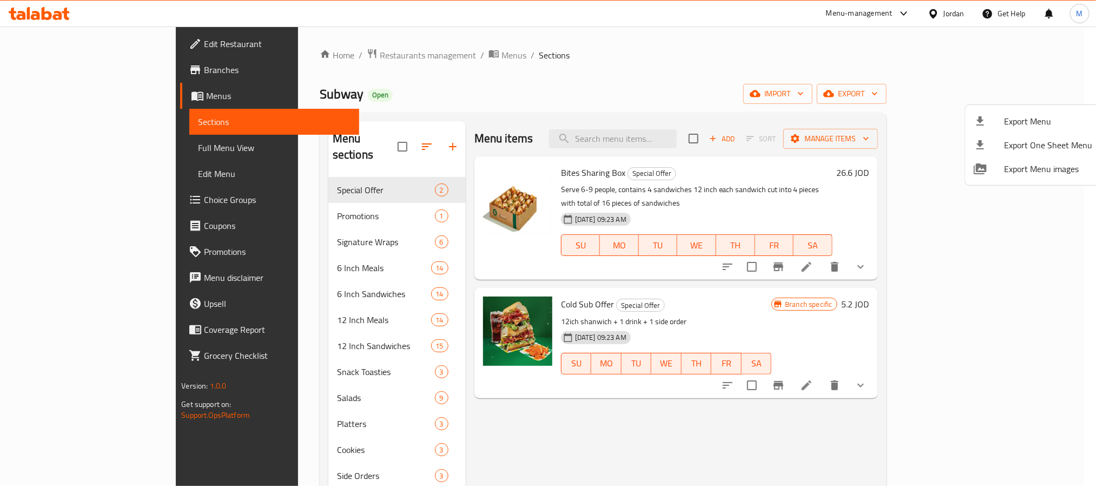
click at [204, 72] on span "Branches" at bounding box center [277, 69] width 146 height 13
